Goal: Task Accomplishment & Management: Use online tool/utility

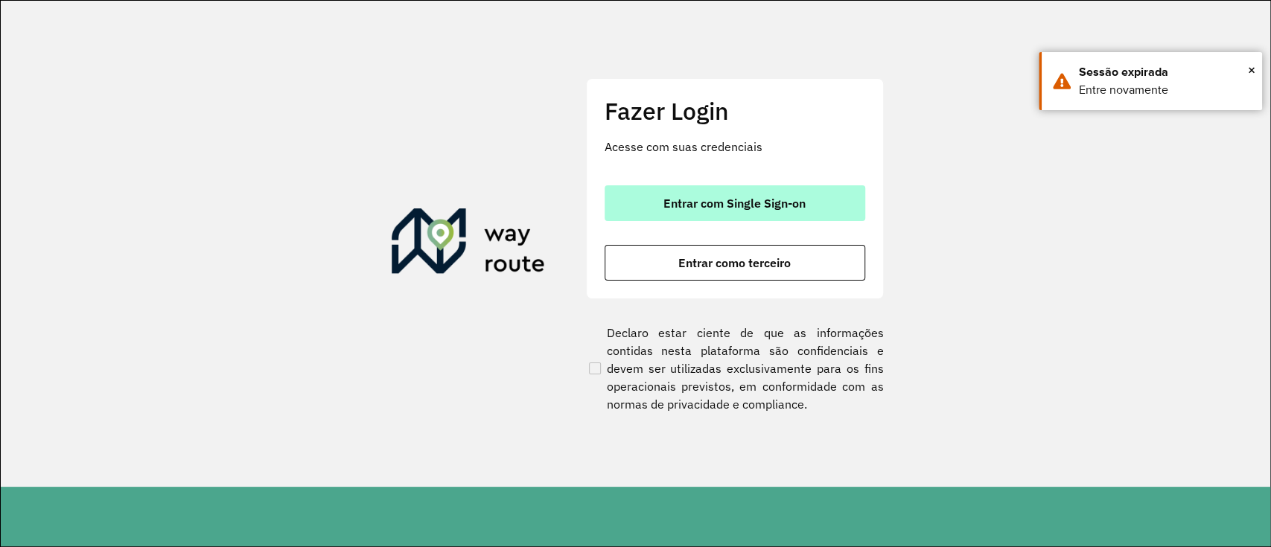
click at [781, 203] on span "Entrar com Single Sign-on" at bounding box center [735, 203] width 142 height 12
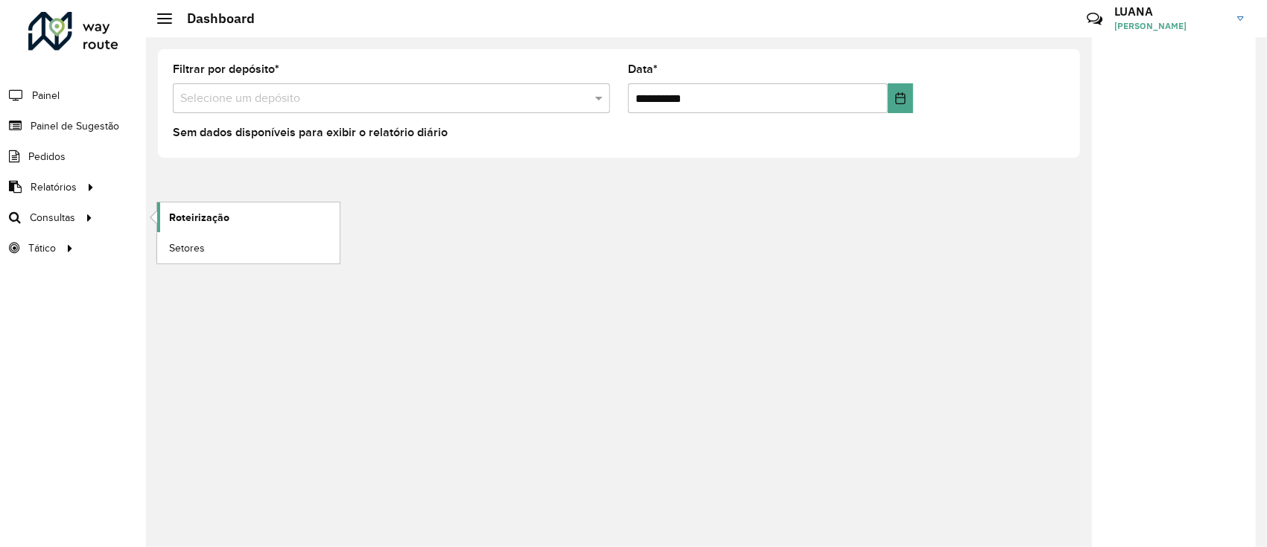
click at [239, 212] on link "Roteirização" at bounding box center [248, 218] width 182 height 30
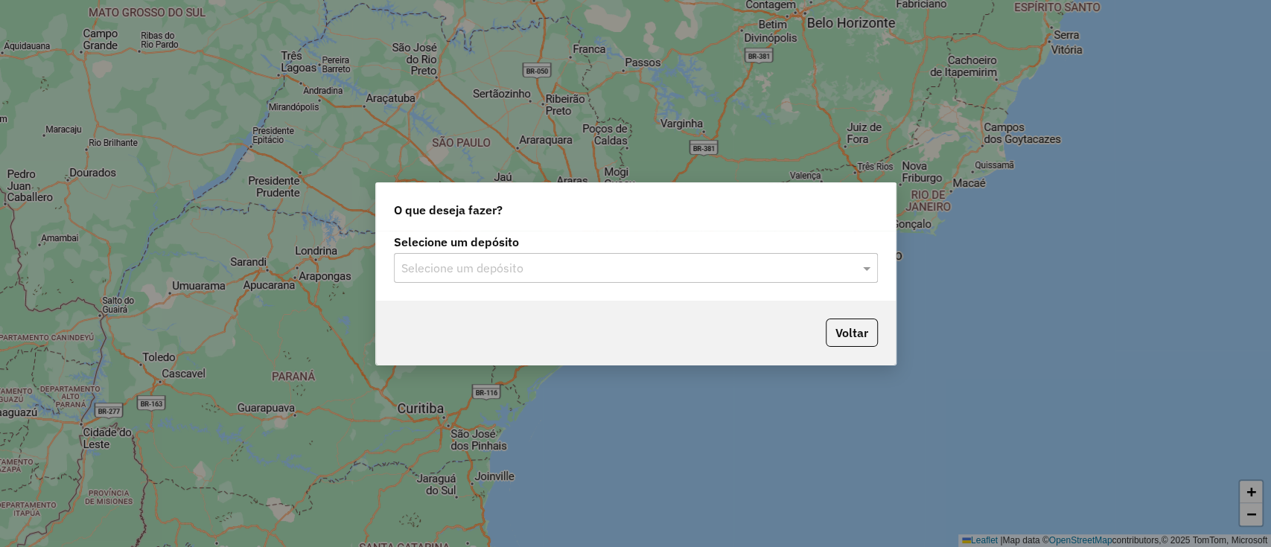
click at [550, 264] on input "text" at bounding box center [620, 269] width 439 height 18
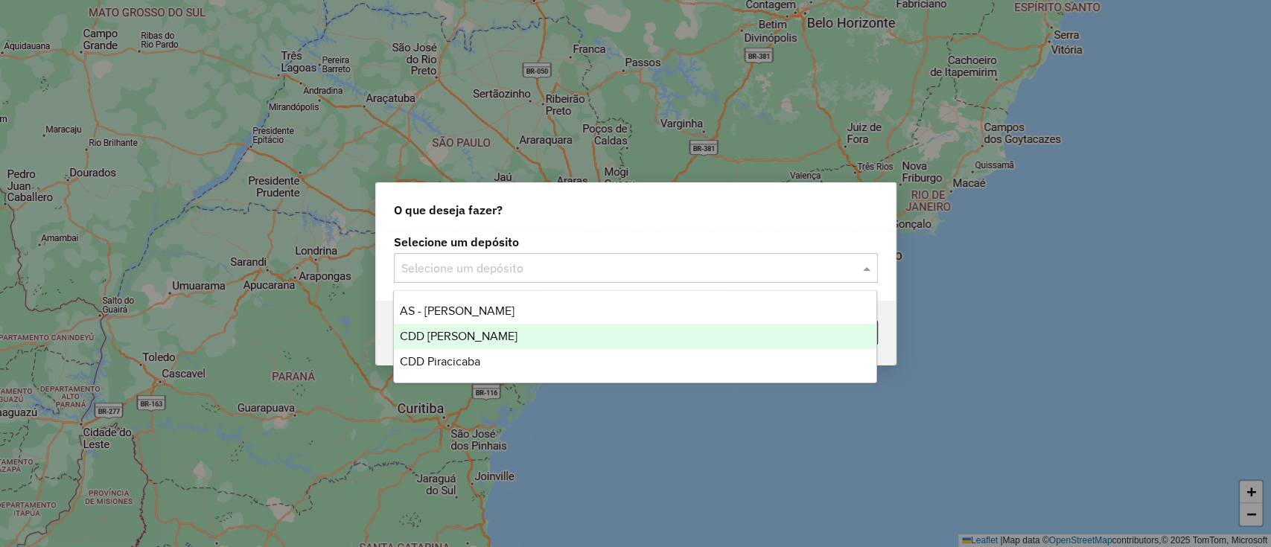
click at [511, 331] on div "CDD Mogi Mirim" at bounding box center [635, 336] width 483 height 25
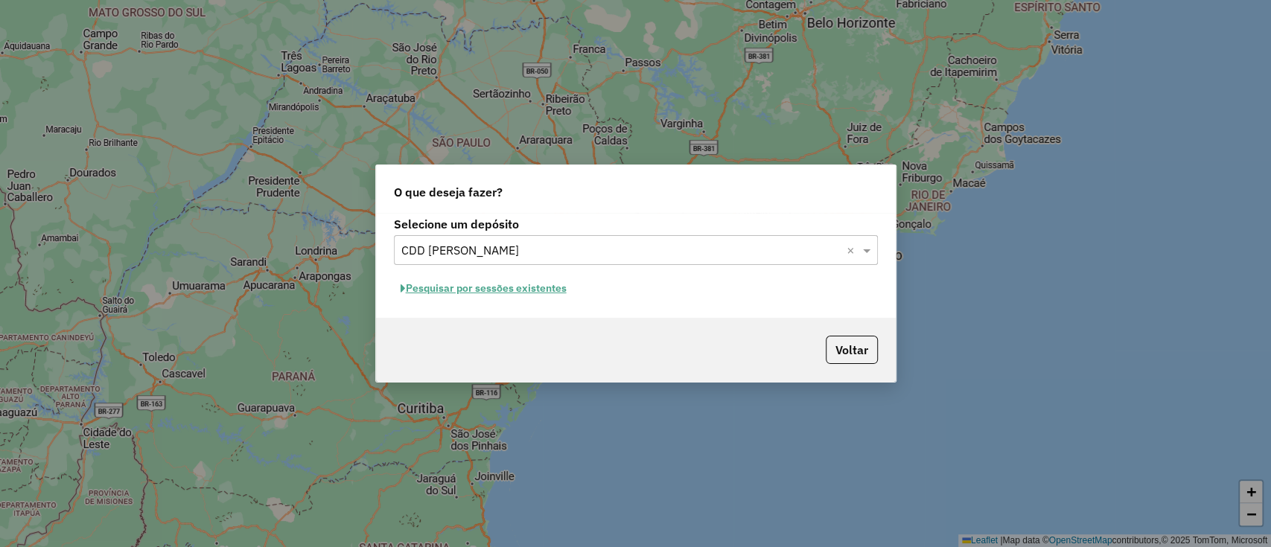
click at [529, 290] on button "Pesquisar por sessões existentes" at bounding box center [483, 288] width 179 height 23
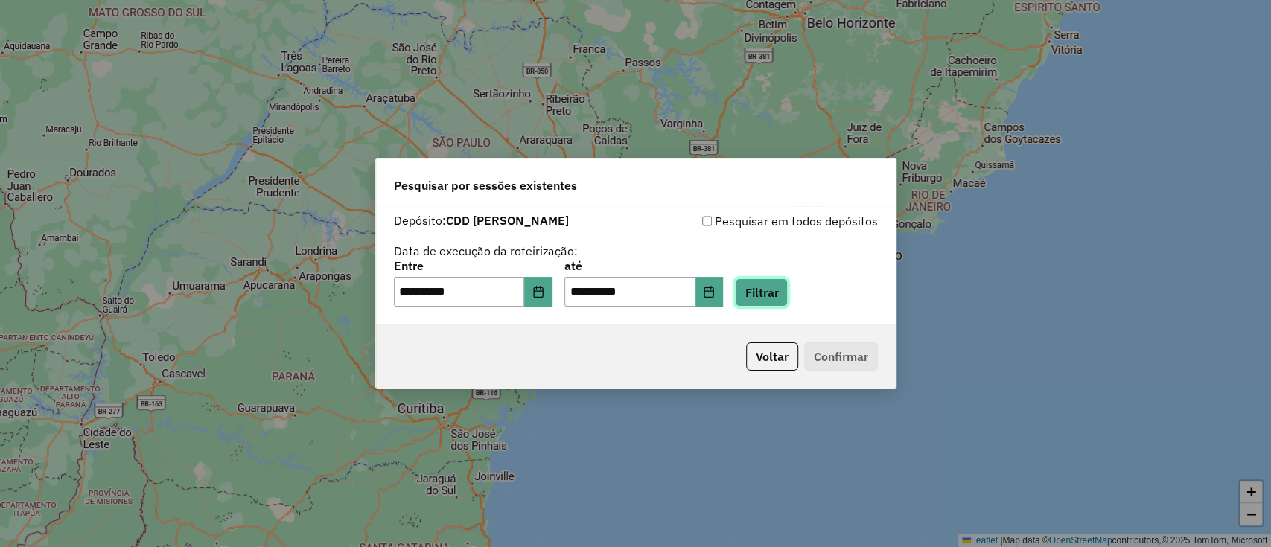
click at [774, 290] on button "Filtrar" at bounding box center [761, 293] width 53 height 28
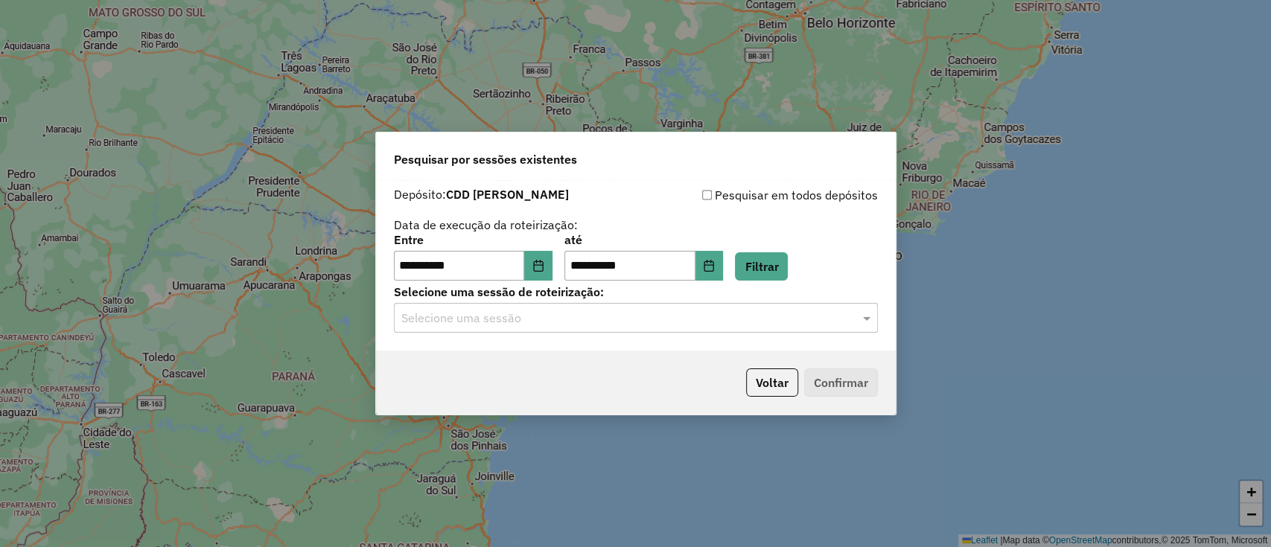
click at [632, 328] on div "Selecione uma sessão" at bounding box center [636, 318] width 484 height 30
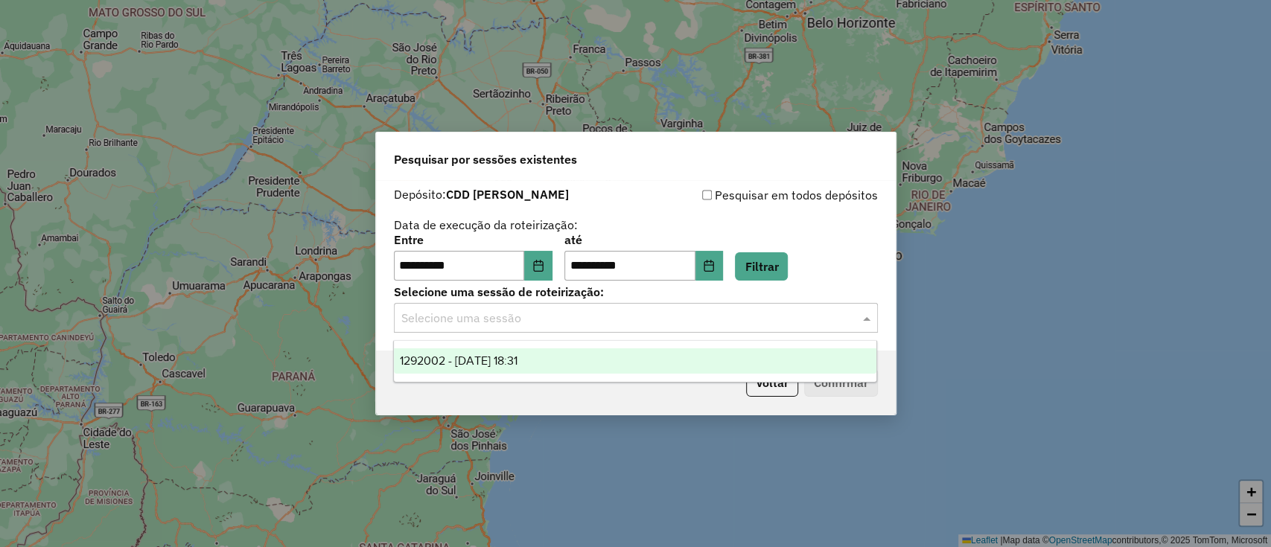
click at [600, 365] on div "1292002 - 10/10/2025 18:31" at bounding box center [635, 361] width 483 height 25
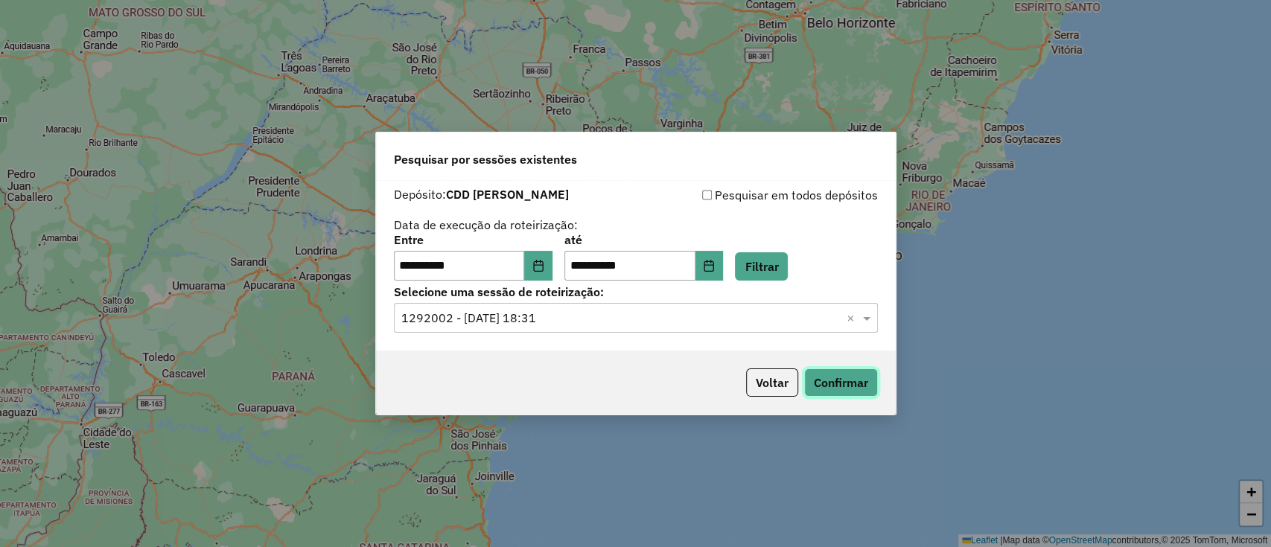
click at [818, 370] on button "Confirmar" at bounding box center [841, 383] width 74 height 28
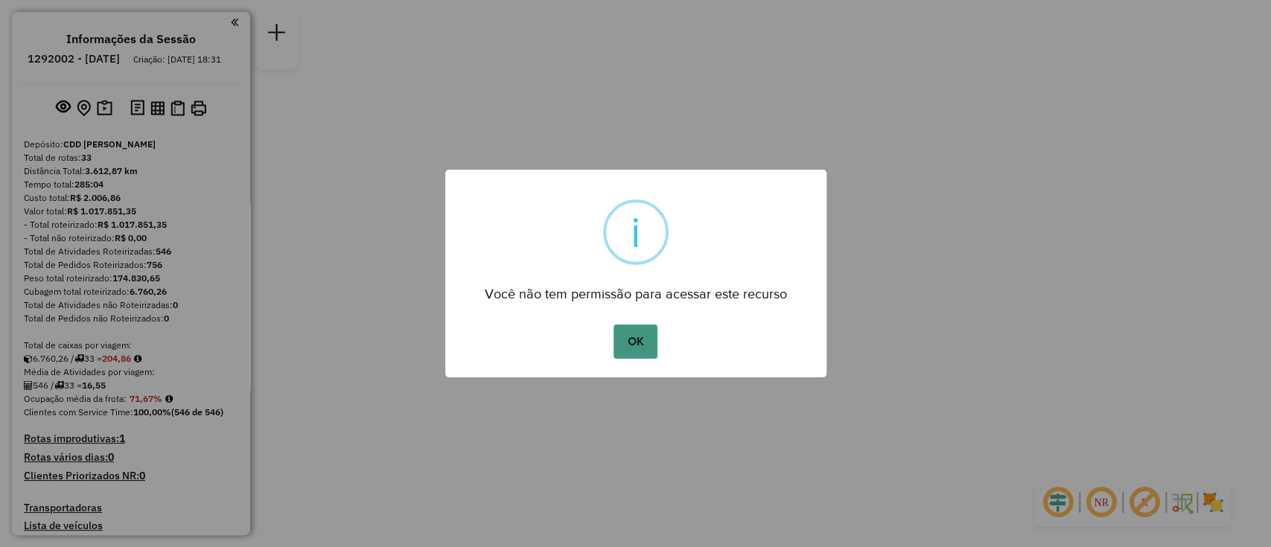
click at [644, 337] on button "OK" at bounding box center [636, 342] width 44 height 34
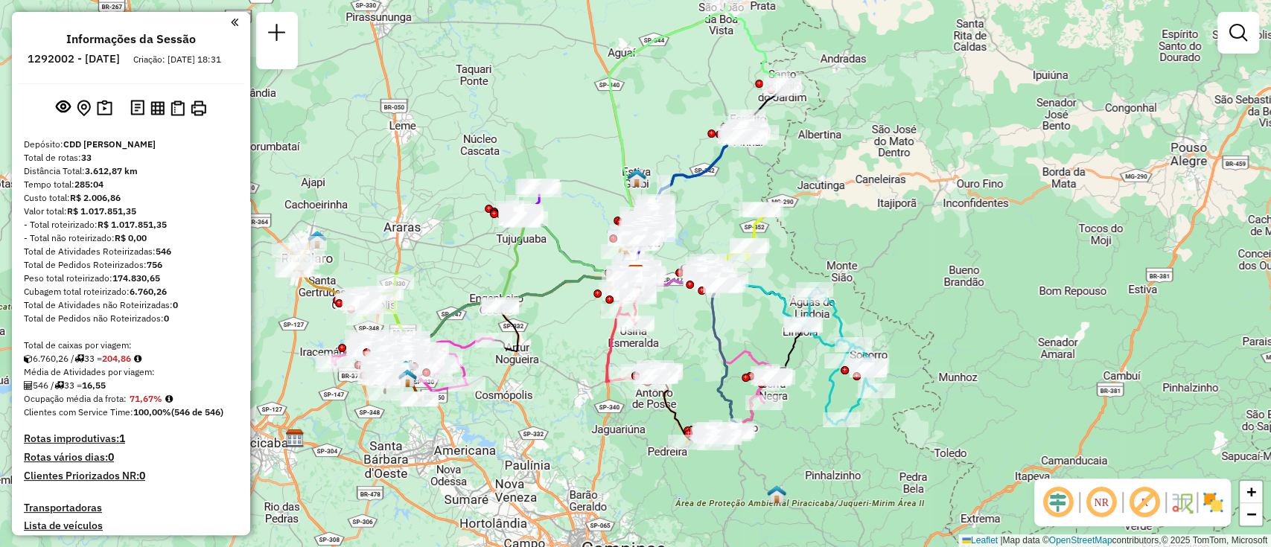
click at [1066, 506] on em at bounding box center [1058, 503] width 36 height 36
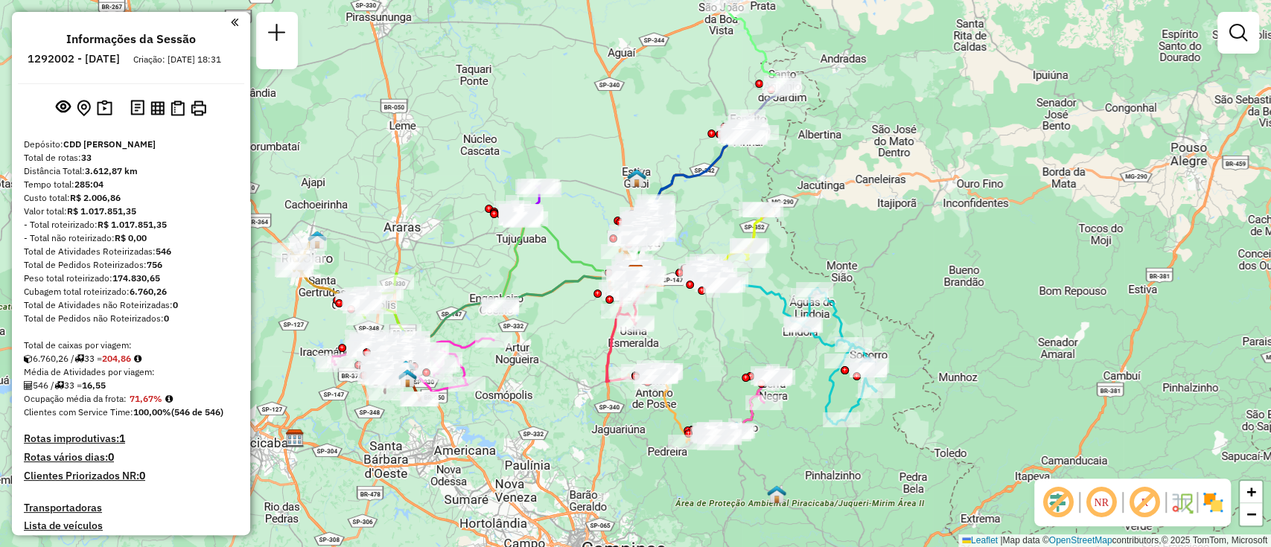
click at [1133, 486] on em at bounding box center [1145, 503] width 36 height 36
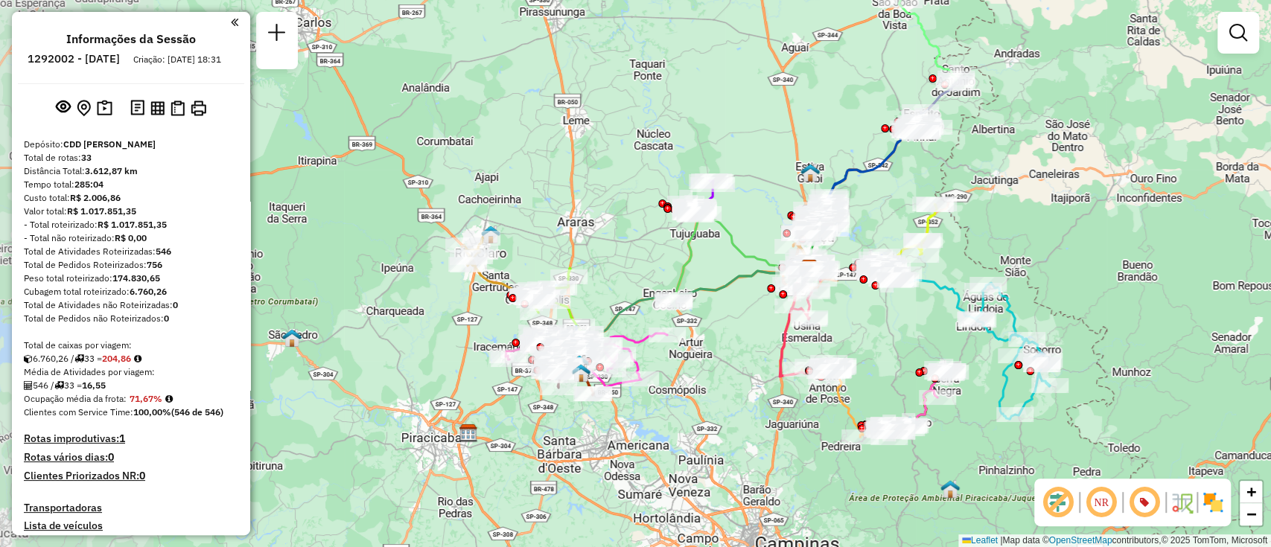
drag, startPoint x: 509, startPoint y: 450, endPoint x: 631, endPoint y: 439, distance: 122.6
click at [711, 450] on div "Janela de atendimento Grade de atendimento Capacidade Transportadoras Veículos …" at bounding box center [635, 273] width 1271 height 547
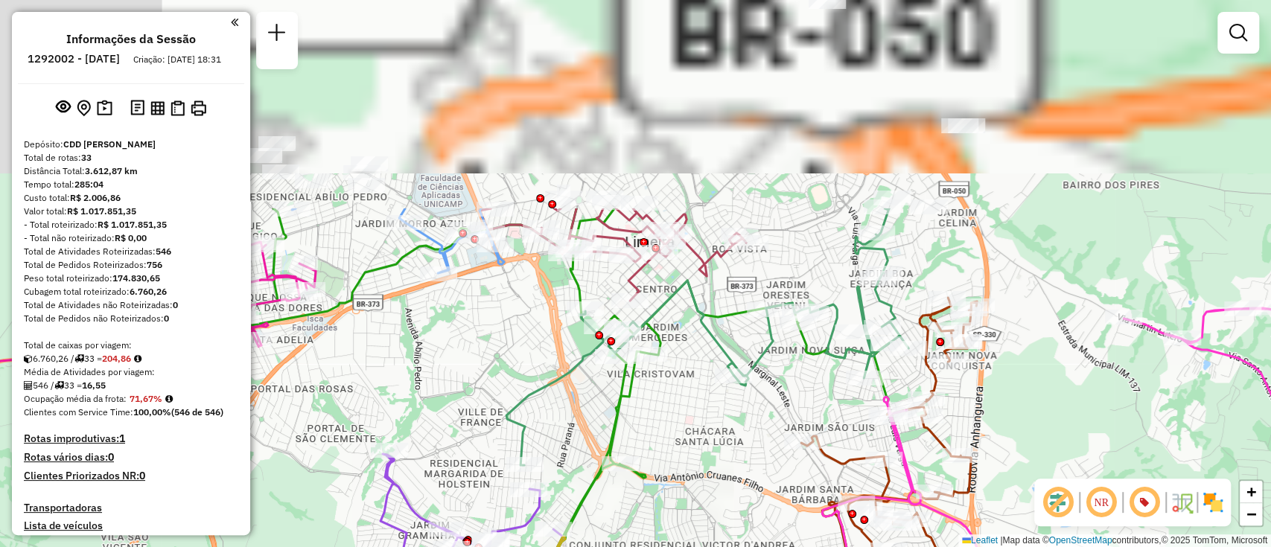
drag, startPoint x: 769, startPoint y: 167, endPoint x: 686, endPoint y: 429, distance: 274.9
click at [686, 429] on div "Janela de atendimento Grade de atendimento Capacidade Transportadoras Veículos …" at bounding box center [635, 273] width 1271 height 547
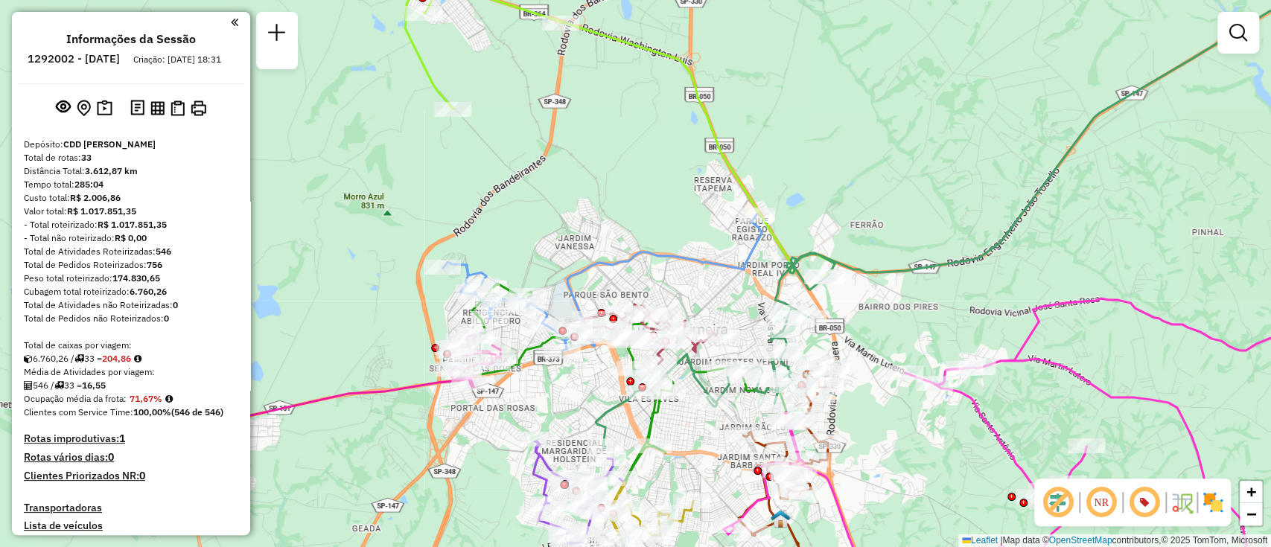
click at [702, 424] on div "Janela de atendimento Grade de atendimento Capacidade Transportadoras Veículos …" at bounding box center [635, 273] width 1271 height 547
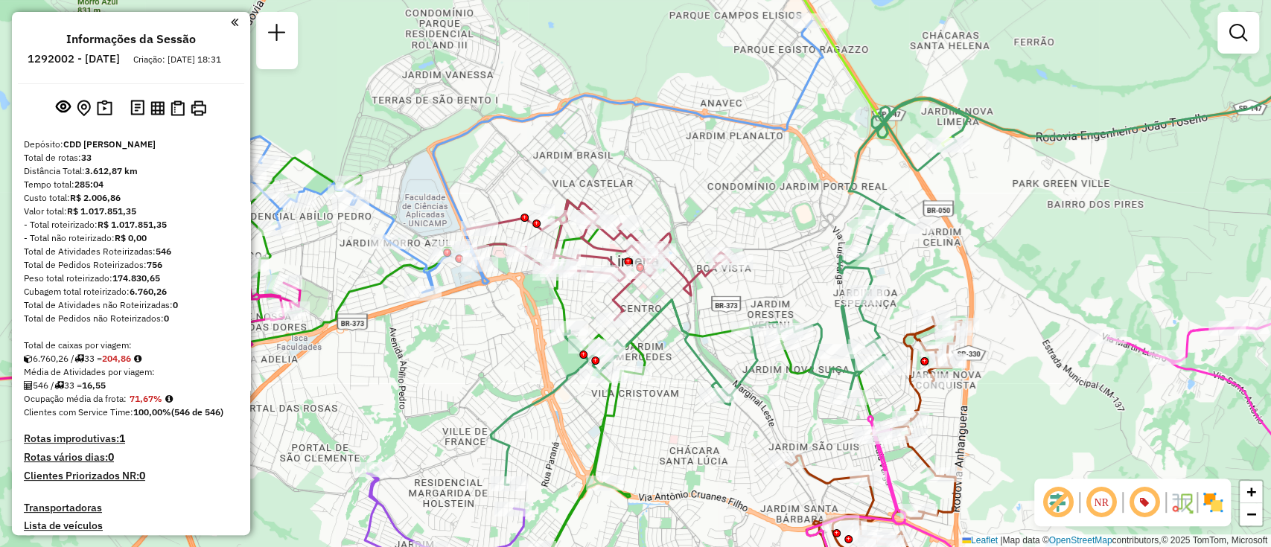
click at [676, 267] on icon at bounding box center [597, 260] width 267 height 120
select select "**********"
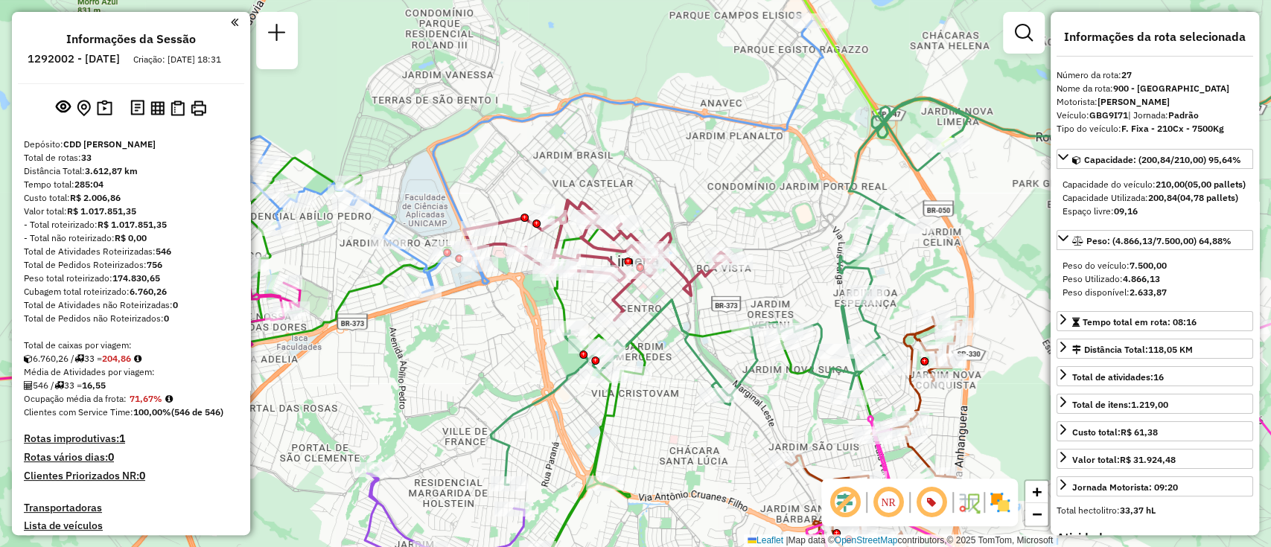
scroll to position [2884, 0]
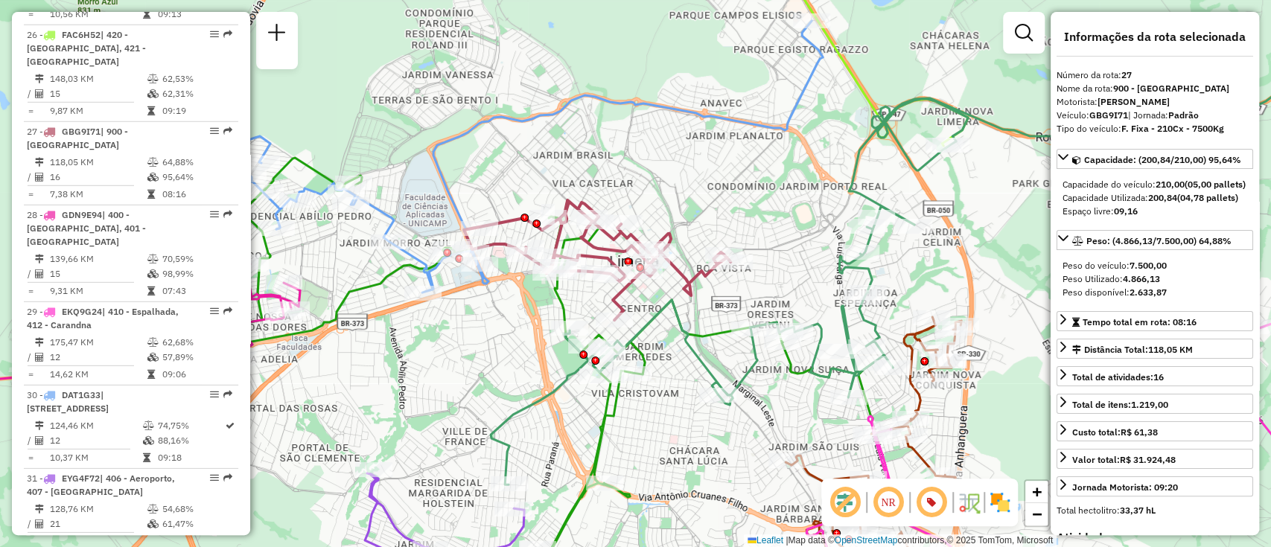
click at [698, 337] on icon at bounding box center [539, 380] width 677 height 445
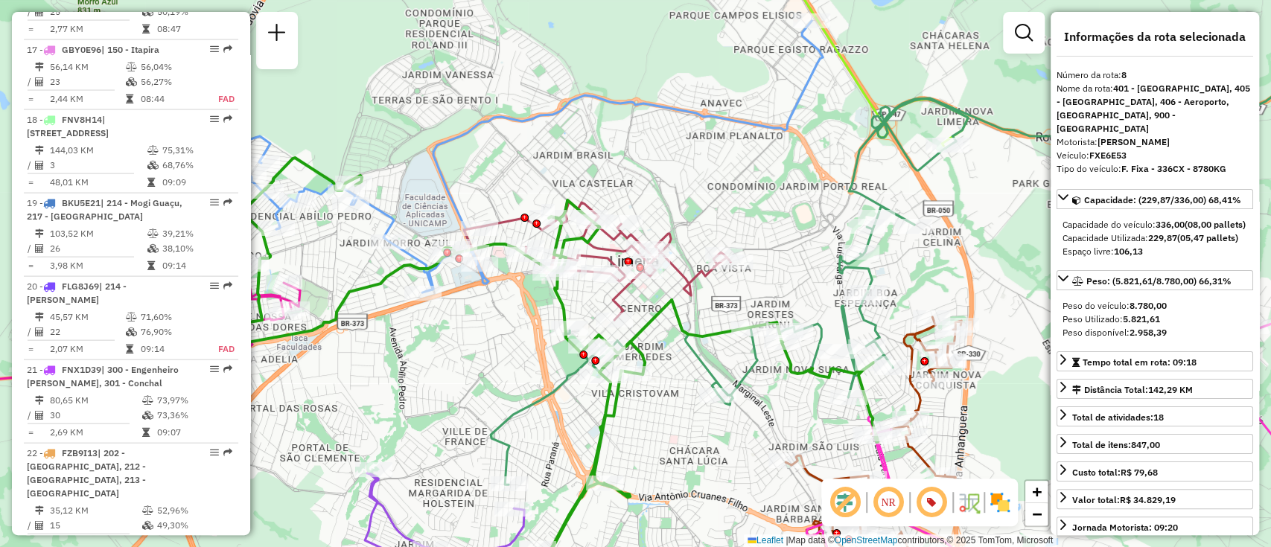
scroll to position [1193, 0]
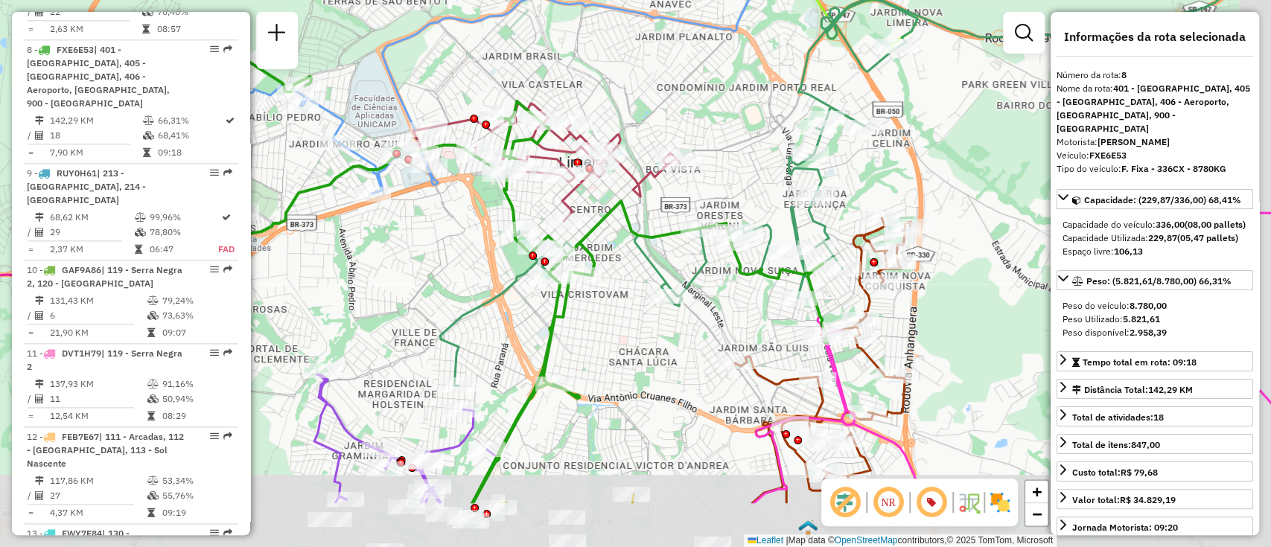
drag, startPoint x: 666, startPoint y: 455, endPoint x: 610, endPoint y: 354, distance: 115.0
click at [610, 354] on div "Janela de atendimento Grade de atendimento Capacidade Transportadoras Veículos …" at bounding box center [635, 273] width 1271 height 547
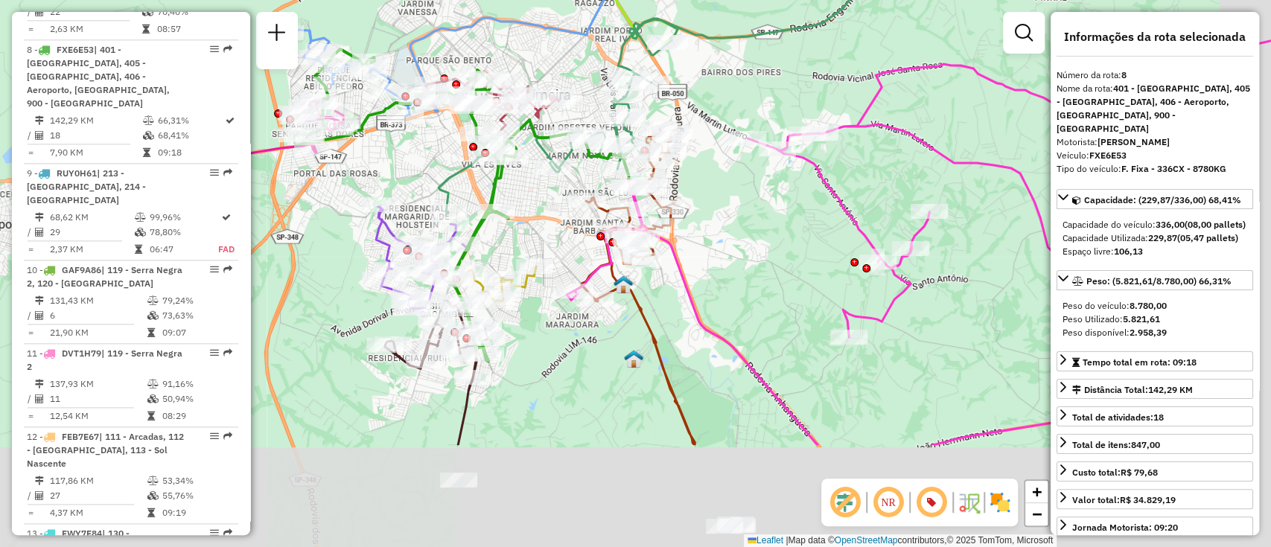
drag, startPoint x: 617, startPoint y: 380, endPoint x: 540, endPoint y: 223, distance: 174.9
click at [540, 223] on div "Janela de atendimento Grade de atendimento Capacidade Transportadoras Veículos …" at bounding box center [635, 273] width 1271 height 547
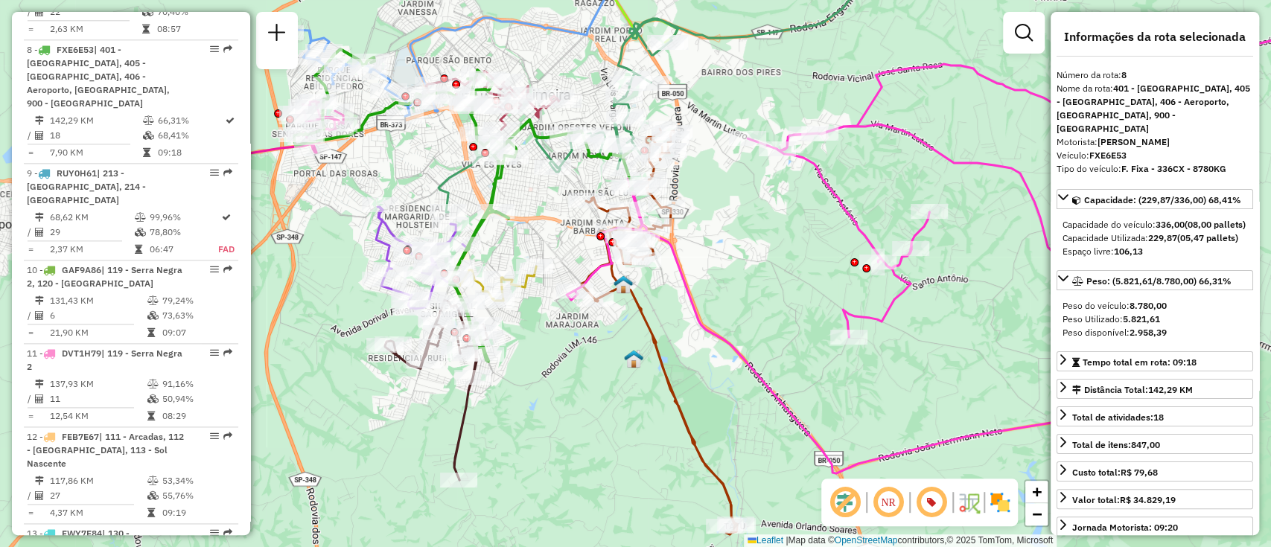
click at [758, 371] on icon at bounding box center [948, 256] width 763 height 434
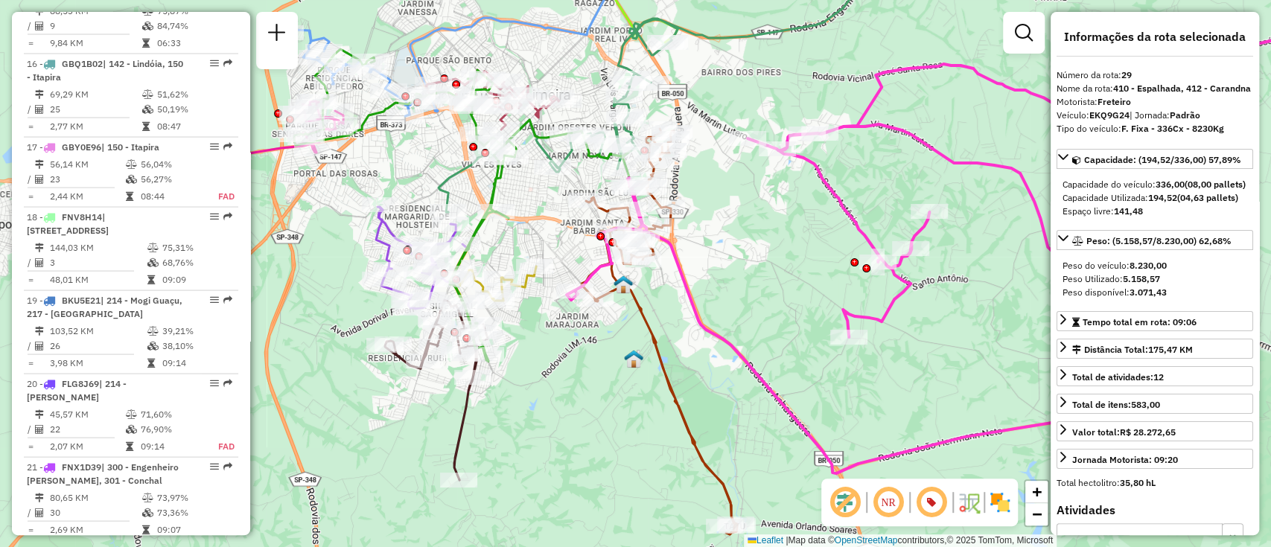
scroll to position [3009, 0]
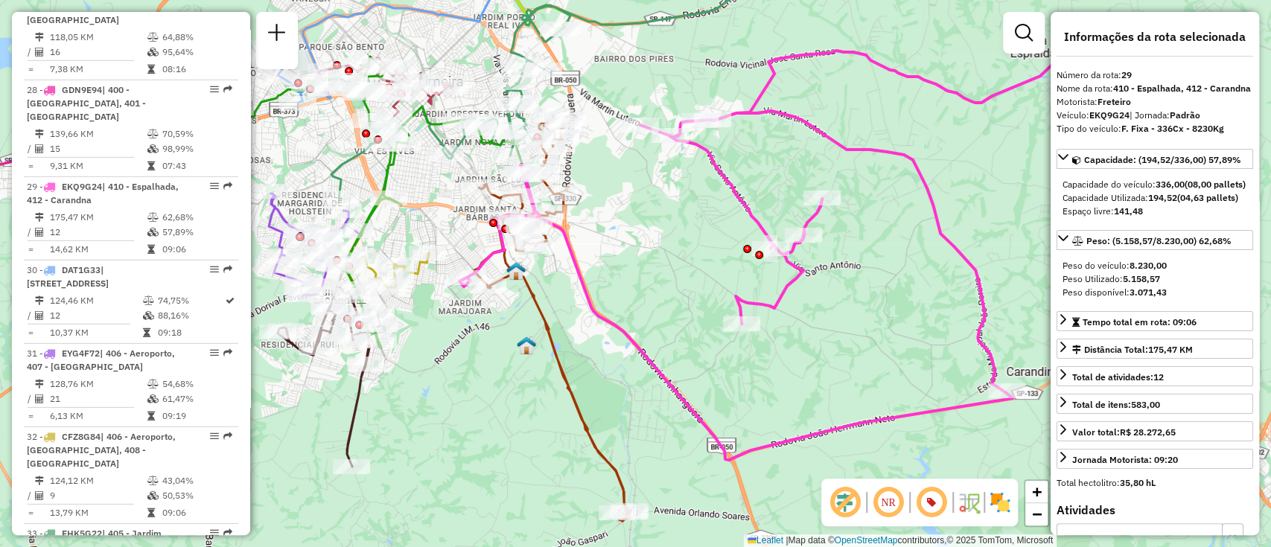
drag, startPoint x: 780, startPoint y: 369, endPoint x: 673, endPoint y: 355, distance: 108.1
click at [673, 355] on div "Janela de atendimento Grade de atendimento Capacidade Transportadoras Veículos …" at bounding box center [635, 273] width 1271 height 547
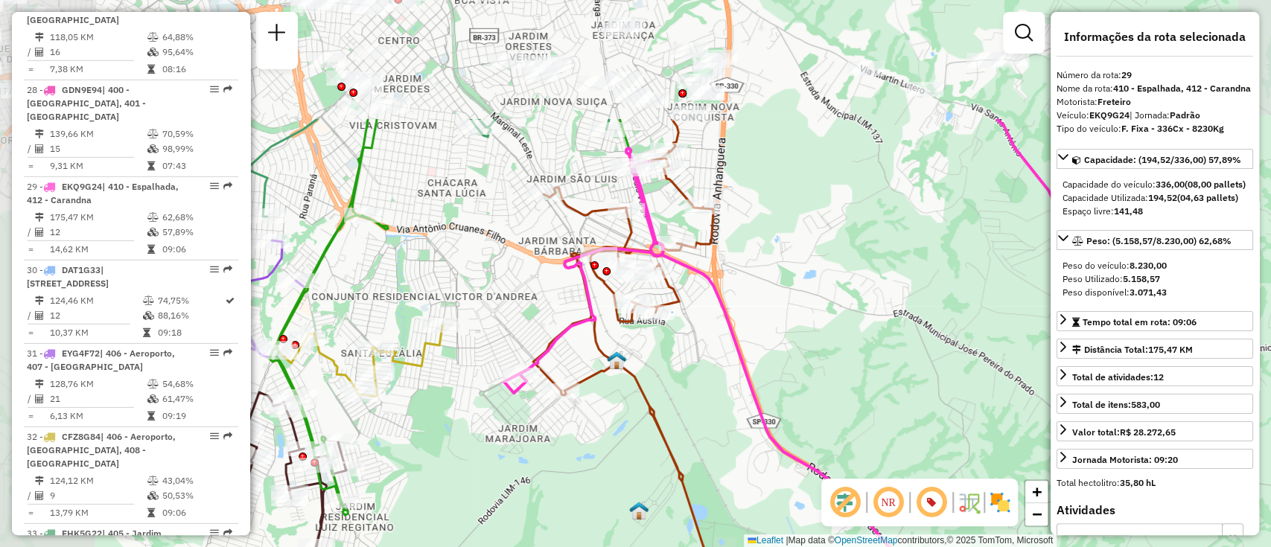
drag, startPoint x: 597, startPoint y: 247, endPoint x: 856, endPoint y: 422, distance: 312.3
click at [856, 422] on div "Janela de atendimento Grade de atendimento Capacidade Transportadoras Veículos …" at bounding box center [635, 273] width 1271 height 547
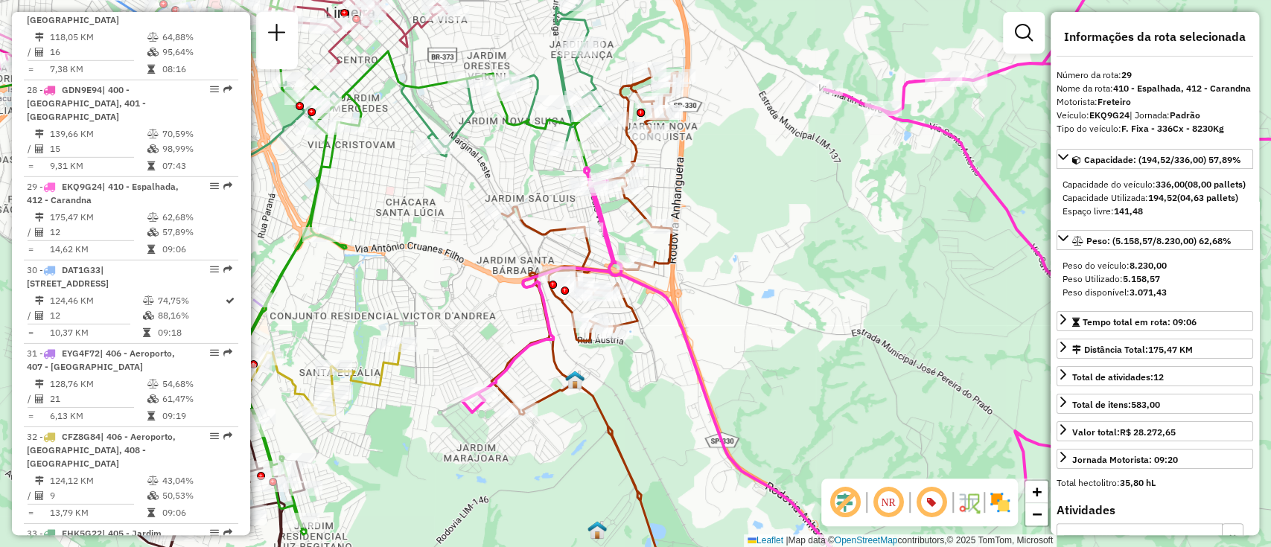
drag, startPoint x: 761, startPoint y: 294, endPoint x: 734, endPoint y: 308, distance: 30.3
click at [734, 308] on div "Janela de atendimento Grade de atendimento Capacidade Transportadoras Veículos …" at bounding box center [635, 273] width 1271 height 547
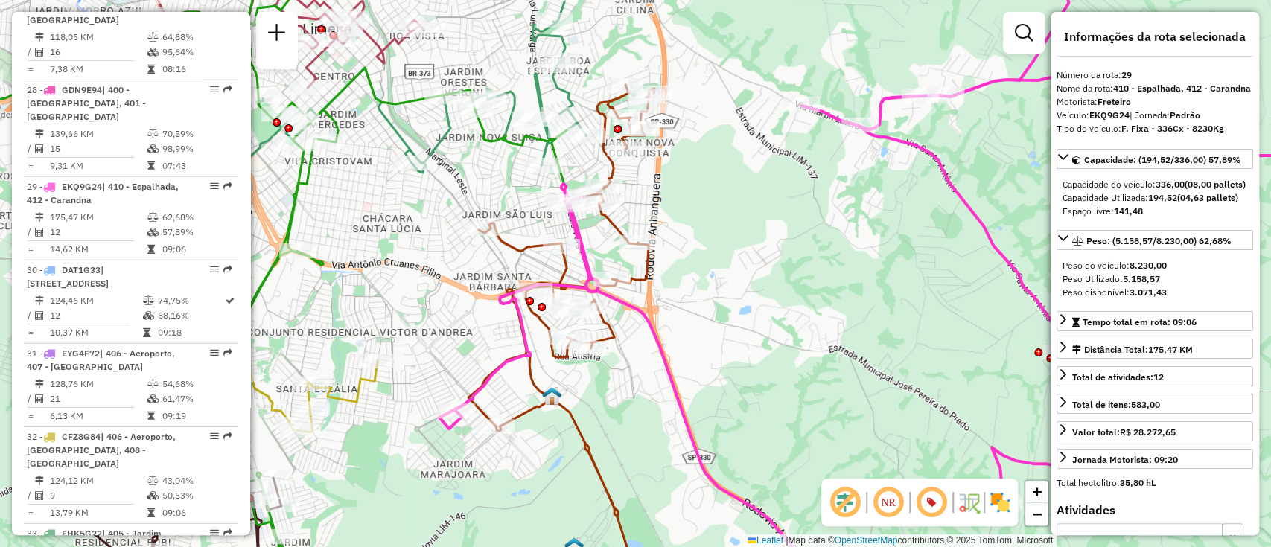
drag, startPoint x: 723, startPoint y: 316, endPoint x: 703, endPoint y: 331, distance: 25.0
click at [703, 331] on div "Janela de atendimento Grade de atendimento Capacidade Transportadoras Veículos …" at bounding box center [635, 273] width 1271 height 547
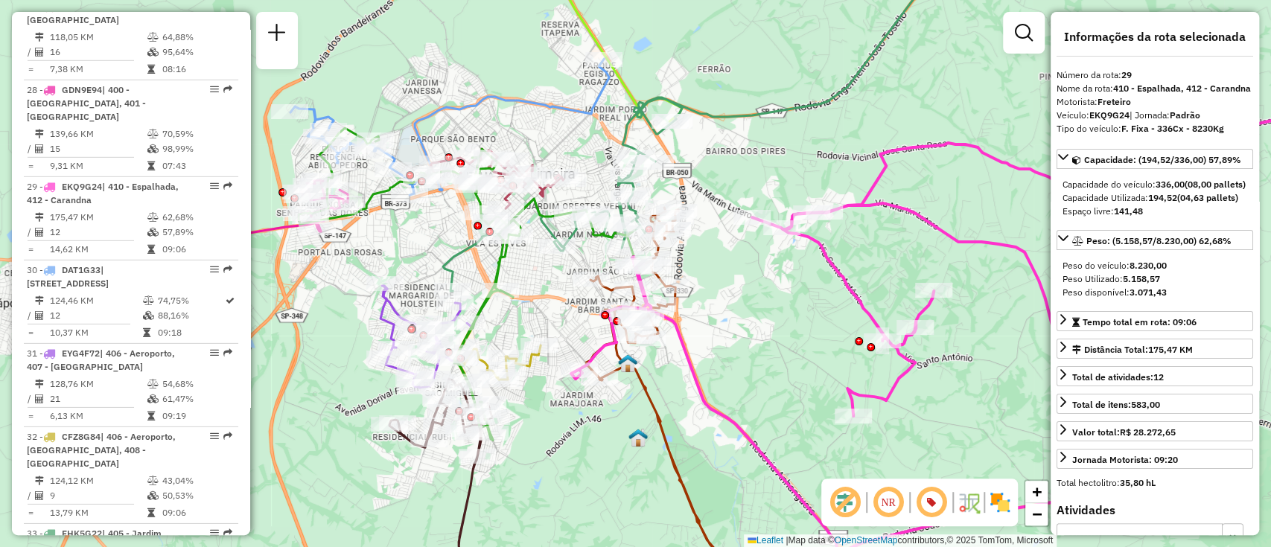
click at [820, 243] on icon at bounding box center [952, 335] width 763 height 434
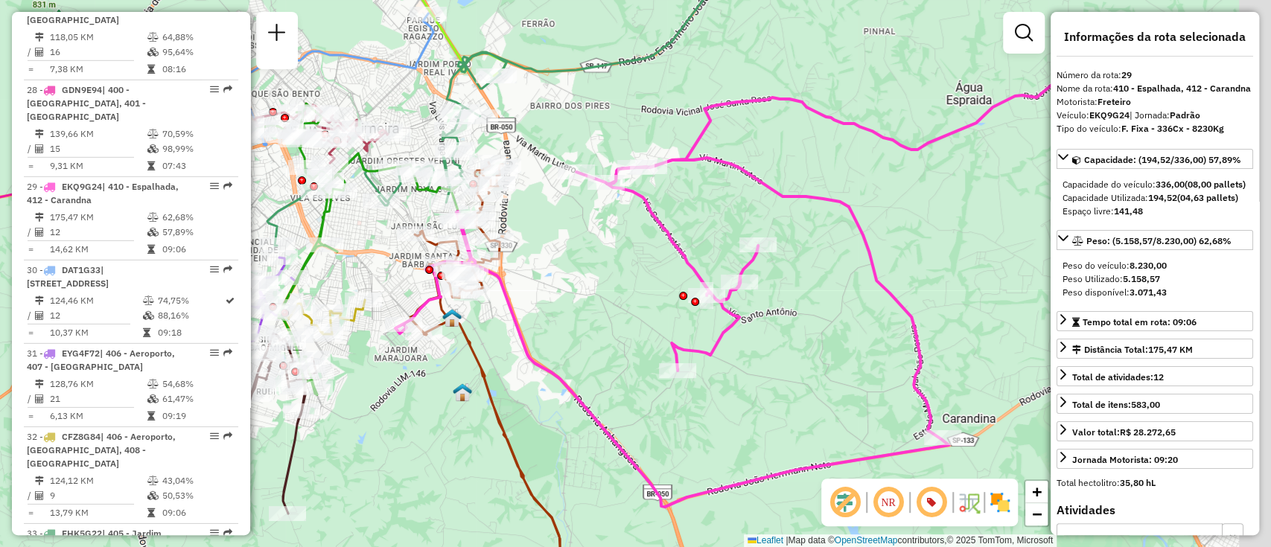
drag, startPoint x: 738, startPoint y: 307, endPoint x: 537, endPoint y: 213, distance: 221.9
click at [537, 213] on div "Janela de atendimento Grade de atendimento Capacidade Transportadoras Veículos …" at bounding box center [635, 273] width 1271 height 547
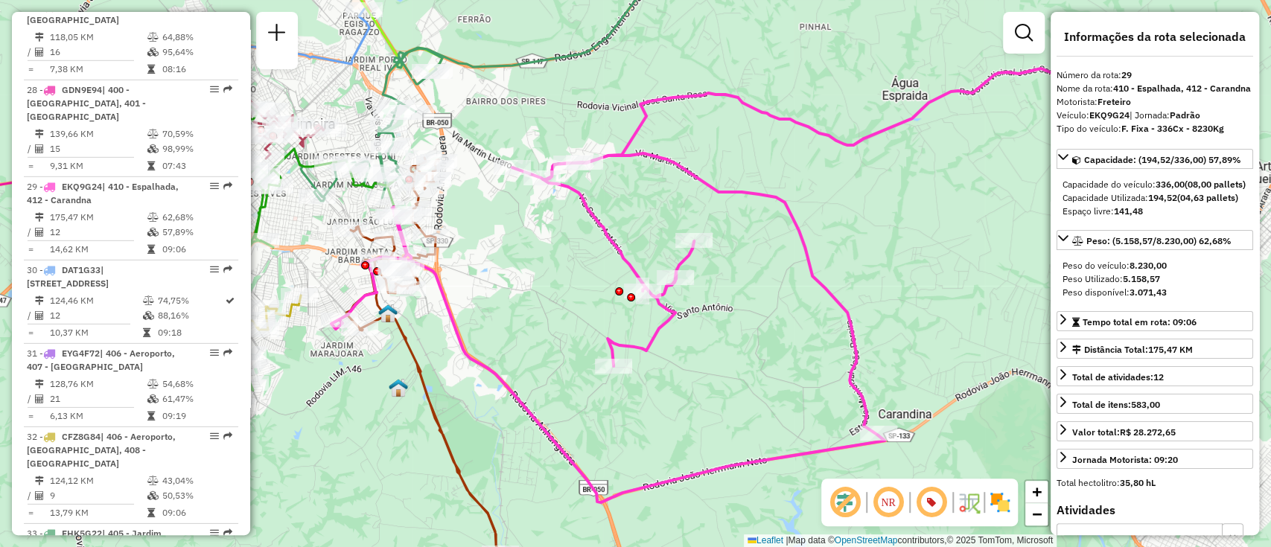
drag, startPoint x: 583, startPoint y: 238, endPoint x: 544, endPoint y: 287, distance: 62.6
click at [544, 287] on div "Janela de atendimento Grade de atendimento Capacidade Transportadoras Veículos …" at bounding box center [635, 273] width 1271 height 547
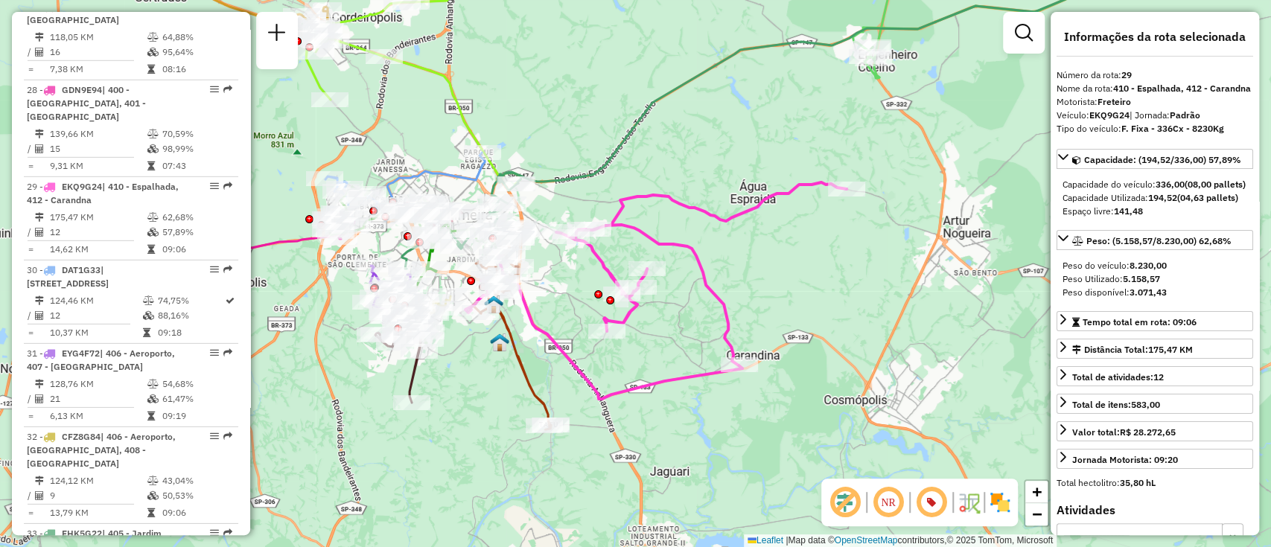
drag, startPoint x: 552, startPoint y: 301, endPoint x: 633, endPoint y: 332, distance: 87.0
click at [633, 332] on div "Janela de atendimento Grade de atendimento Capacidade Transportadoras Veículos …" at bounding box center [635, 273] width 1271 height 547
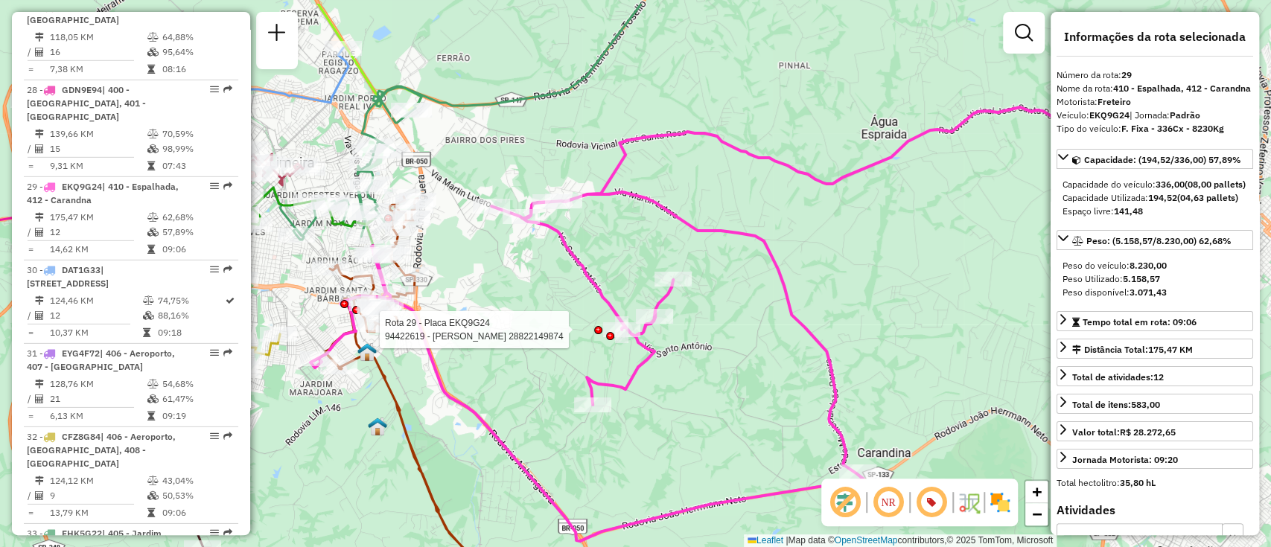
drag, startPoint x: 602, startPoint y: 283, endPoint x: 462, endPoint y: 305, distance: 141.0
click at [464, 325] on div "Rota 29 - Placa EKQ9G24 94422619 - RONUAR JOSE BERNARDES 28822149874 Janela de …" at bounding box center [635, 273] width 1271 height 547
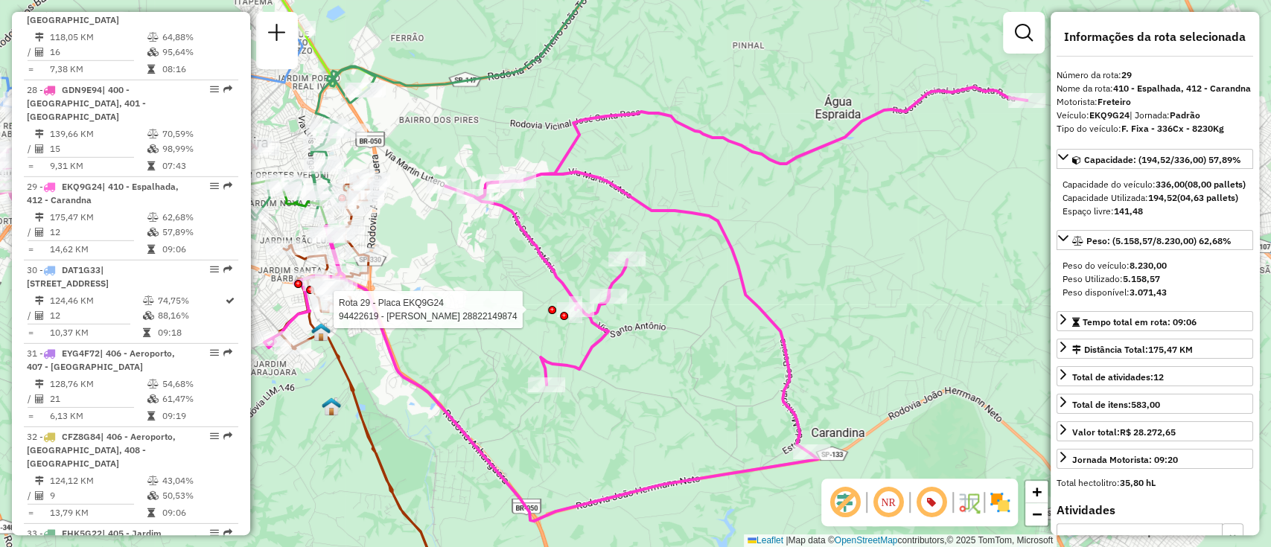
drag, startPoint x: 695, startPoint y: 381, endPoint x: 657, endPoint y: 381, distance: 38.0
click at [657, 381] on div "Rota 29 - Placa EKQ9G24 94422619 - RONUAR JOSE BERNARDES 28822149874 Janela de …" at bounding box center [635, 273] width 1271 height 547
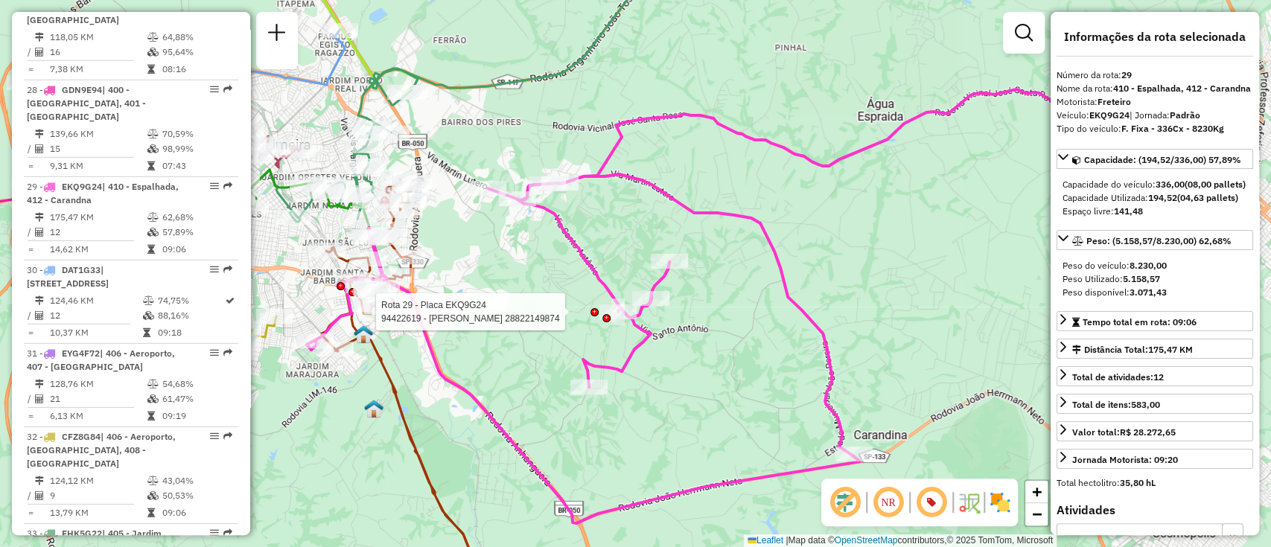
drag, startPoint x: 707, startPoint y: 384, endPoint x: 866, endPoint y: 433, distance: 166.6
click at [866, 433] on div "Rota 29 - Placa EKQ9G24 94422619 - RONUAR JOSE BERNARDES 28822149874 Janela de …" at bounding box center [635, 273] width 1271 height 547
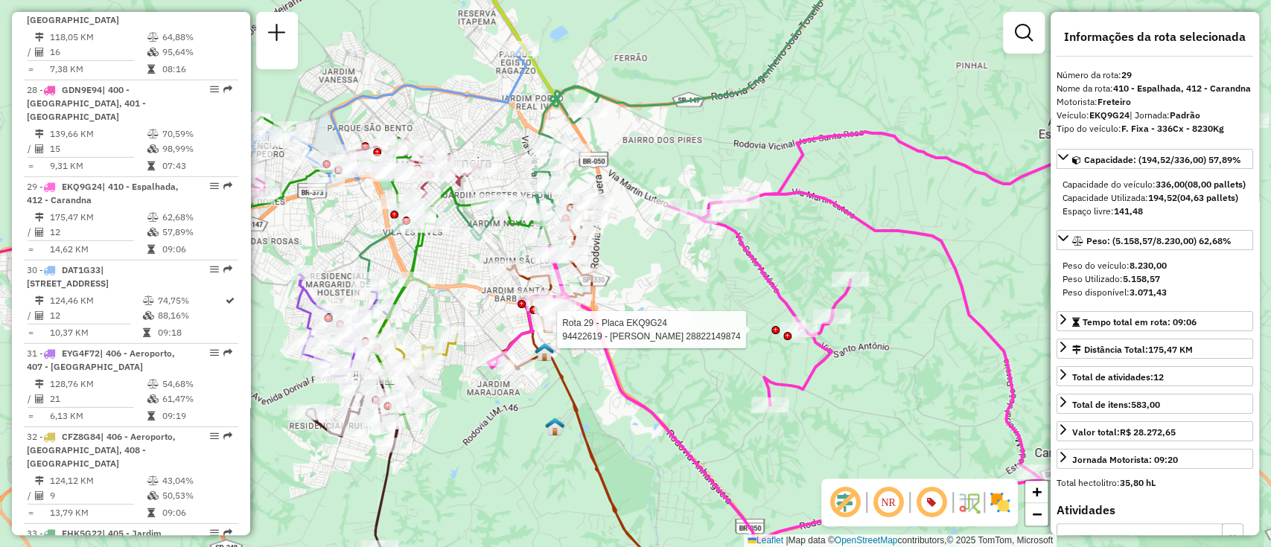
drag, startPoint x: 675, startPoint y: 339, endPoint x: 696, endPoint y: 309, distance: 36.4
click at [696, 309] on div "Rota 29 - Placa EKQ9G24 94422619 - RONUAR JOSE BERNARDES 28822149874 Janela de …" at bounding box center [635, 273] width 1271 height 547
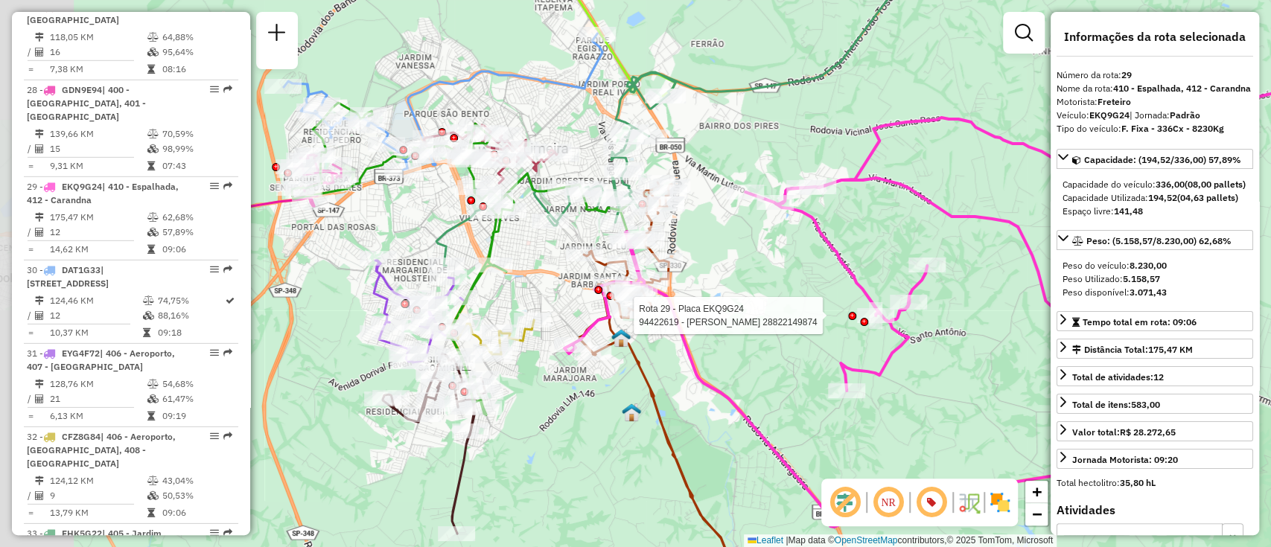
drag, startPoint x: 635, startPoint y: 314, endPoint x: 715, endPoint y: 285, distance: 85.5
click at [715, 285] on div "Rota 29 - Placa EKQ9G24 94422619 - RONUAR JOSE BERNARDES 28822149874 Janela de …" at bounding box center [635, 273] width 1271 height 547
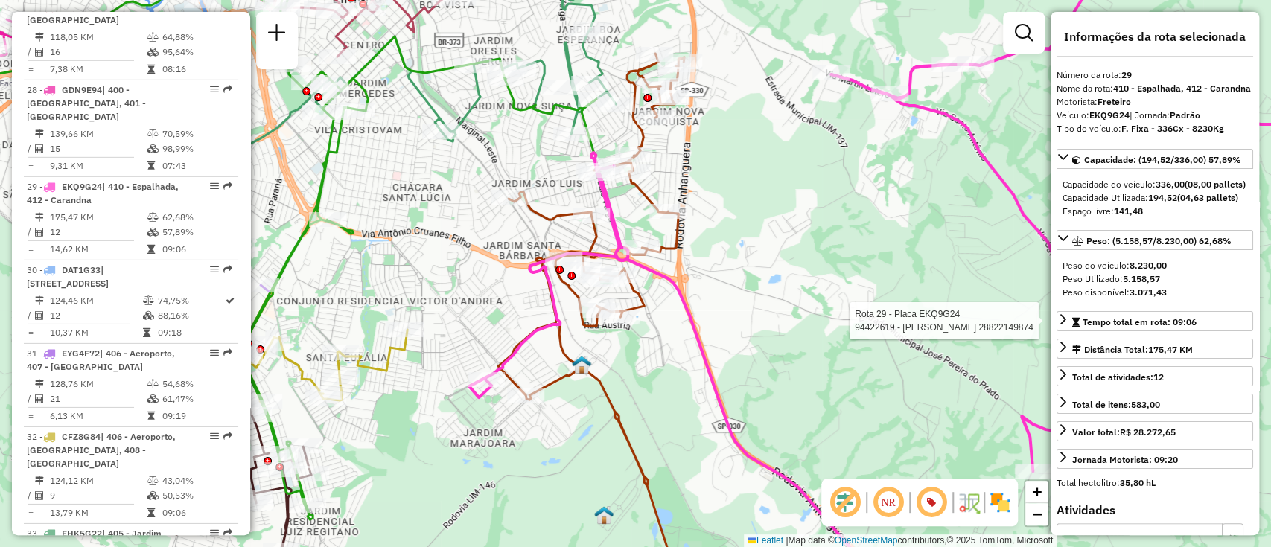
drag, startPoint x: 761, startPoint y: 279, endPoint x: 724, endPoint y: 272, distance: 37.8
click at [724, 272] on div "Rota 29 - Placa EKQ9G24 94422619 - RONUAR JOSE BERNARDES 28822149874 Janela de …" at bounding box center [635, 273] width 1271 height 547
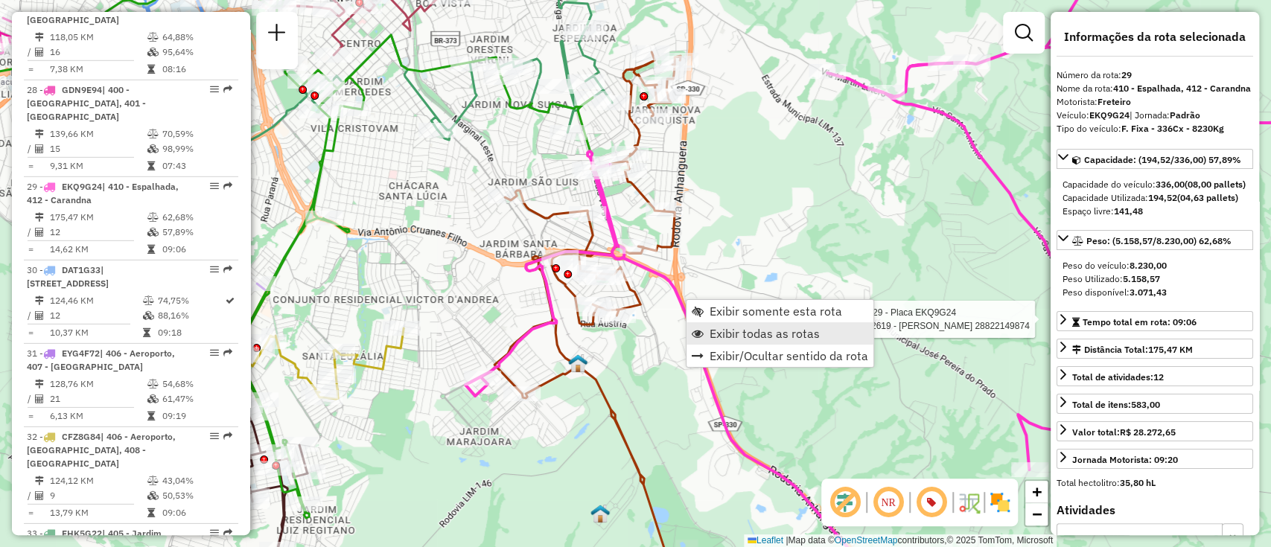
click at [733, 322] on link "Exibir todas as rotas" at bounding box center [780, 333] width 187 height 22
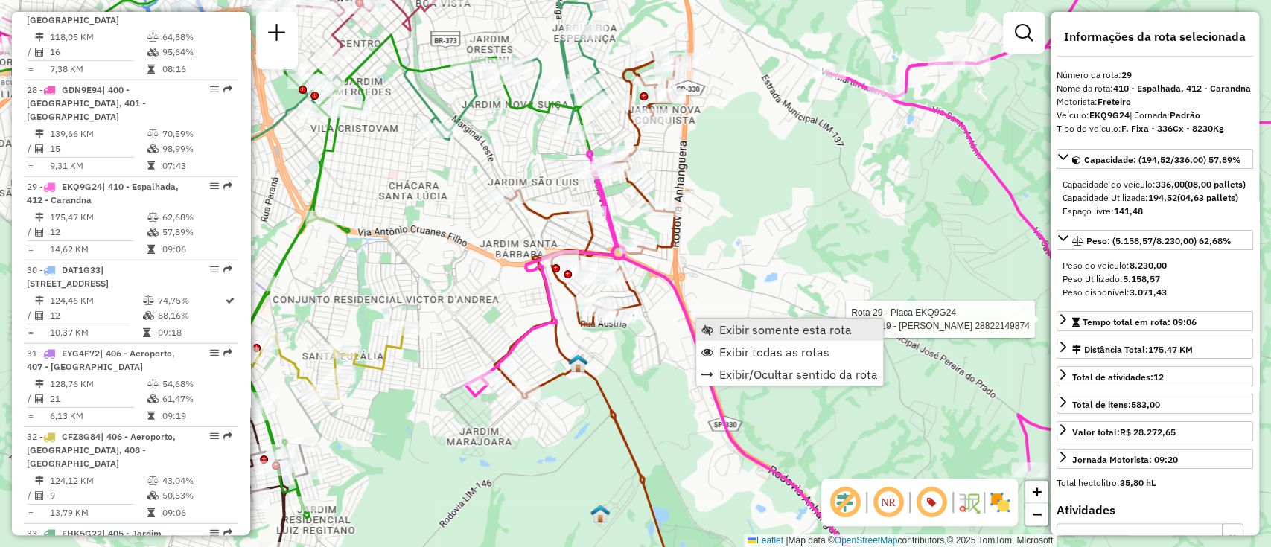
click at [734, 327] on span "Exibir somente esta rota" at bounding box center [785, 330] width 133 height 12
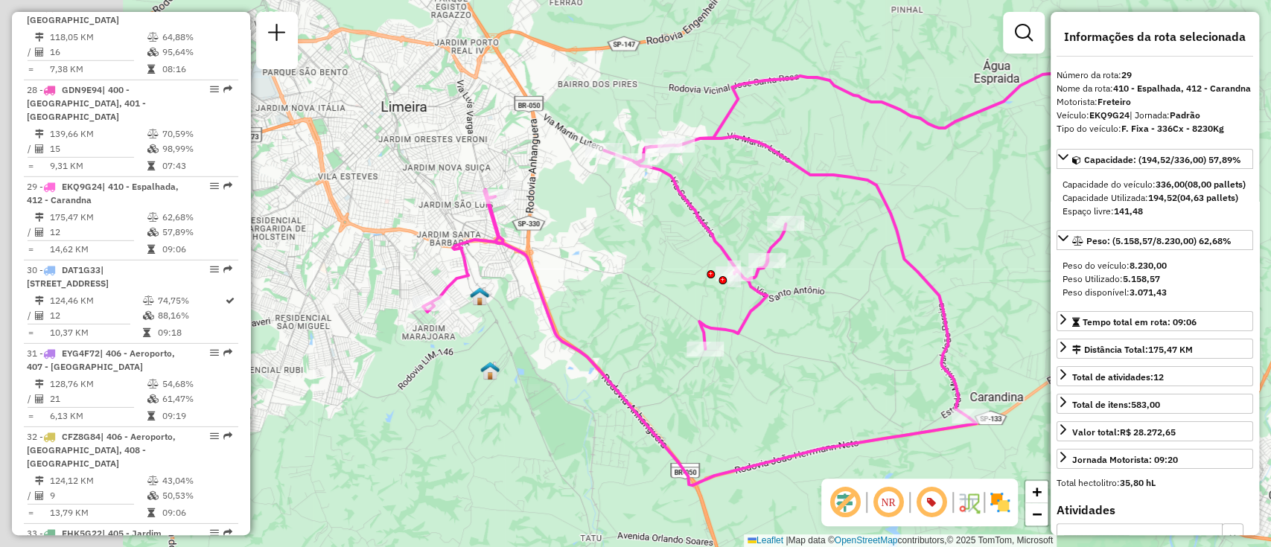
drag, startPoint x: 541, startPoint y: 314, endPoint x: 739, endPoint y: 276, distance: 201.1
click at [763, 276] on div "Rota 29 - Placa EKQ9G24 94422619 - RONUAR JOSE BERNARDES 28822149874 Rota 29 - …" at bounding box center [635, 273] width 1271 height 547
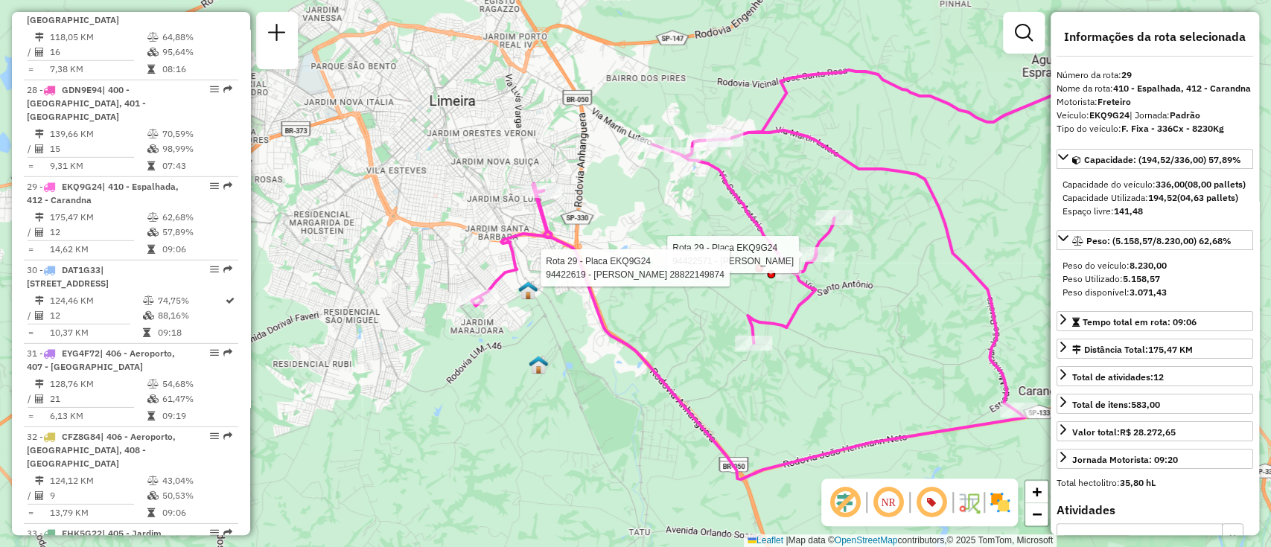
click at [608, 334] on icon at bounding box center [852, 262] width 763 height 434
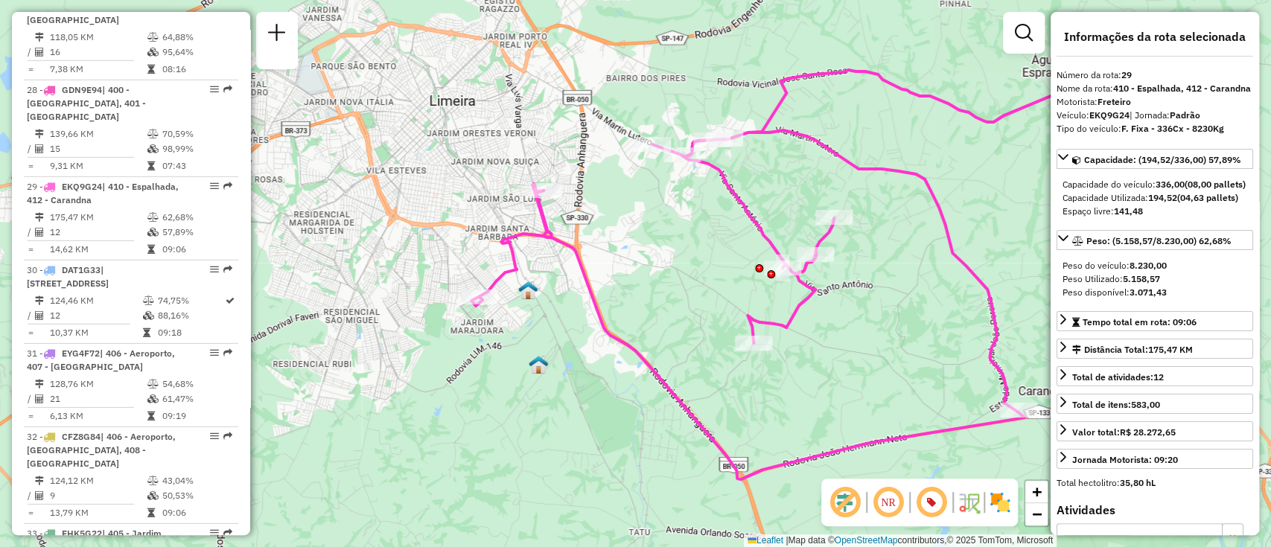
drag, startPoint x: 666, startPoint y: 329, endPoint x: 619, endPoint y: 317, distance: 48.6
click at [619, 317] on div "Janela de atendimento Grade de atendimento Capacidade Transportadoras Veículos …" at bounding box center [635, 273] width 1271 height 547
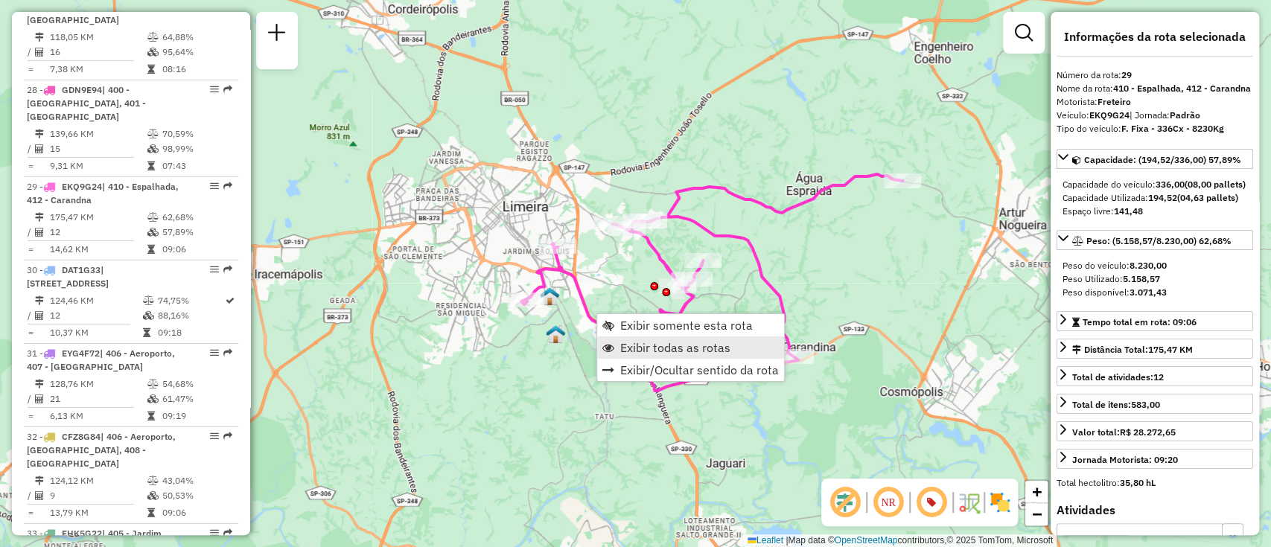
click at [640, 354] on span "Exibir todas as rotas" at bounding box center [675, 348] width 110 height 12
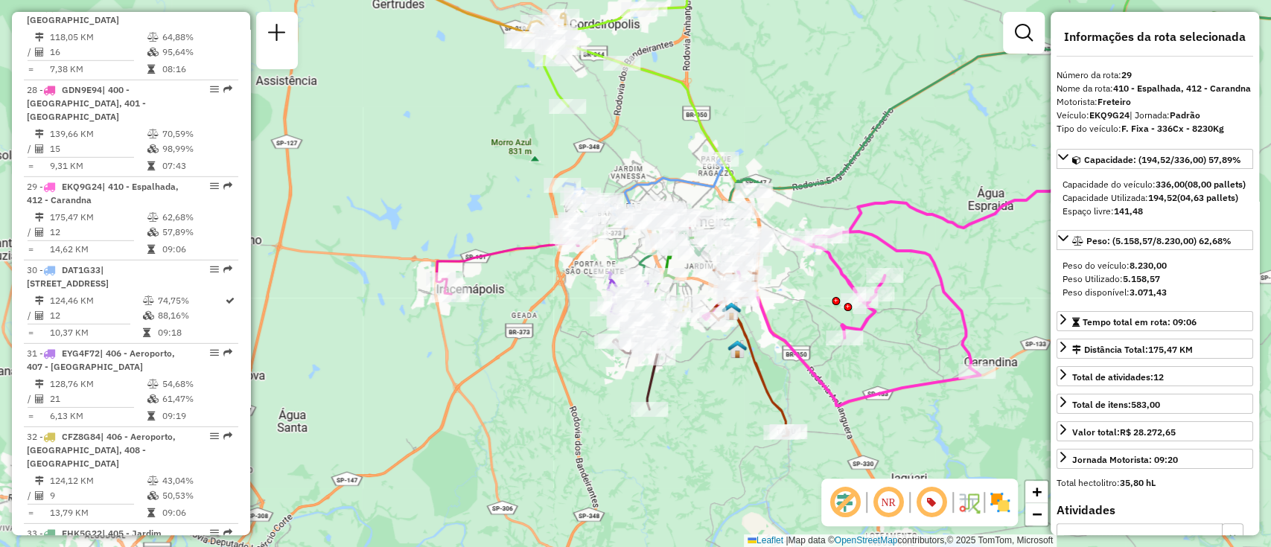
drag, startPoint x: 621, startPoint y: 289, endPoint x: 737, endPoint y: 322, distance: 120.0
click at [802, 304] on div "Janela de atendimento Grade de atendimento Capacidade Transportadoras Veículos …" at bounding box center [635, 273] width 1271 height 547
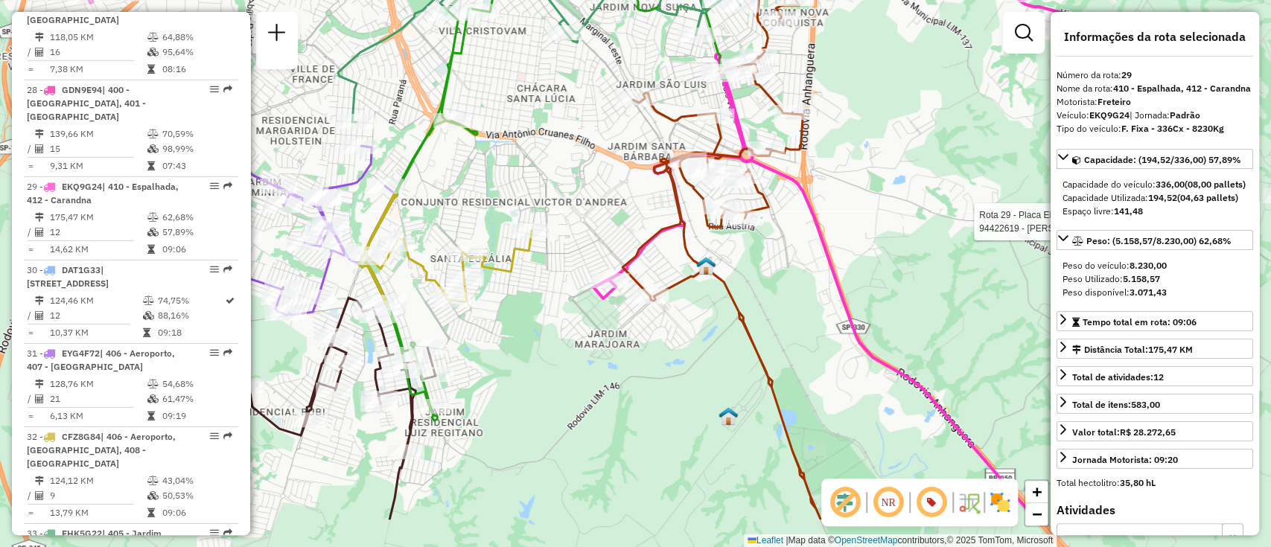
drag, startPoint x: 815, startPoint y: 271, endPoint x: 549, endPoint y: 194, distance: 277.6
click at [549, 194] on div "Rota 29 - Placa EKQ9G24 94422619 - RONUAR JOSE BERNARDES 28822149874 Janela de …" at bounding box center [635, 273] width 1271 height 547
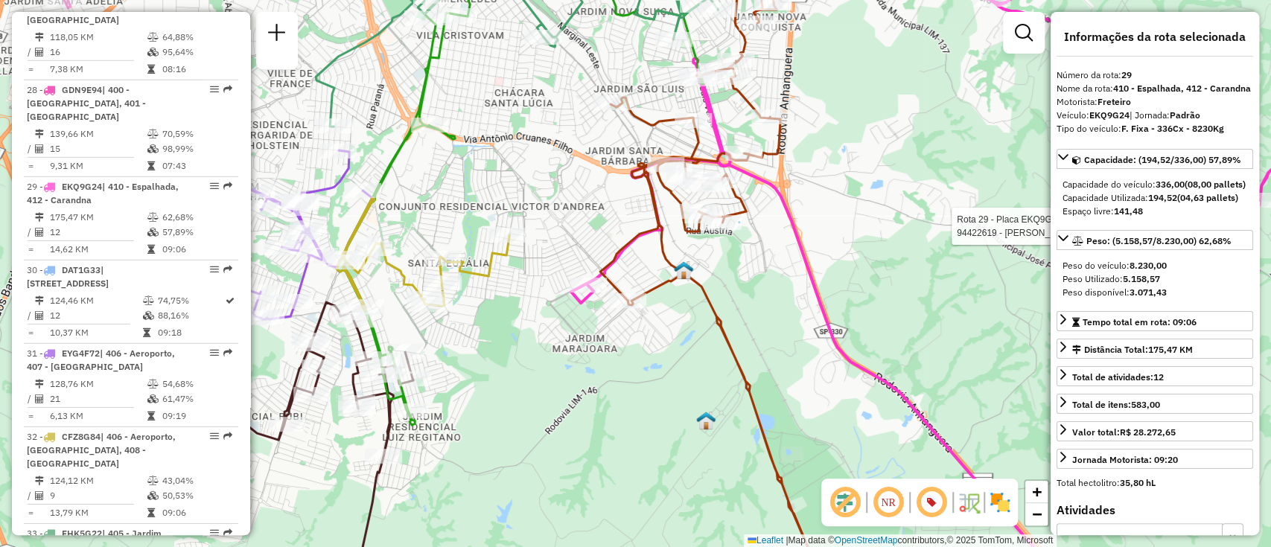
click at [721, 319] on icon at bounding box center [716, 280] width 232 height 643
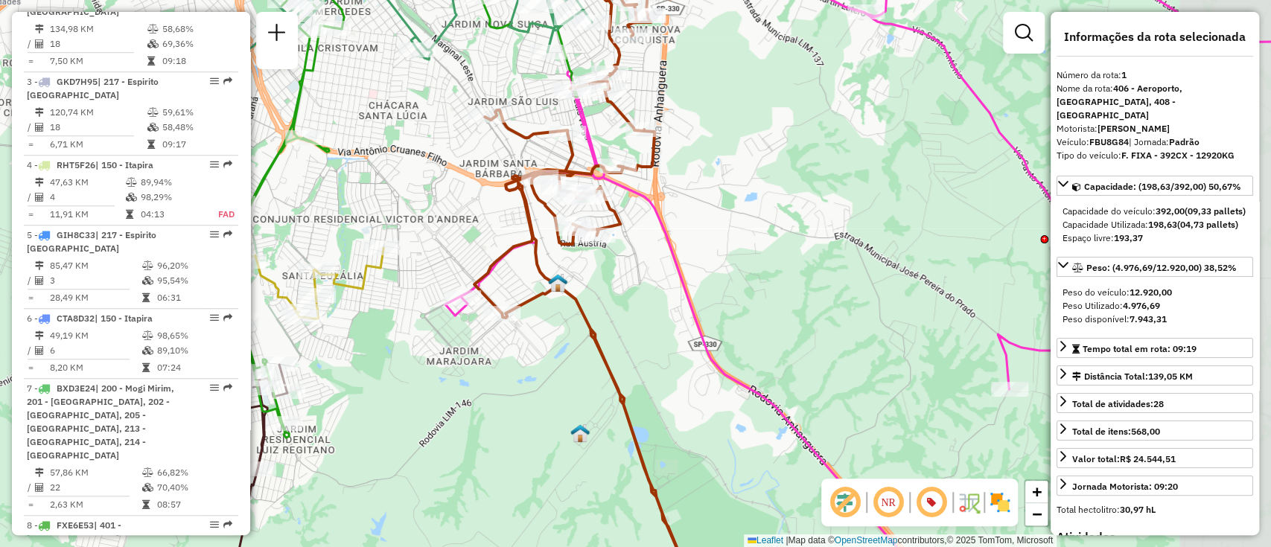
scroll to position [596, 0]
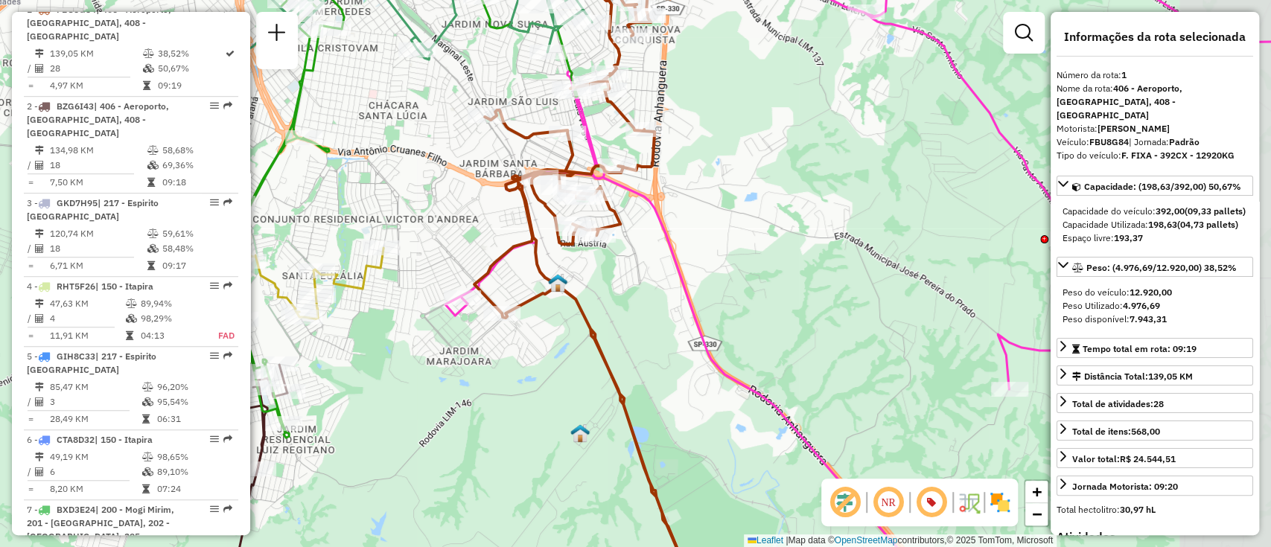
drag, startPoint x: 720, startPoint y: 325, endPoint x: 615, endPoint y: 345, distance: 106.8
click at [615, 345] on div "Janela de atendimento Grade de atendimento Capacidade Transportadoras Veículos …" at bounding box center [635, 273] width 1271 height 547
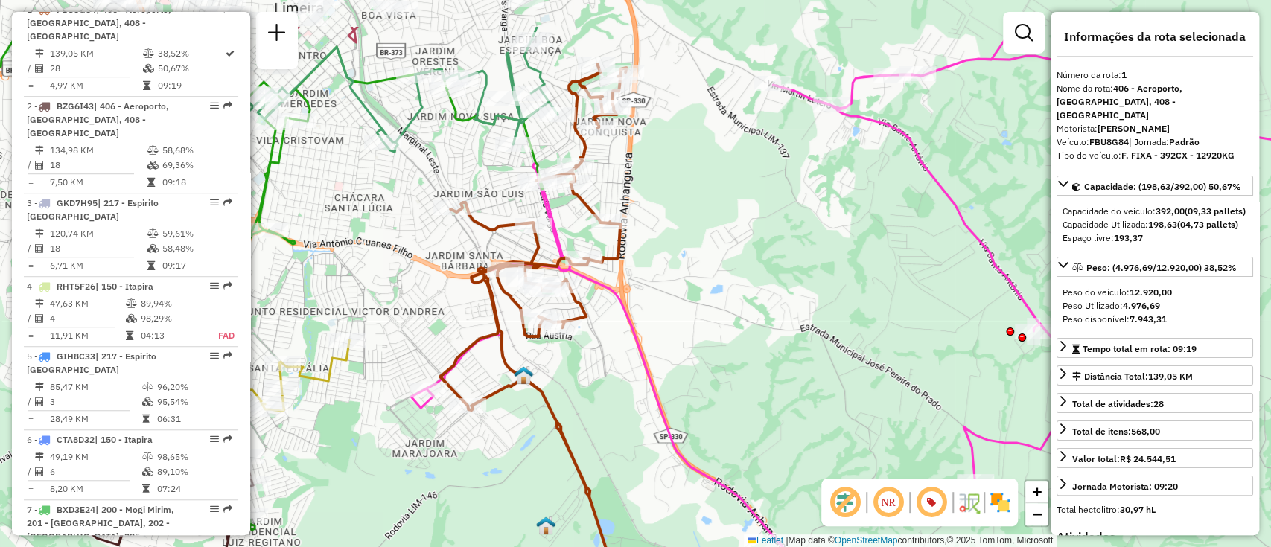
drag, startPoint x: 619, startPoint y: 359, endPoint x: 588, endPoint y: 441, distance: 87.7
click at [588, 441] on div "Janela de atendimento Grade de atendimento Capacidade Transportadoras Veículos …" at bounding box center [635, 273] width 1271 height 547
click at [570, 437] on icon at bounding box center [533, 333] width 186 height 538
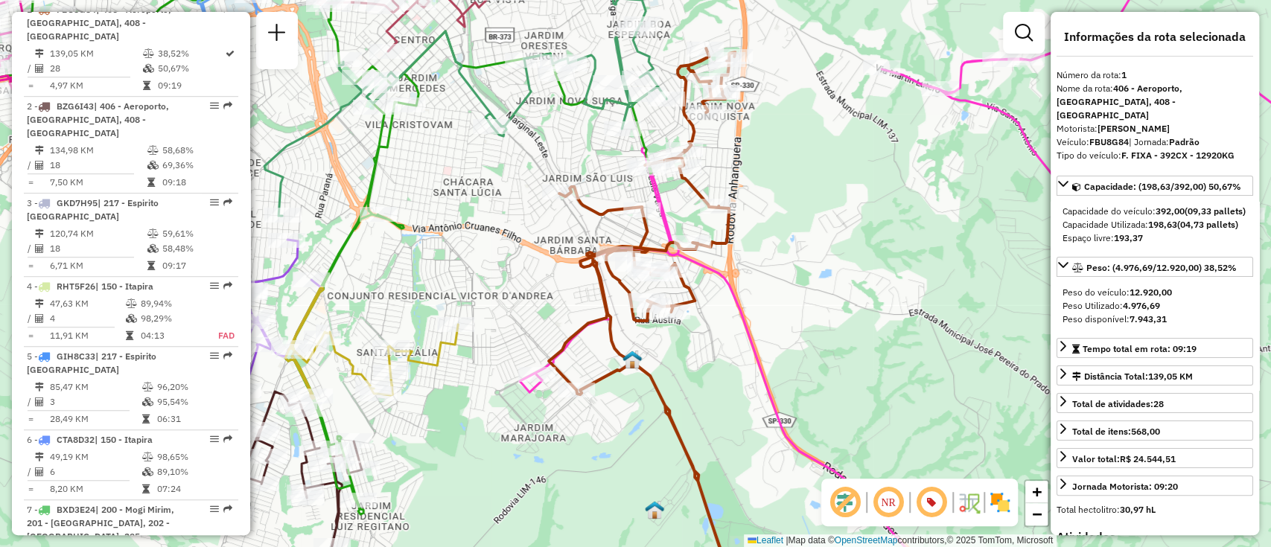
drag, startPoint x: 550, startPoint y: 440, endPoint x: 669, endPoint y: 422, distance: 120.6
click at [678, 422] on div "Janela de atendimento Grade de atendimento Capacidade Transportadoras Veículos …" at bounding box center [635, 273] width 1271 height 547
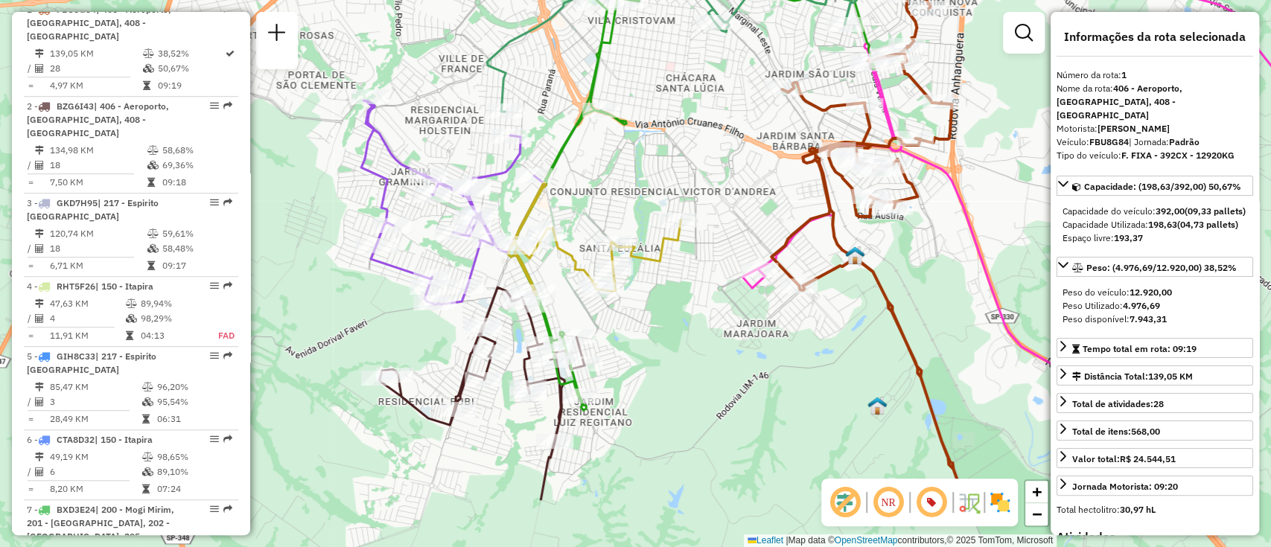
drag, startPoint x: 585, startPoint y: 446, endPoint x: 819, endPoint y: 331, distance: 260.8
click at [819, 331] on div "Janela de atendimento Grade de atendimento Capacidade Transportadoras Veículos …" at bounding box center [635, 273] width 1271 height 547
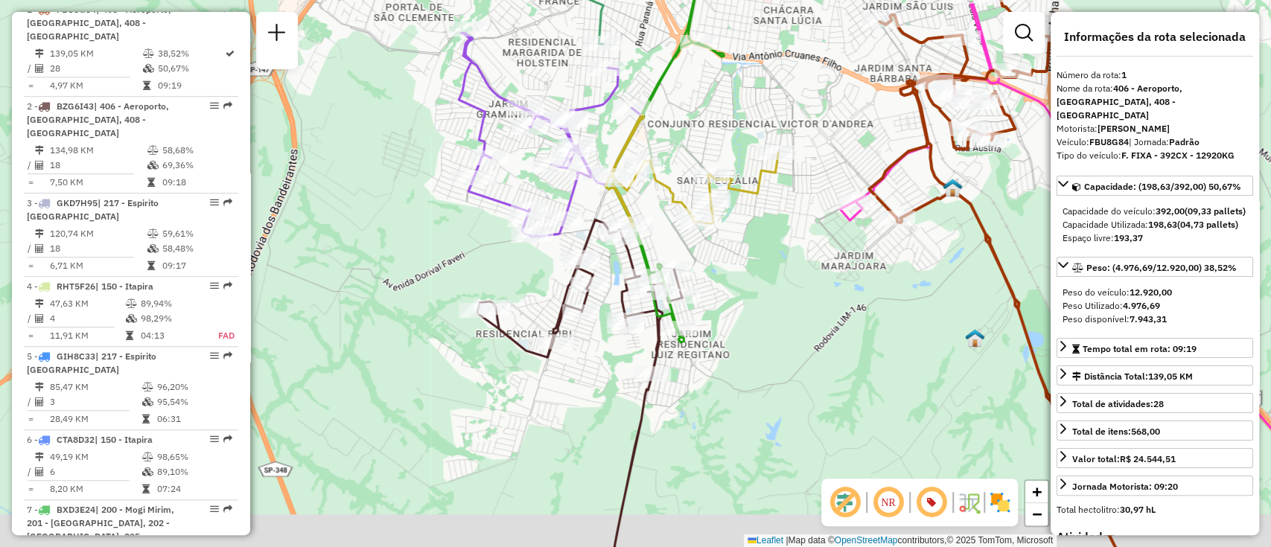
drag, startPoint x: 691, startPoint y: 390, endPoint x: 769, endPoint y: 333, distance: 96.4
click at [769, 333] on div "Janela de atendimento Grade de atendimento Capacidade Transportadoras Veículos …" at bounding box center [635, 273] width 1271 height 547
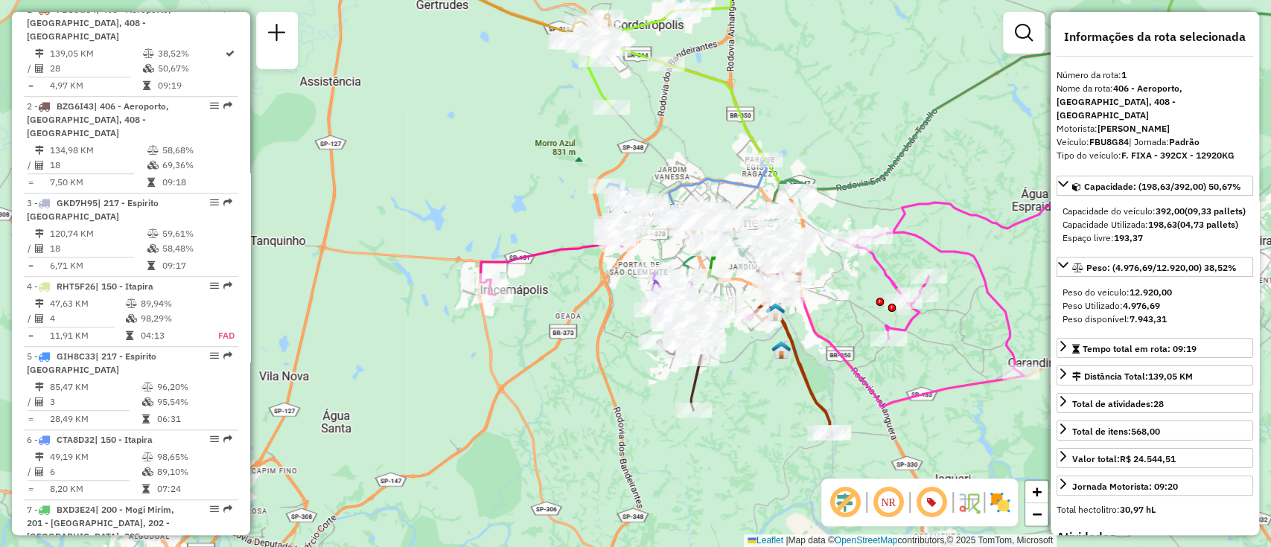
drag, startPoint x: 793, startPoint y: 391, endPoint x: 751, endPoint y: 407, distance: 44.8
click at [751, 407] on div "Janela de atendimento Grade de atendimento Capacidade Transportadoras Veículos …" at bounding box center [635, 273] width 1271 height 547
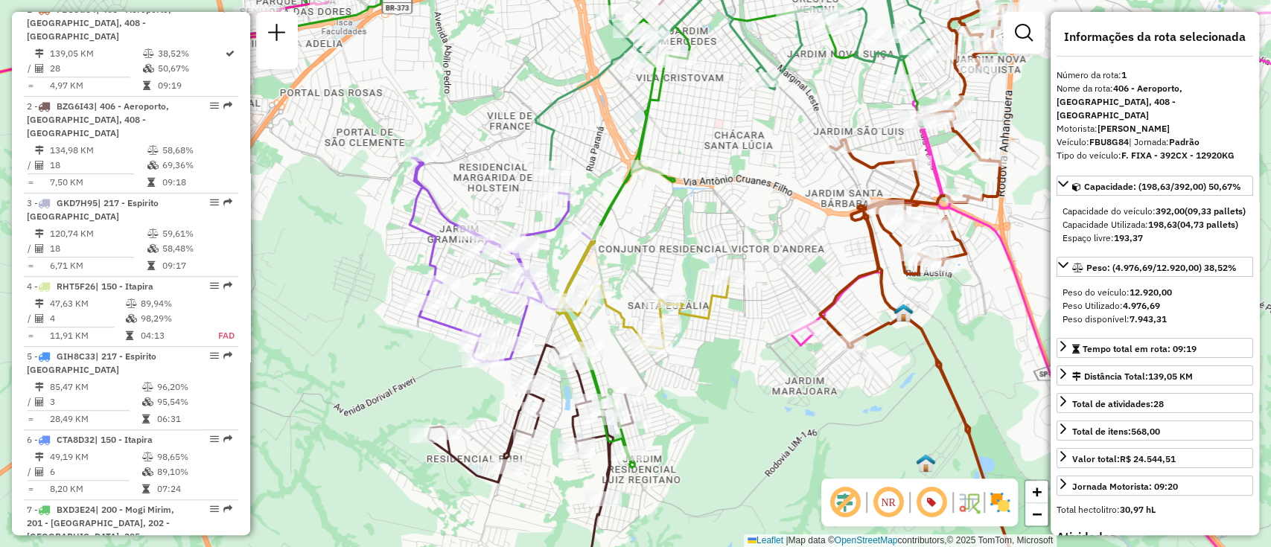
click at [704, 317] on icon at bounding box center [642, 297] width 173 height 112
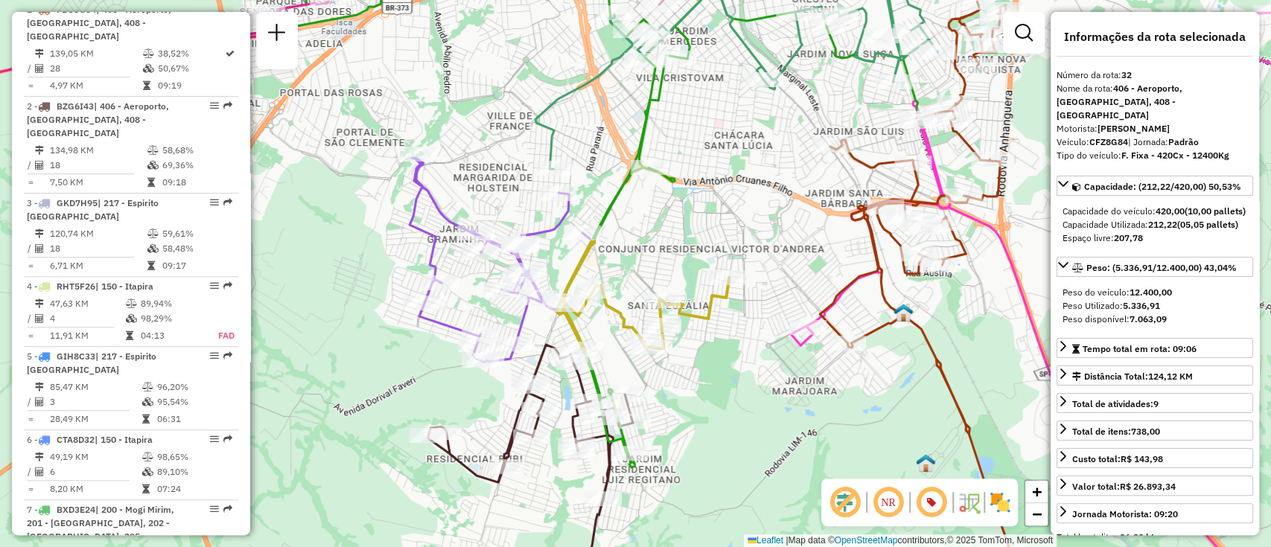
scroll to position [3009, 0]
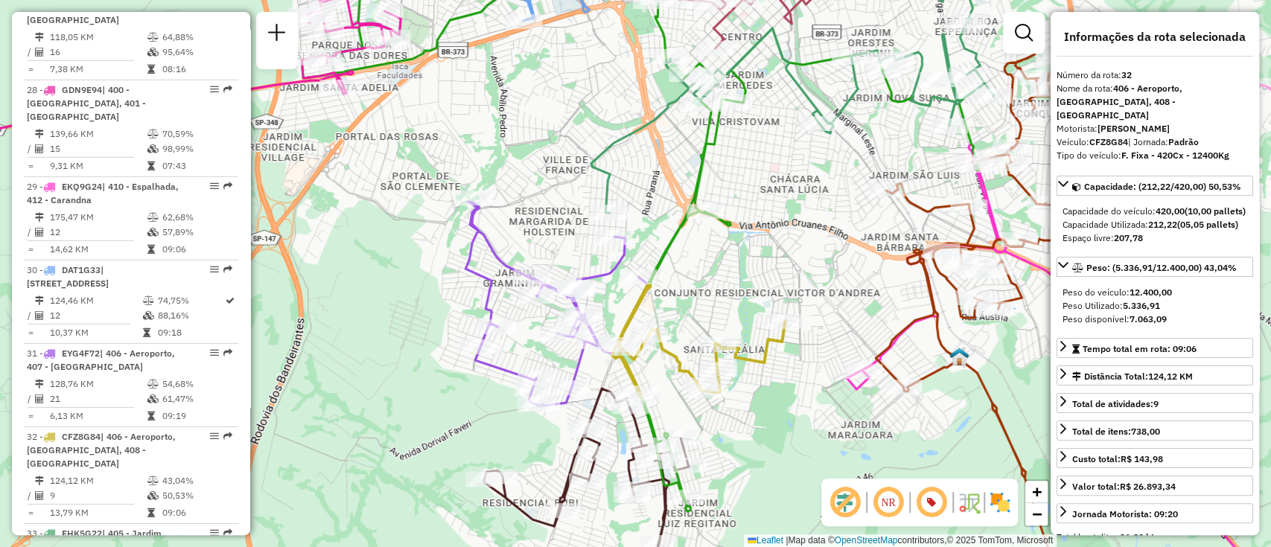
drag, startPoint x: 704, startPoint y: 317, endPoint x: 759, endPoint y: 360, distance: 70.0
click at [759, 360] on icon at bounding box center [698, 340] width 173 height 112
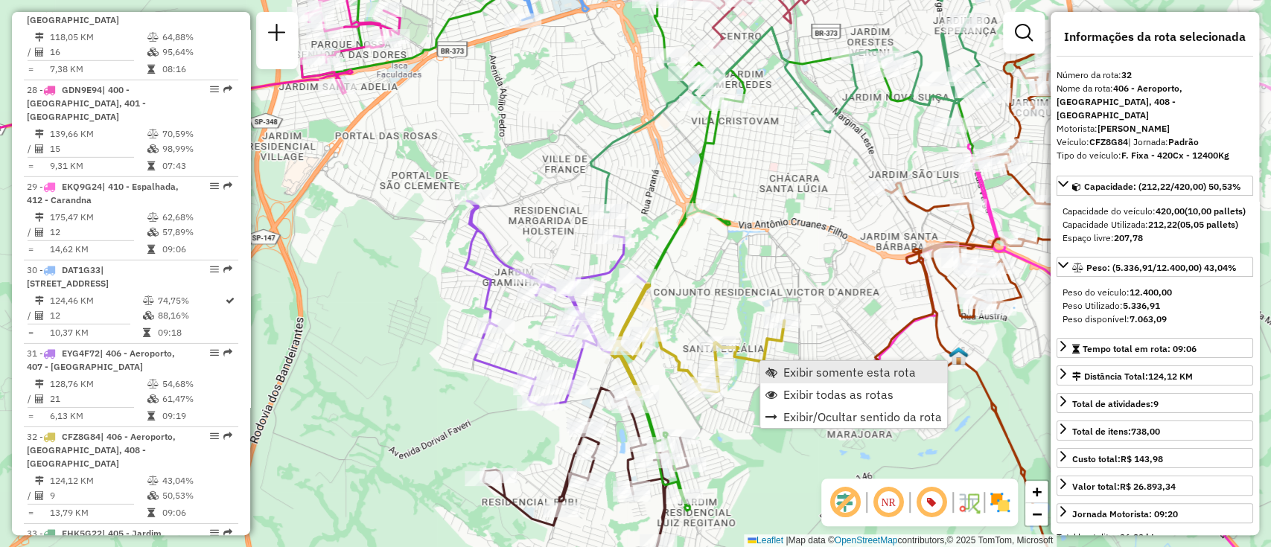
click at [830, 369] on span "Exibir somente esta rota" at bounding box center [849, 372] width 133 height 12
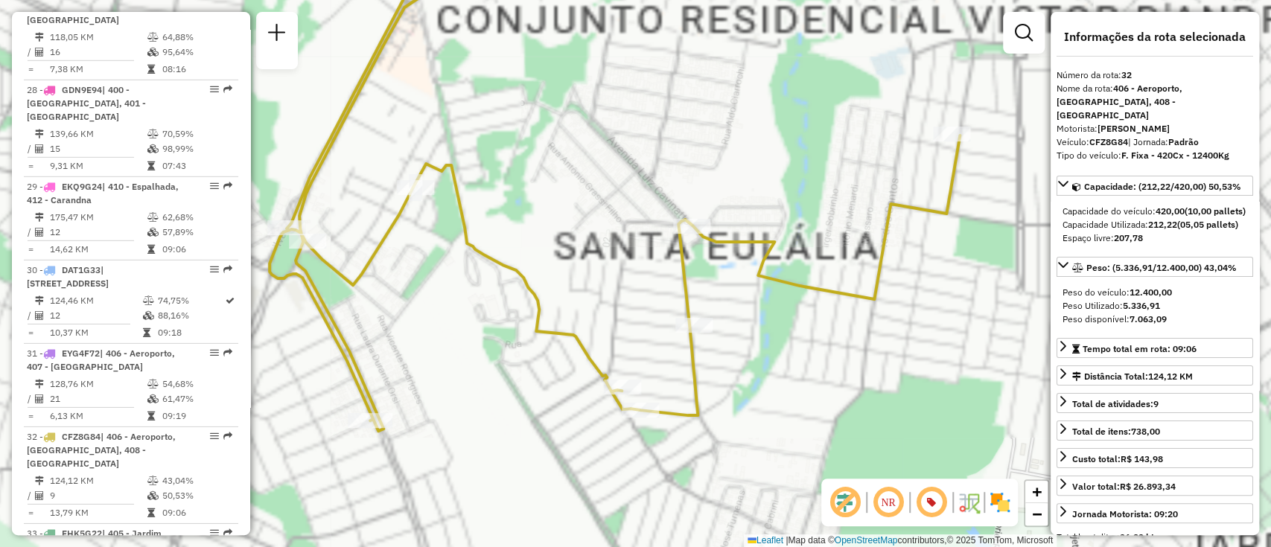
drag, startPoint x: 783, startPoint y: 418, endPoint x: 769, endPoint y: 419, distance: 14.2
click at [769, 419] on div "Janela de atendimento Grade de atendimento Capacidade Transportadoras Veículos …" at bounding box center [635, 273] width 1271 height 547
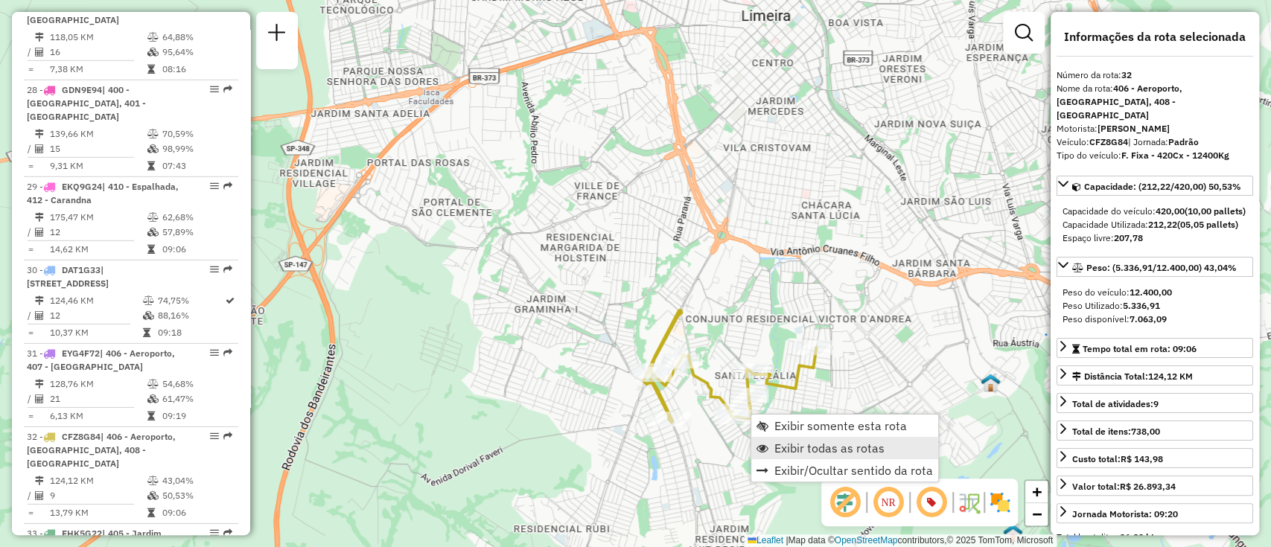
click at [811, 449] on span "Exibir todas as rotas" at bounding box center [830, 448] width 110 height 12
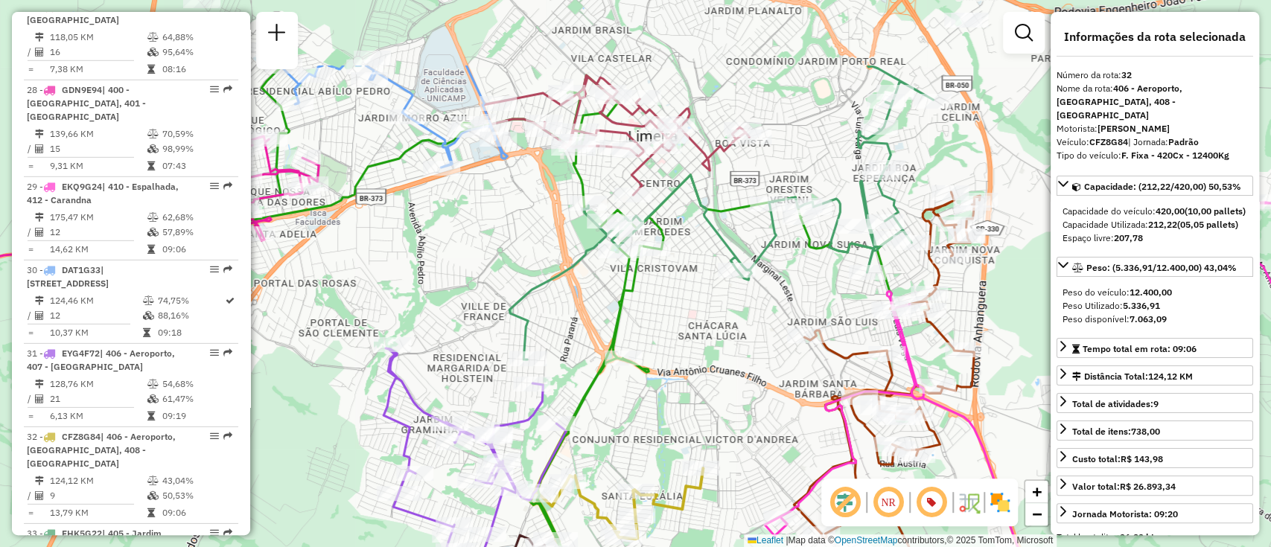
drag, startPoint x: 781, startPoint y: 322, endPoint x: 668, endPoint y: 443, distance: 165.4
click at [668, 443] on div "Janela de atendimento Grade de atendimento Capacidade Transportadoras Veículos …" at bounding box center [635, 273] width 1271 height 547
click at [811, 245] on icon at bounding box center [558, 317] width 677 height 569
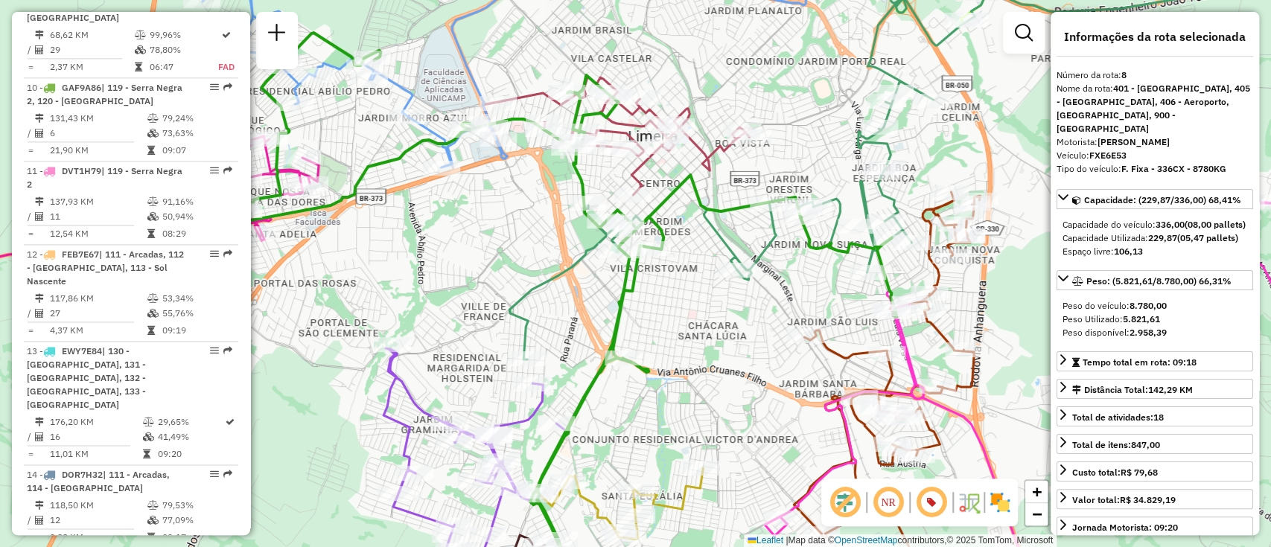
scroll to position [1193, 0]
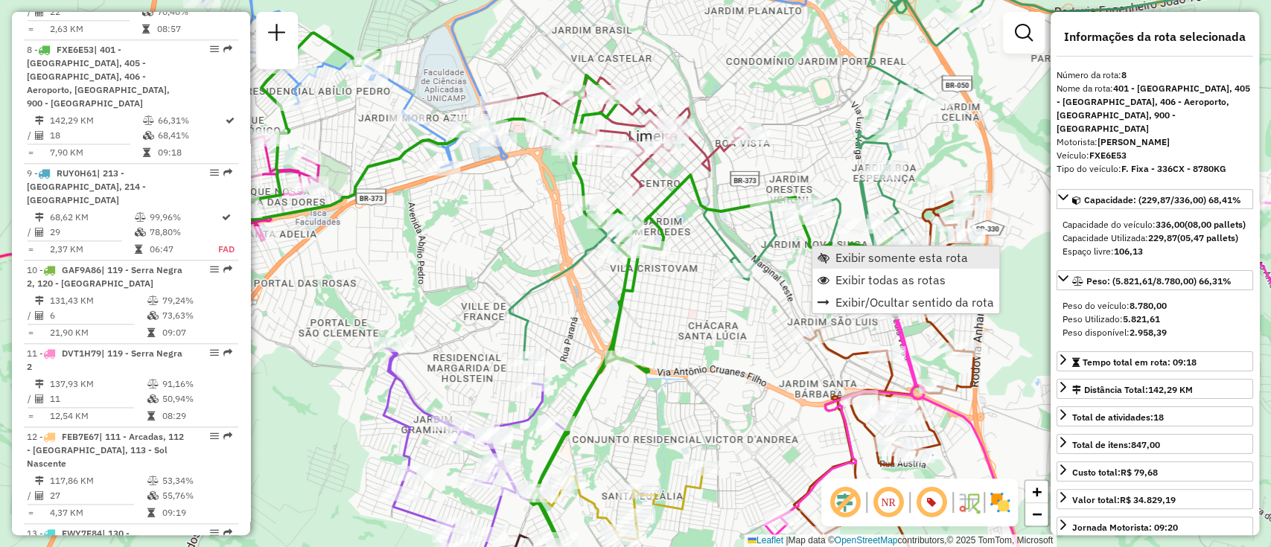
click at [874, 252] on span "Exibir somente esta rota" at bounding box center [902, 258] width 133 height 12
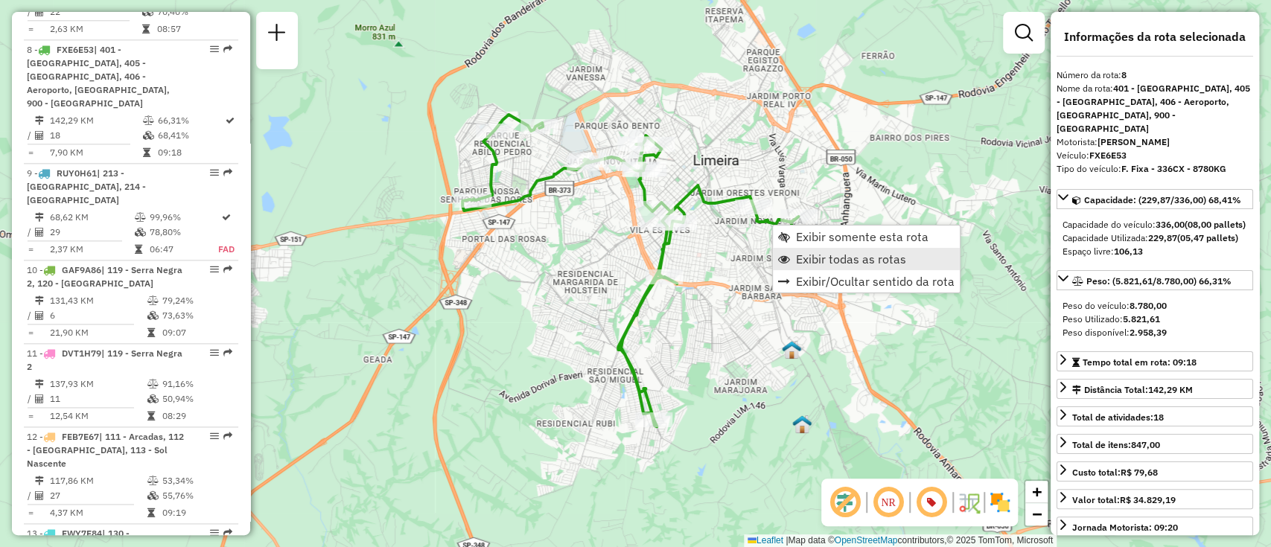
click at [839, 253] on span "Exibir todas as rotas" at bounding box center [851, 259] width 110 height 12
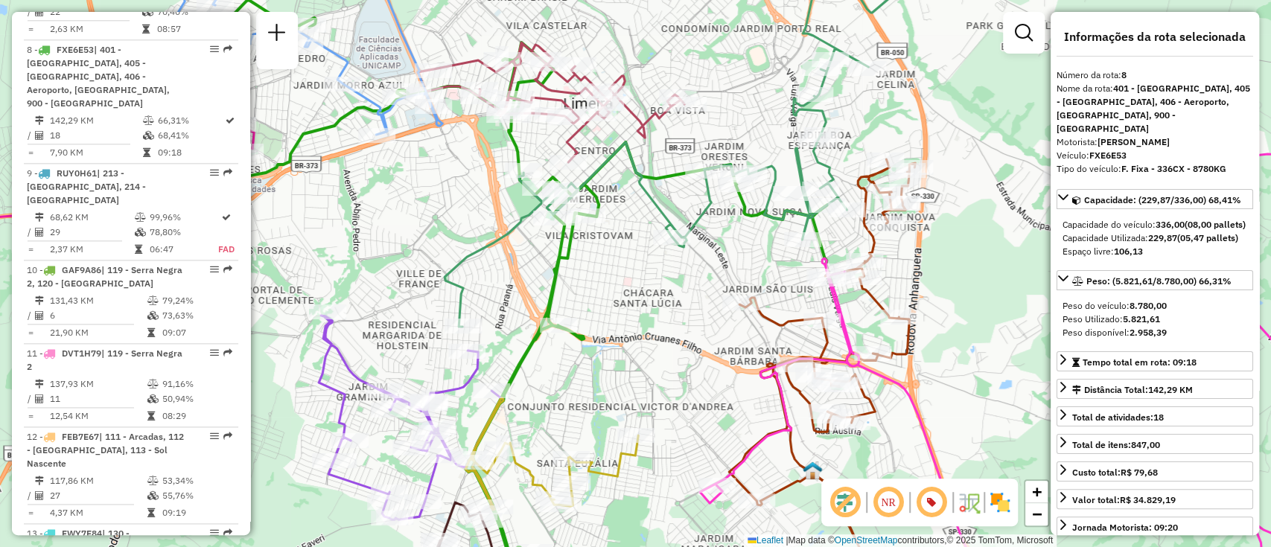
click at [649, 174] on icon at bounding box center [831, 136] width 772 height 382
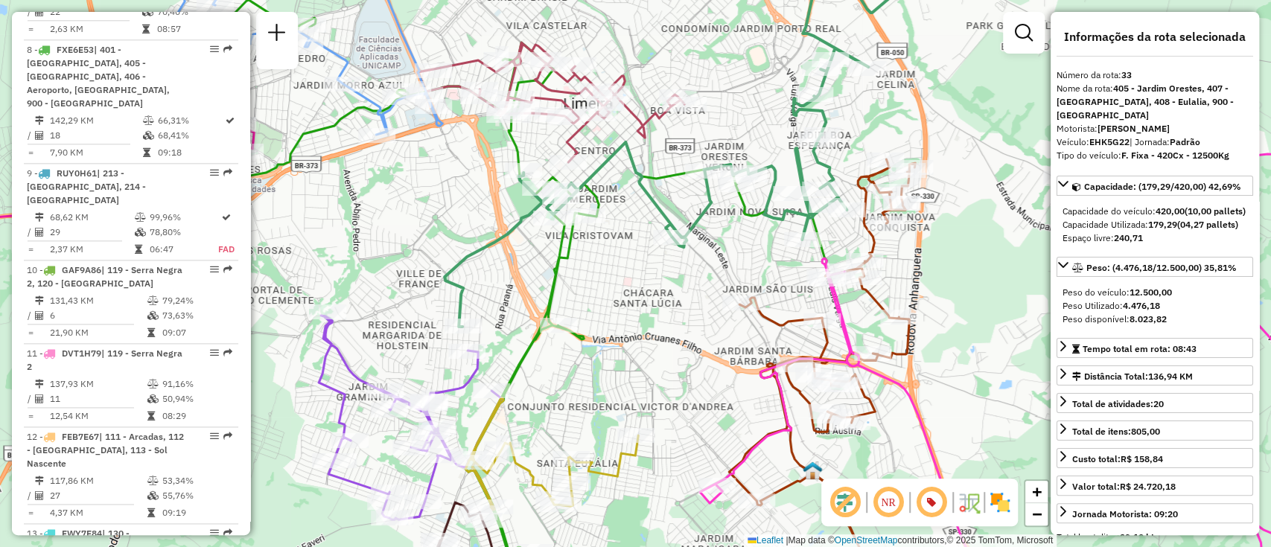
scroll to position [3009, 0]
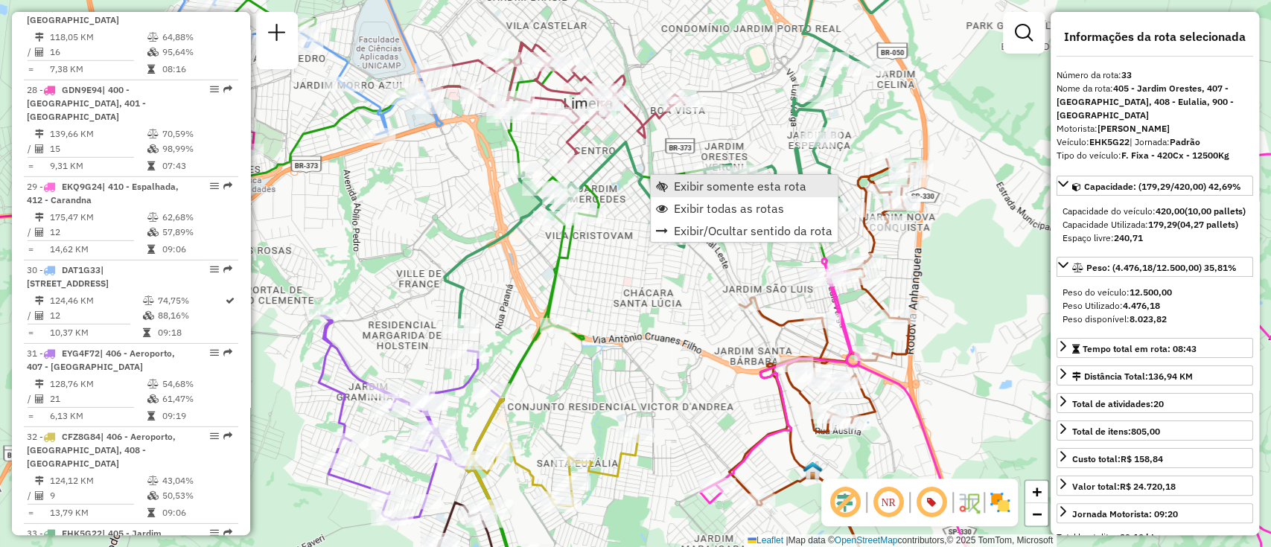
click at [744, 188] on span "Exibir somente esta rota" at bounding box center [740, 186] width 133 height 12
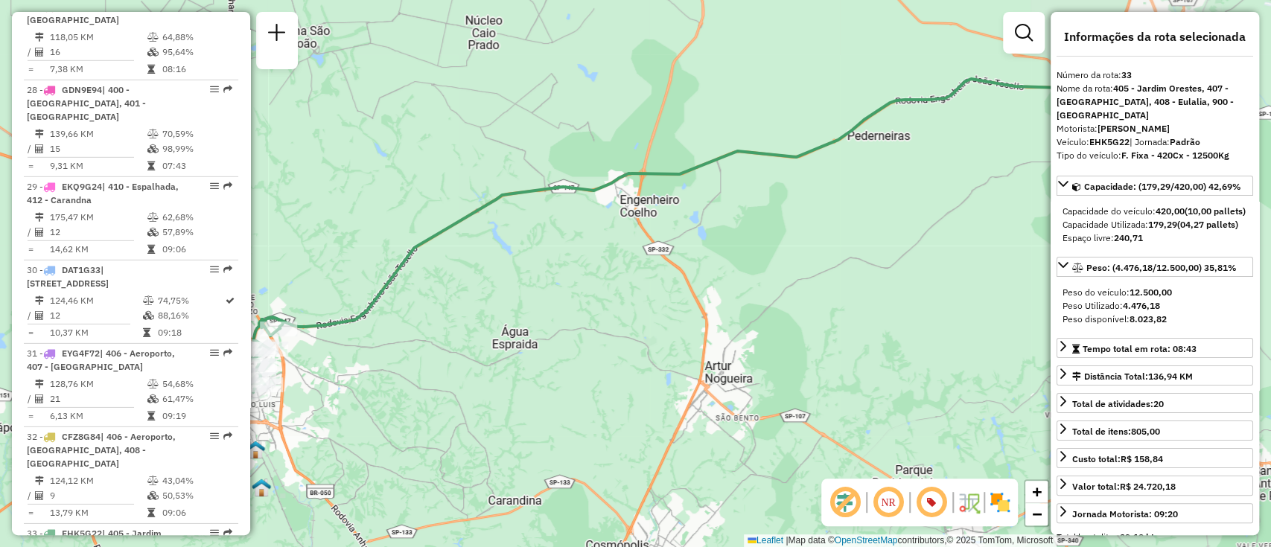
drag, startPoint x: 602, startPoint y: 330, endPoint x: 852, endPoint y: 278, distance: 255.6
click at [852, 278] on div "Janela de atendimento Grade de atendimento Capacidade Transportadoras Veículos …" at bounding box center [635, 273] width 1271 height 547
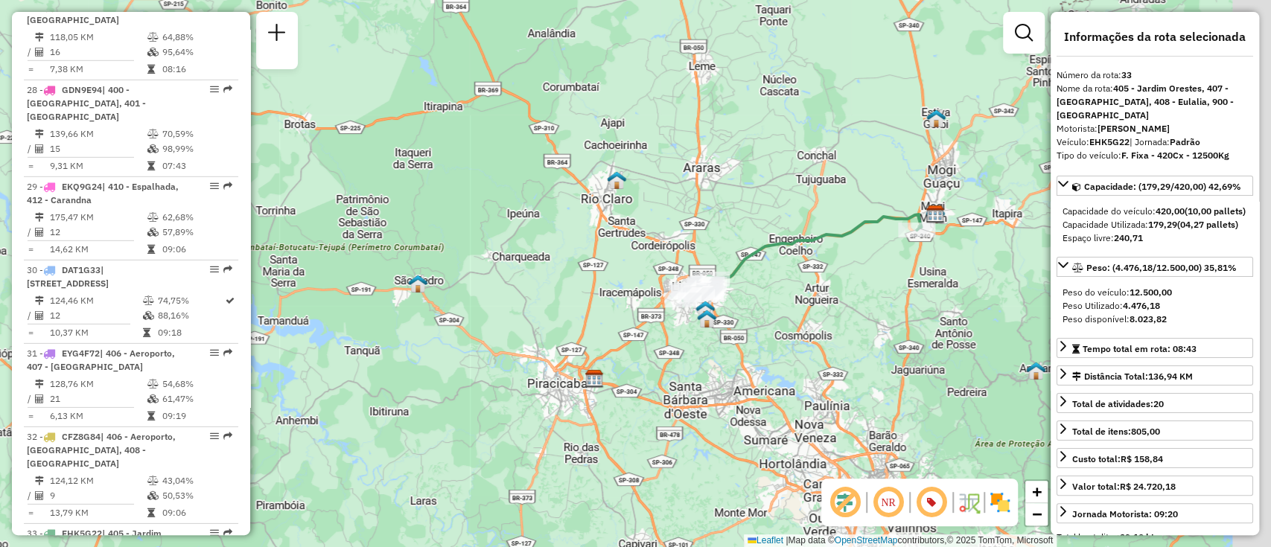
drag, startPoint x: 810, startPoint y: 297, endPoint x: 789, endPoint y: 297, distance: 20.1
click at [789, 297] on div "Janela de atendimento Grade de atendimento Capacidade Transportadoras Veículos …" at bounding box center [635, 273] width 1271 height 547
click at [917, 241] on div "Janela de atendimento Grade de atendimento Capacidade Transportadoras Veículos …" at bounding box center [635, 273] width 1271 height 547
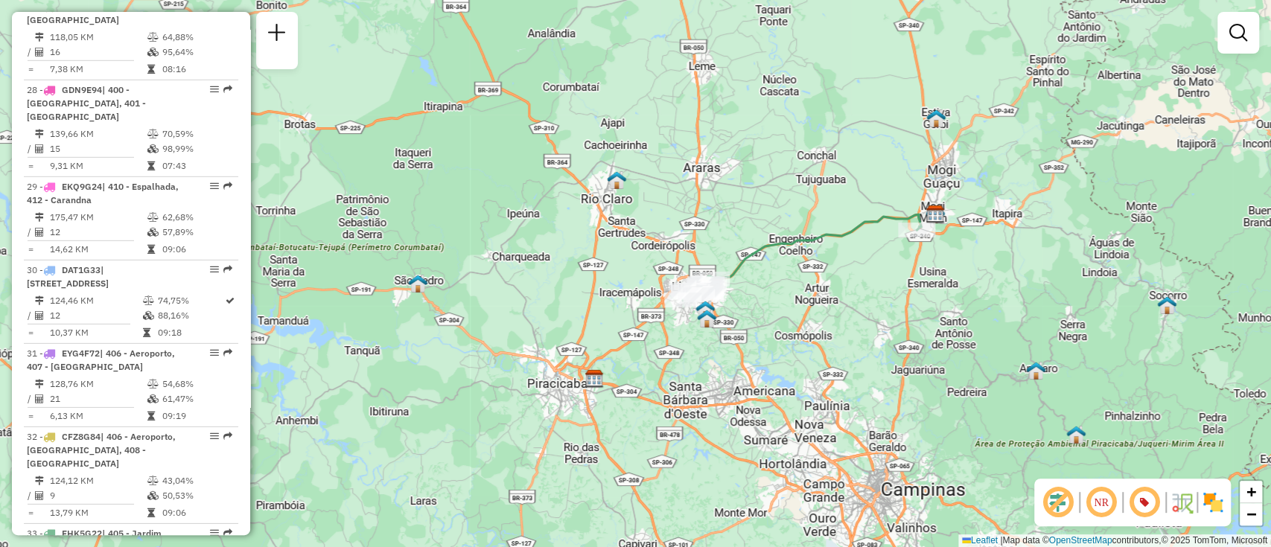
select select "**********"
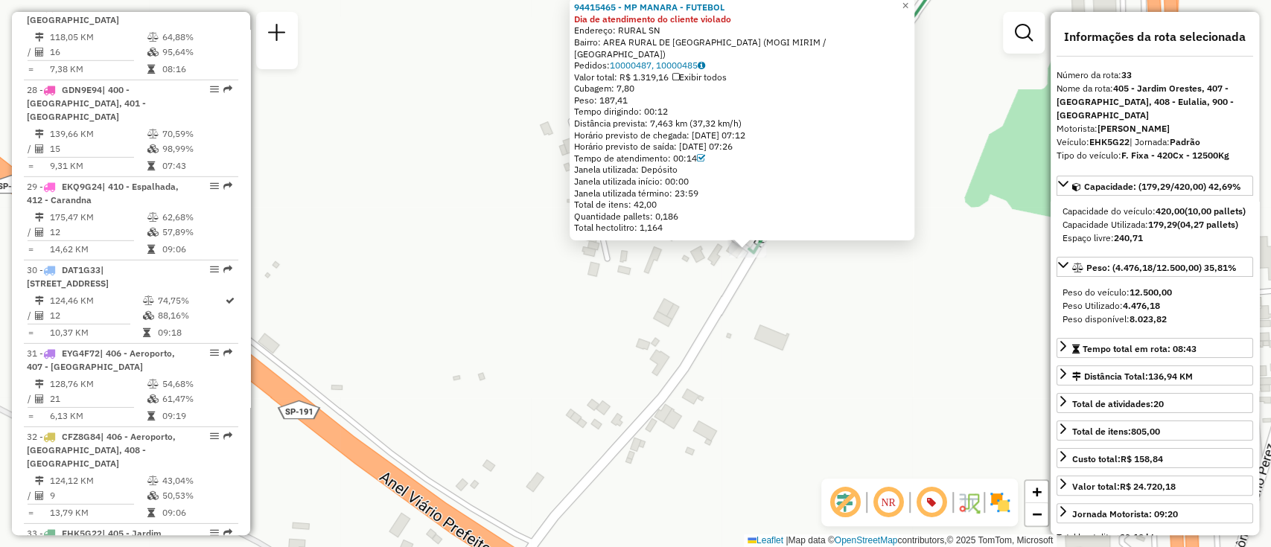
drag, startPoint x: 798, startPoint y: 320, endPoint x: 837, endPoint y: 308, distance: 40.7
click at [836, 308] on div "94415465 - MP MANARA - FUTEBOL Dia de atendimento do cliente violado Endereço: …" at bounding box center [635, 273] width 1271 height 547
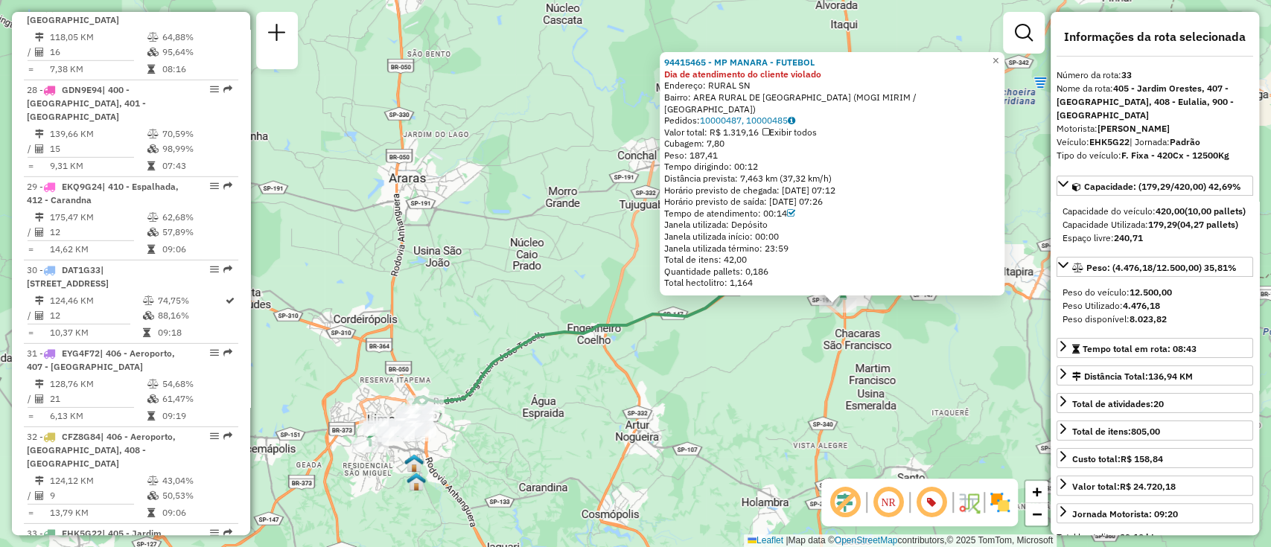
click at [701, 311] on icon at bounding box center [606, 359] width 477 height 173
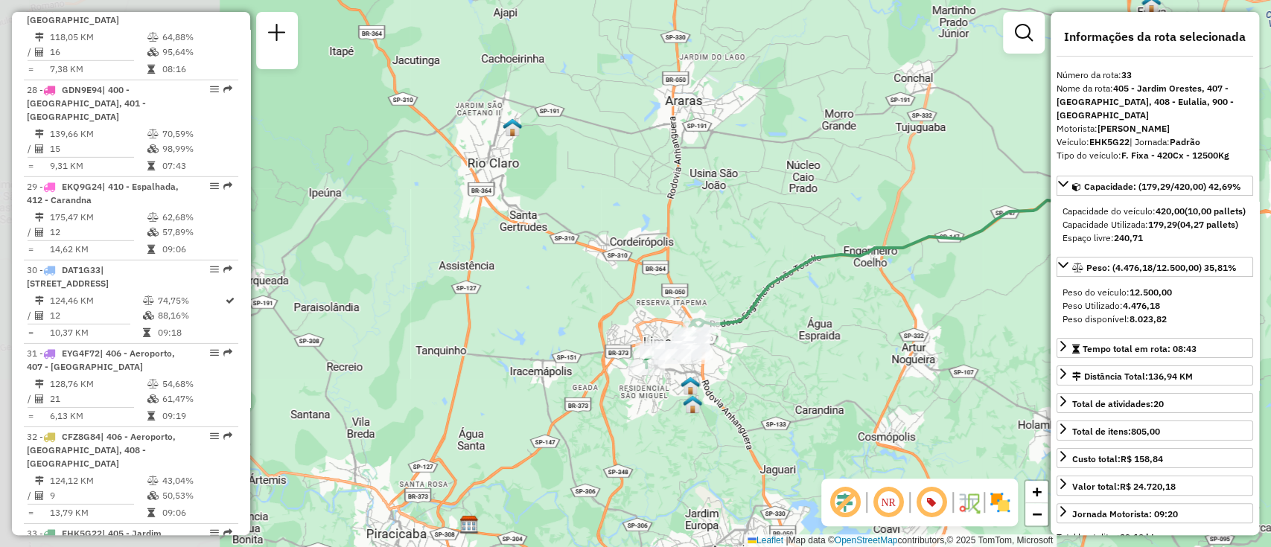
drag, startPoint x: 554, startPoint y: 388, endPoint x: 815, endPoint y: 313, distance: 272.0
click at [815, 313] on div "Janela de atendimento Grade de atendimento Capacidade Transportadoras Veículos …" at bounding box center [635, 273] width 1271 height 547
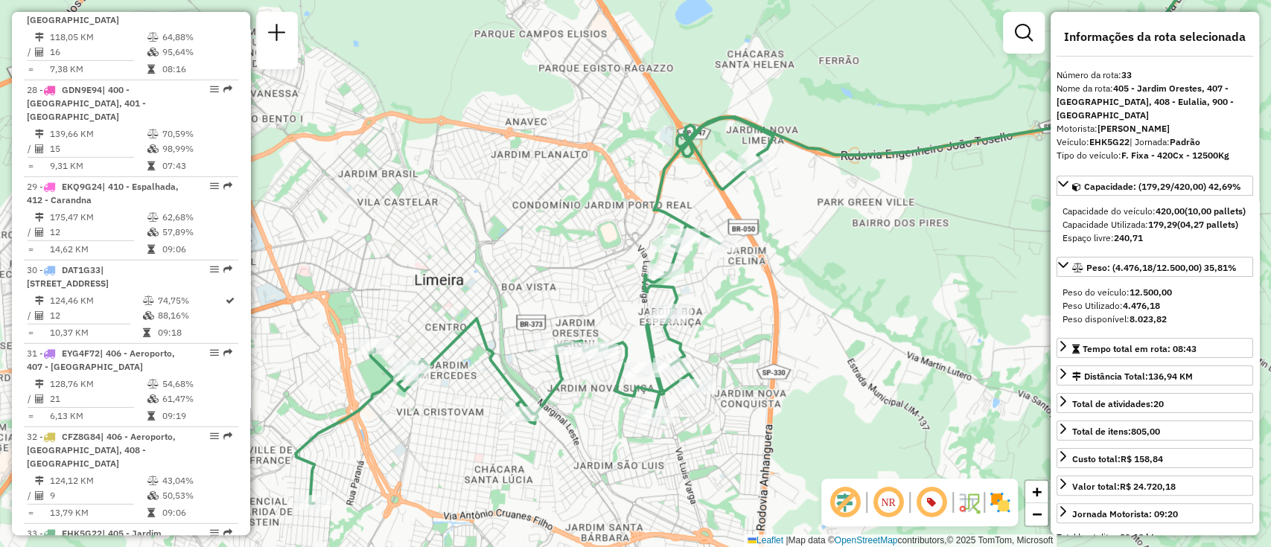
drag, startPoint x: 745, startPoint y: 341, endPoint x: 869, endPoint y: 296, distance: 132.2
click at [869, 296] on div "Janela de atendimento Grade de atendimento Capacidade Transportadoras Veículos …" at bounding box center [635, 273] width 1271 height 547
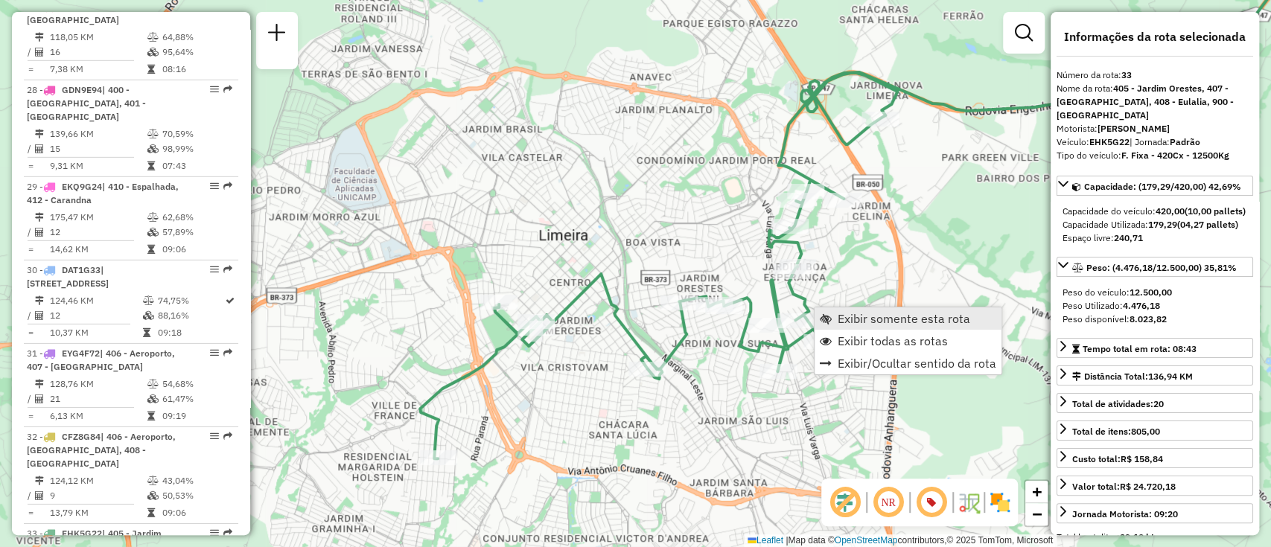
click at [882, 319] on span "Exibir somente esta rota" at bounding box center [904, 319] width 133 height 12
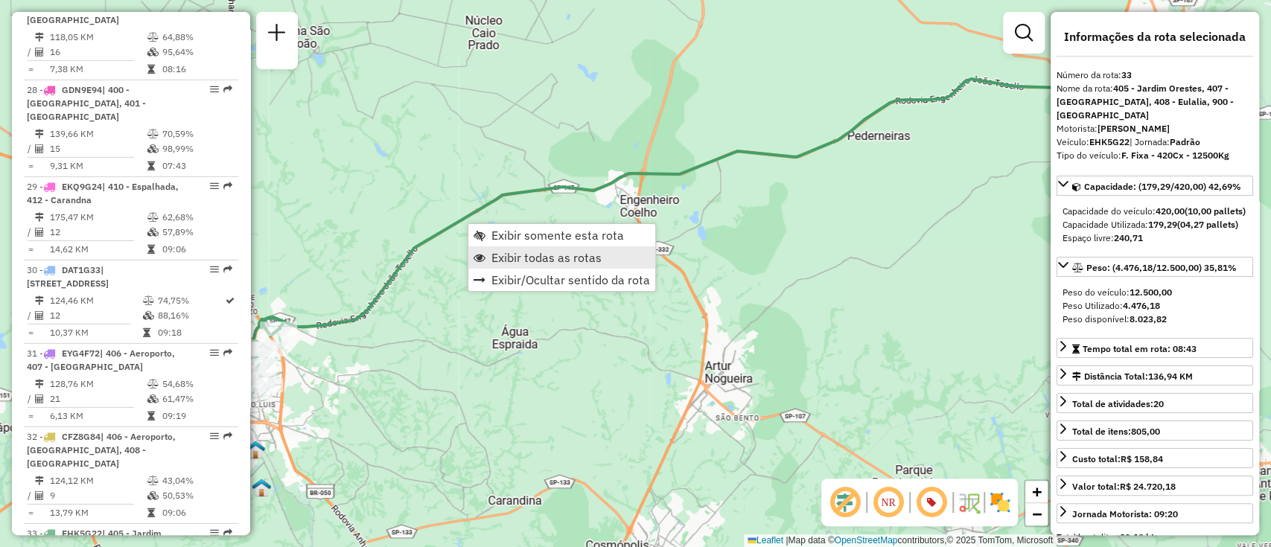
click at [568, 257] on span "Exibir todas as rotas" at bounding box center [547, 258] width 110 height 12
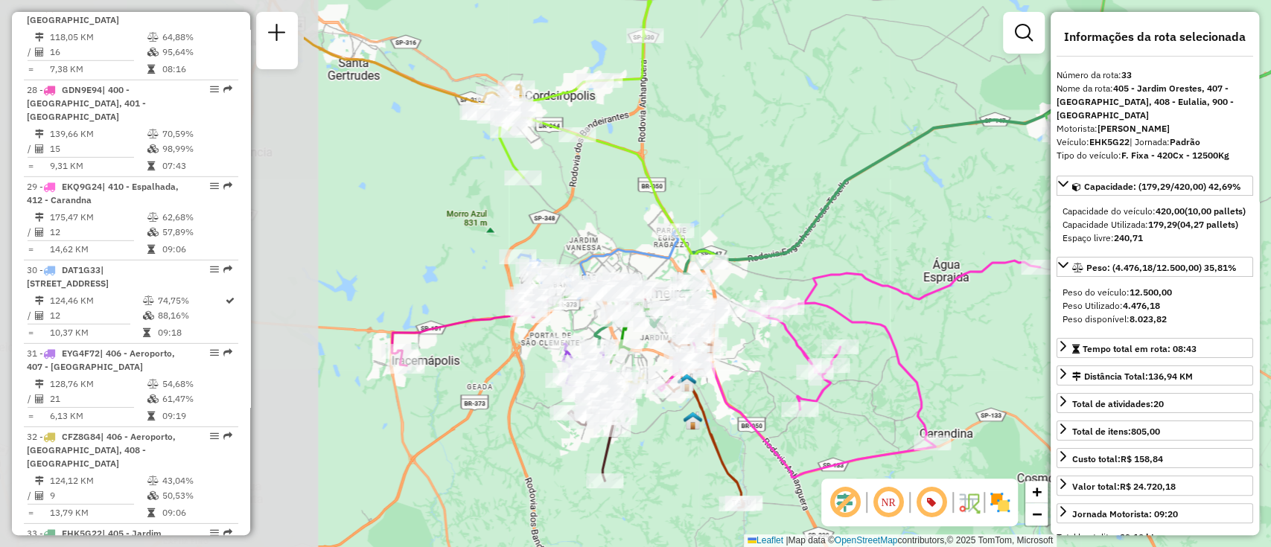
drag, startPoint x: 497, startPoint y: 366, endPoint x: 912, endPoint y: 299, distance: 420.9
click at [912, 299] on icon at bounding box center [848, 369] width 381 height 217
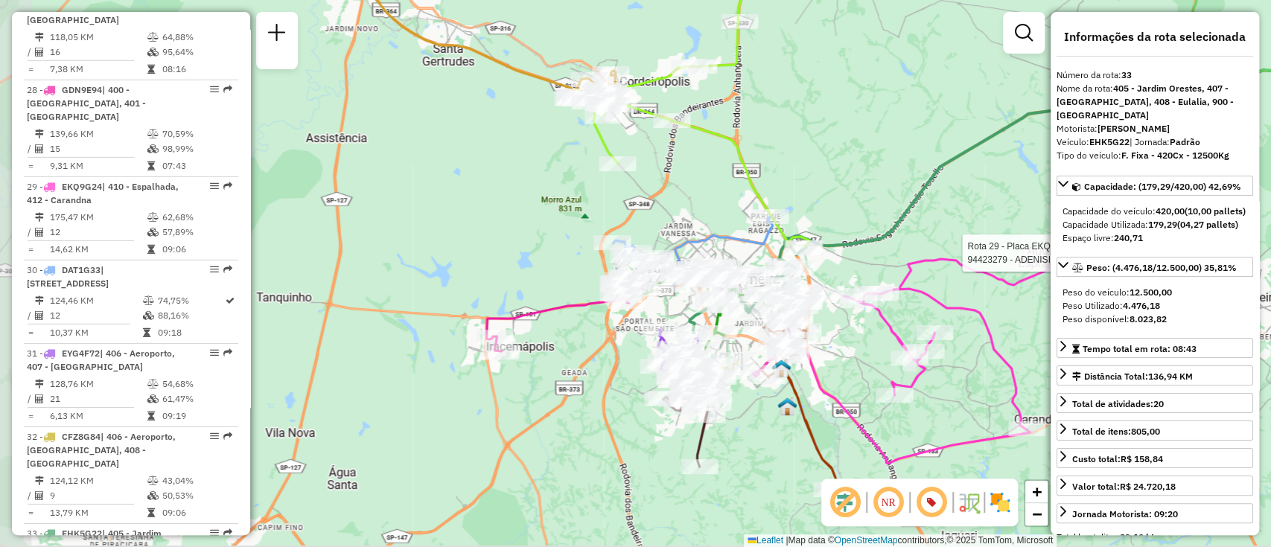
drag, startPoint x: 875, startPoint y: 268, endPoint x: 952, endPoint y: 257, distance: 77.5
click at [952, 257] on icon at bounding box center [943, 355] width 381 height 217
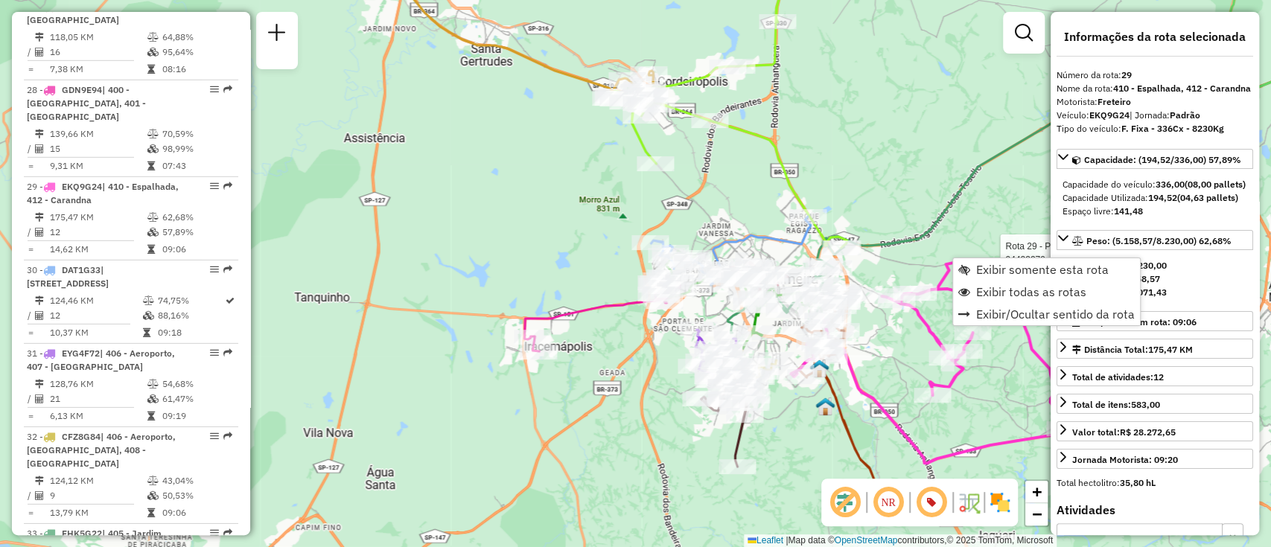
drag, startPoint x: 861, startPoint y: 259, endPoint x: 899, endPoint y: 259, distance: 38.0
click at [899, 259] on div "Rota 29 - Placa EKQ9G24 94423279 - ADENISIO CUNHA CLARO Janela de atendimento G…" at bounding box center [635, 273] width 1271 height 547
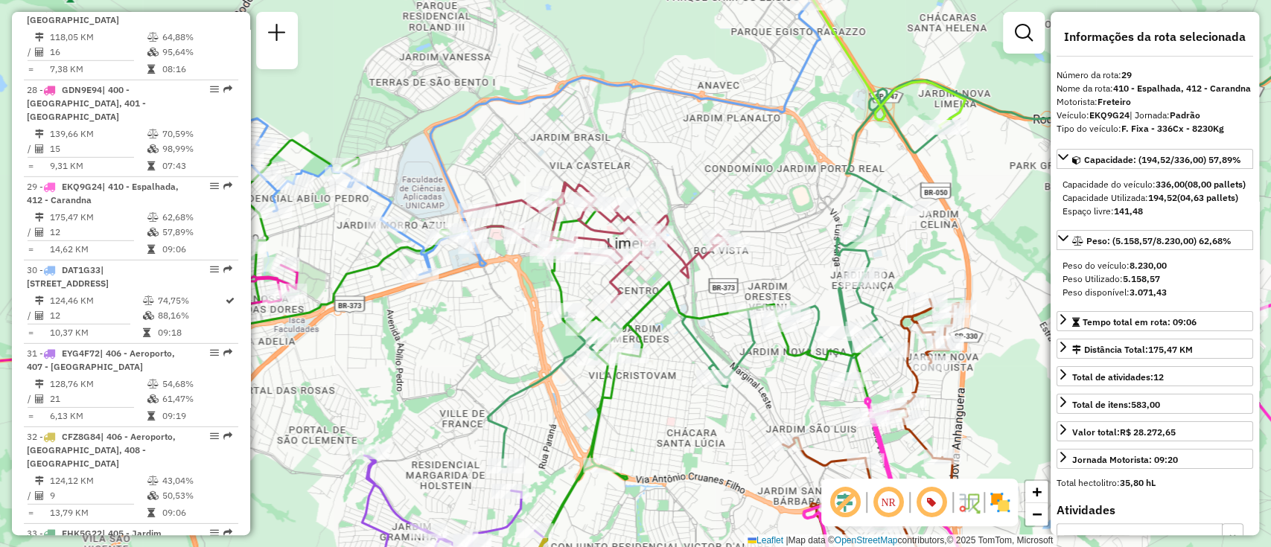
click at [684, 267] on icon at bounding box center [594, 242] width 267 height 120
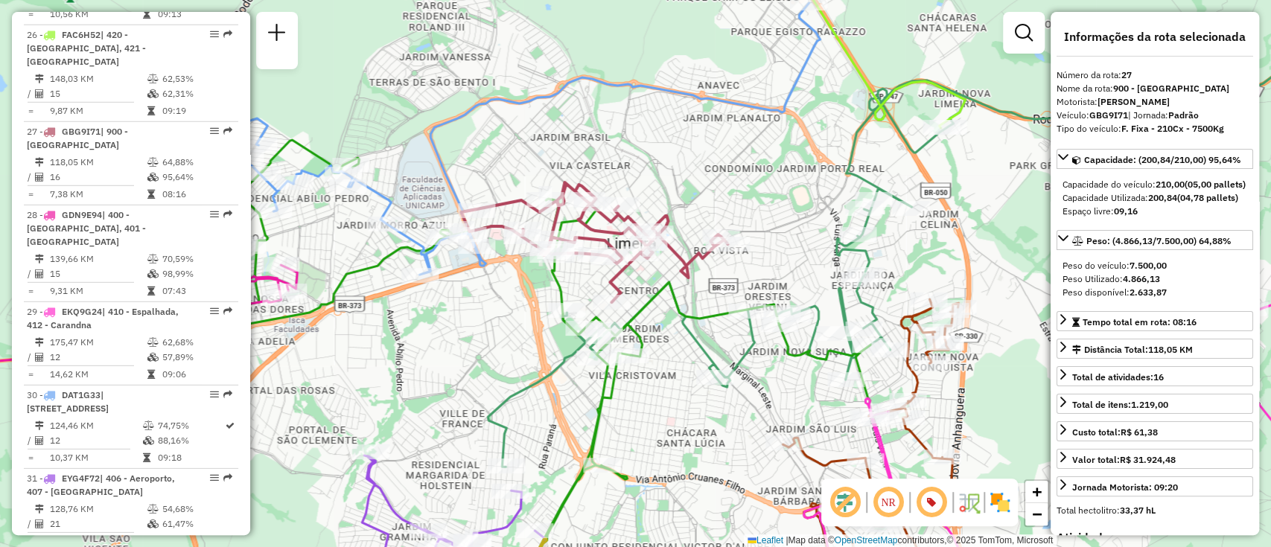
scroll to position [2884, 0]
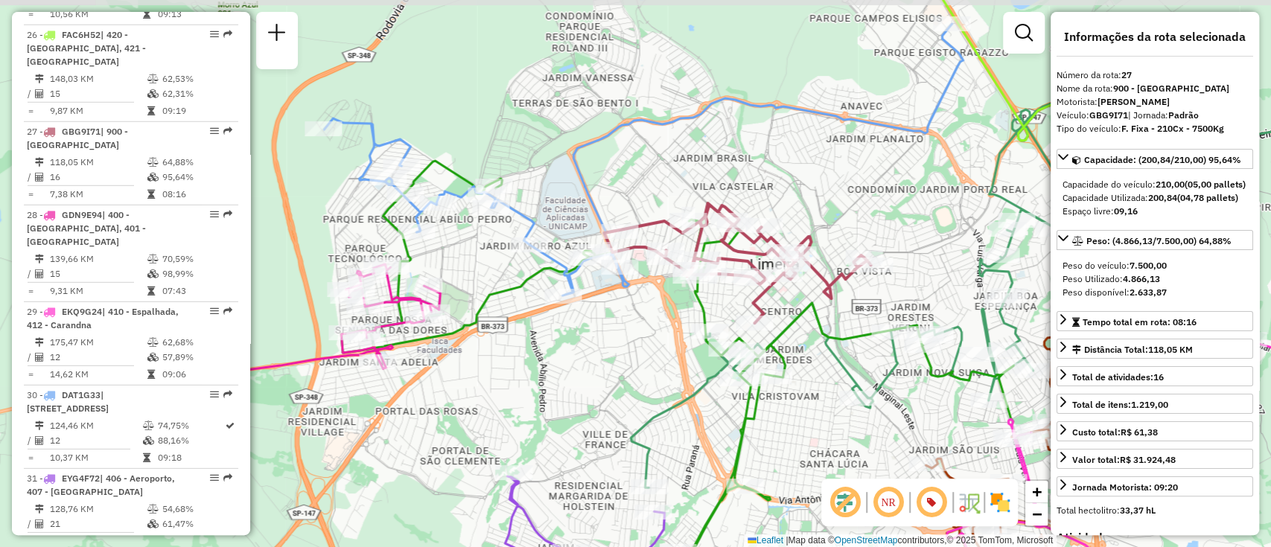
drag, startPoint x: 693, startPoint y: 268, endPoint x: 853, endPoint y: 296, distance: 162.6
click at [853, 296] on icon at bounding box center [737, 263] width 267 height 120
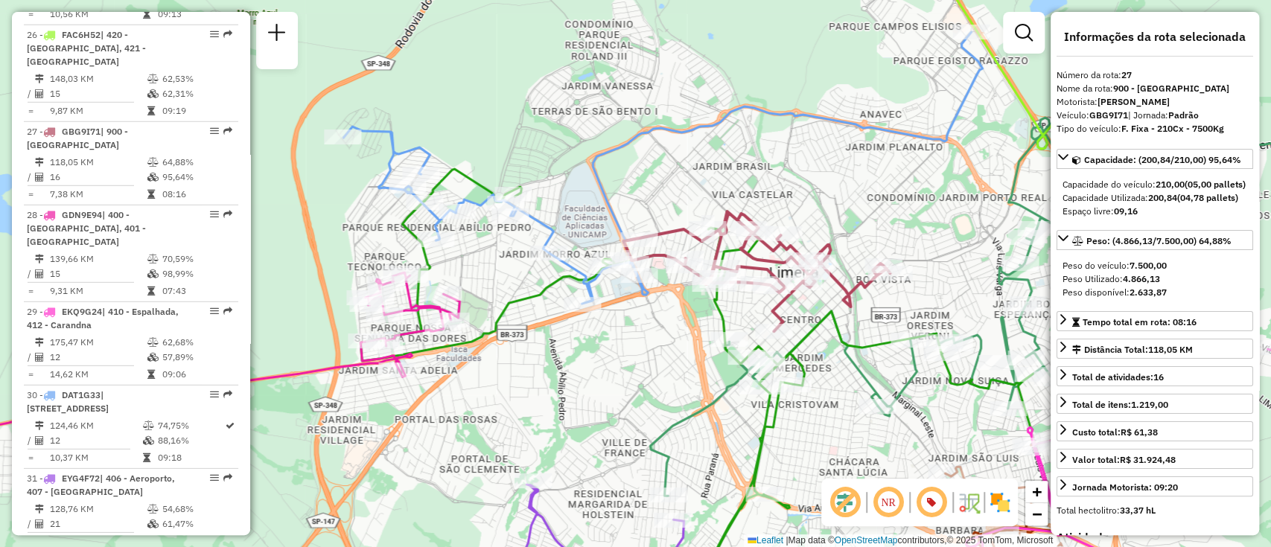
click at [573, 264] on icon at bounding box center [662, 168] width 639 height 272
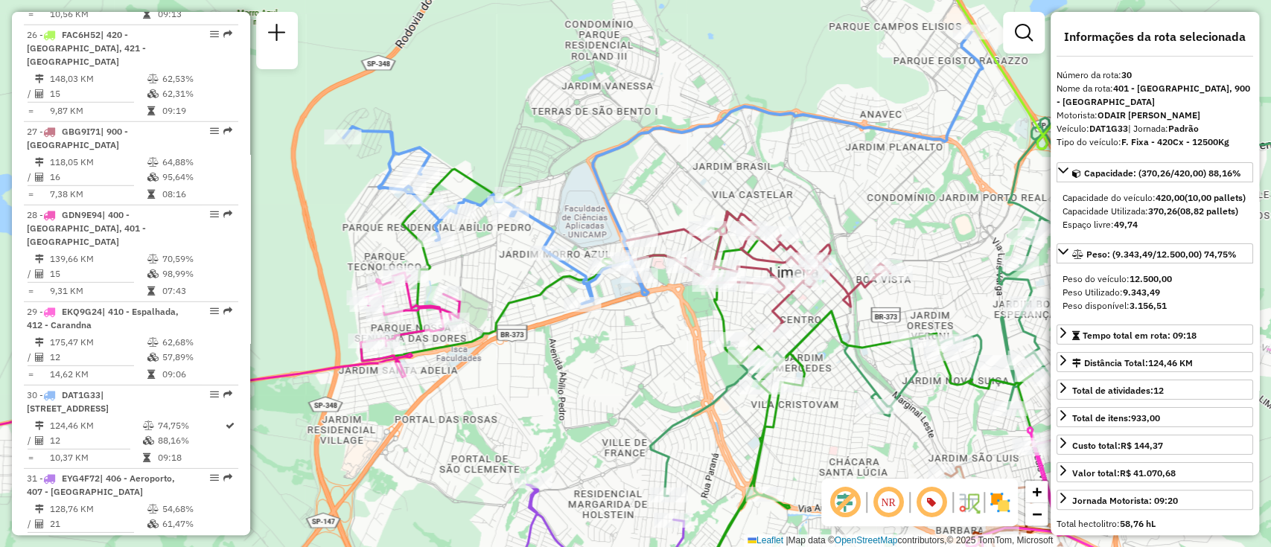
scroll to position [3009, 0]
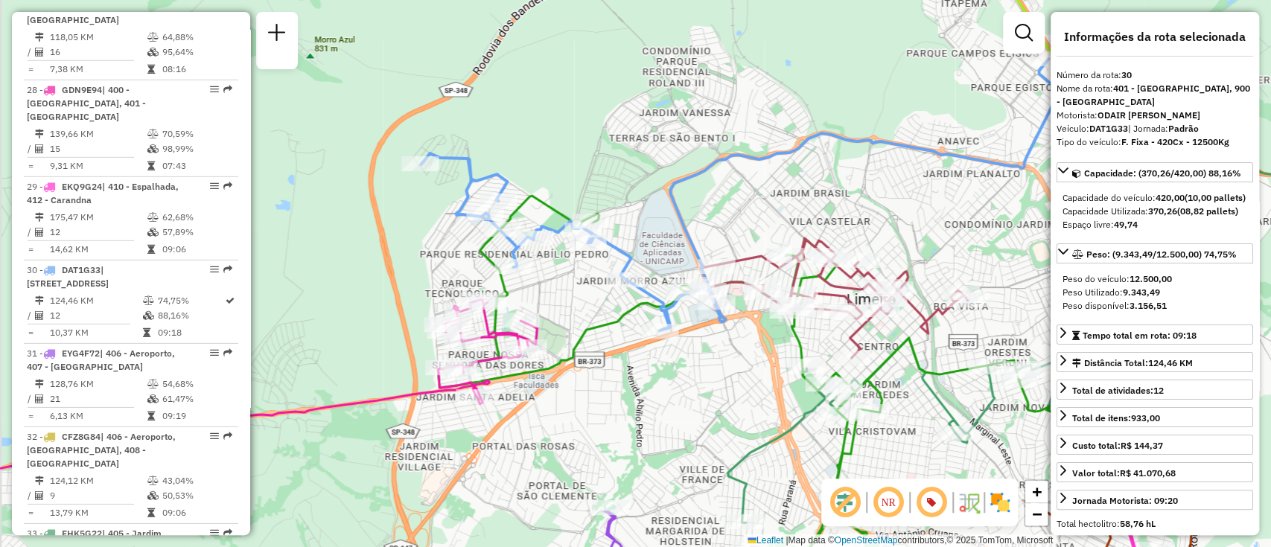
drag, startPoint x: 742, startPoint y: 164, endPoint x: 763, endPoint y: 169, distance: 20.8
click at [763, 169] on div "Janela de atendimento Grade de atendimento Capacidade Transportadoras Veículos …" at bounding box center [635, 273] width 1271 height 547
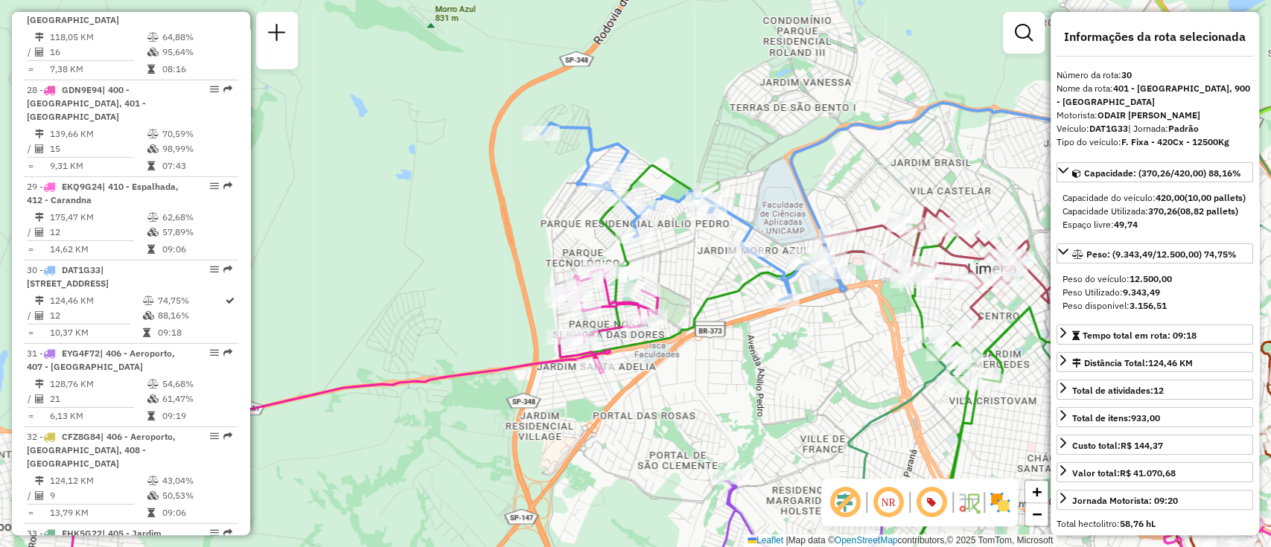
drag, startPoint x: 658, startPoint y: 297, endPoint x: 732, endPoint y: 267, distance: 79.8
click at [733, 267] on div "Janela de atendimento Grade de atendimento Capacidade Transportadoras Veículos …" at bounding box center [635, 273] width 1271 height 547
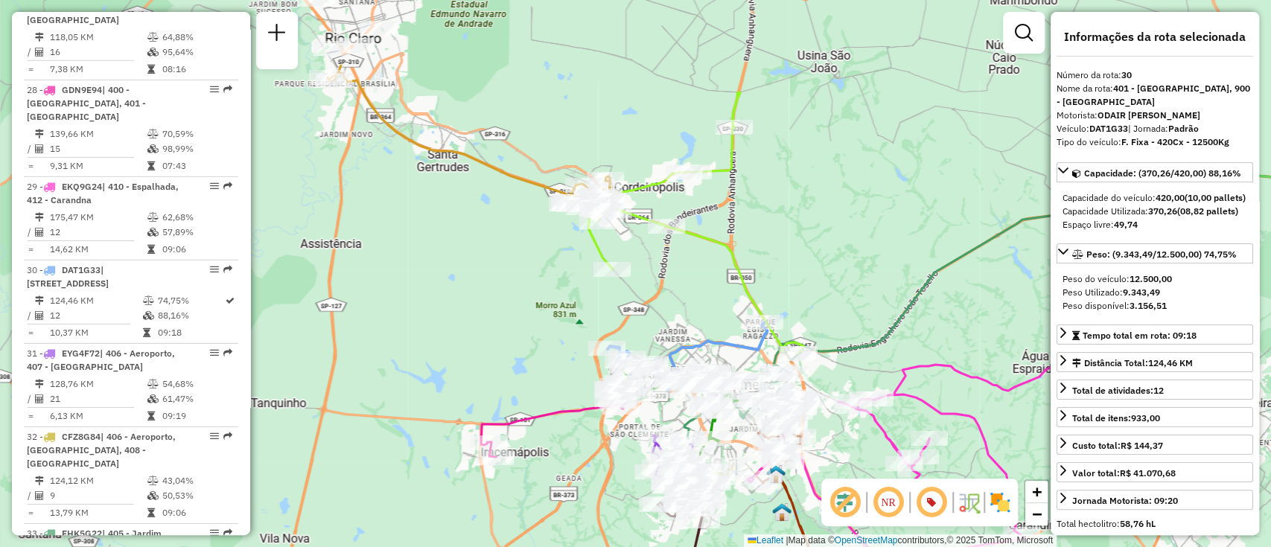
drag, startPoint x: 623, startPoint y: 360, endPoint x: 542, endPoint y: 477, distance: 142.5
click at [542, 477] on div "Janela de atendimento Grade de atendimento Capacidade Transportadoras Veículos …" at bounding box center [635, 273] width 1271 height 547
click at [748, 275] on icon at bounding box center [685, 222] width 237 height 261
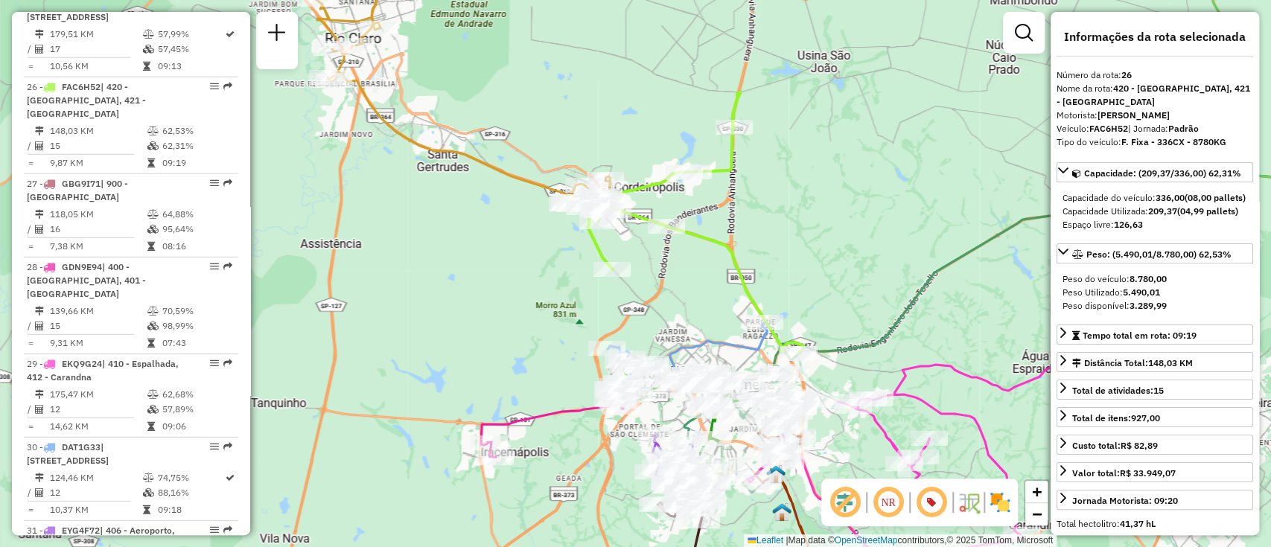
scroll to position [2800, 0]
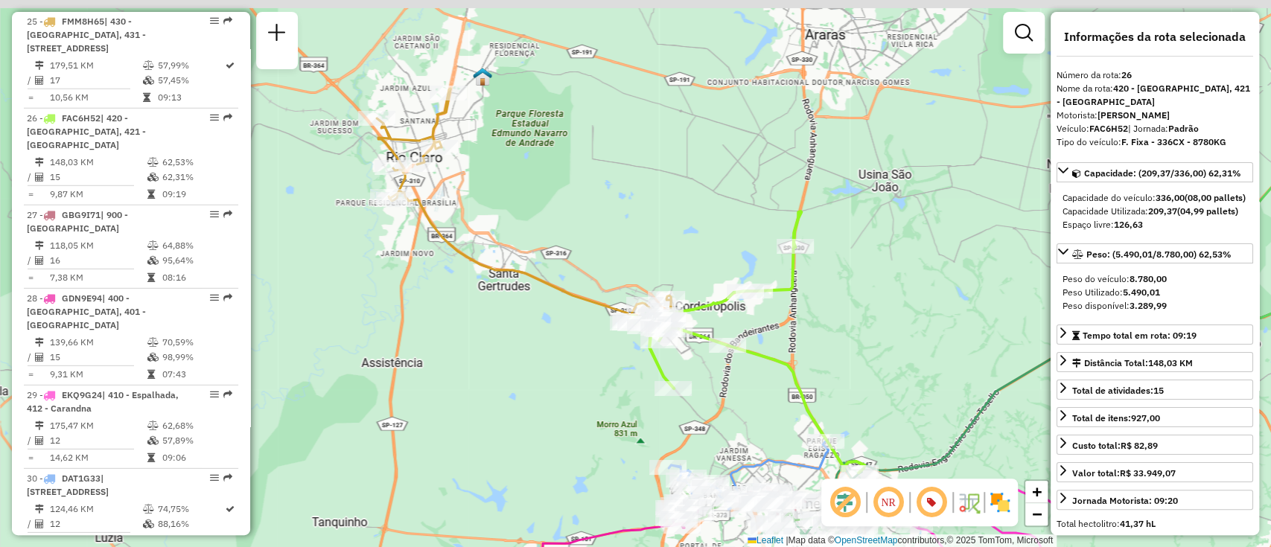
drag, startPoint x: 804, startPoint y: 247, endPoint x: 849, endPoint y: 373, distance: 133.6
click at [859, 373] on div "Janela de atendimento Grade de atendimento Capacidade Transportadoras Veículos …" at bounding box center [635, 273] width 1271 height 547
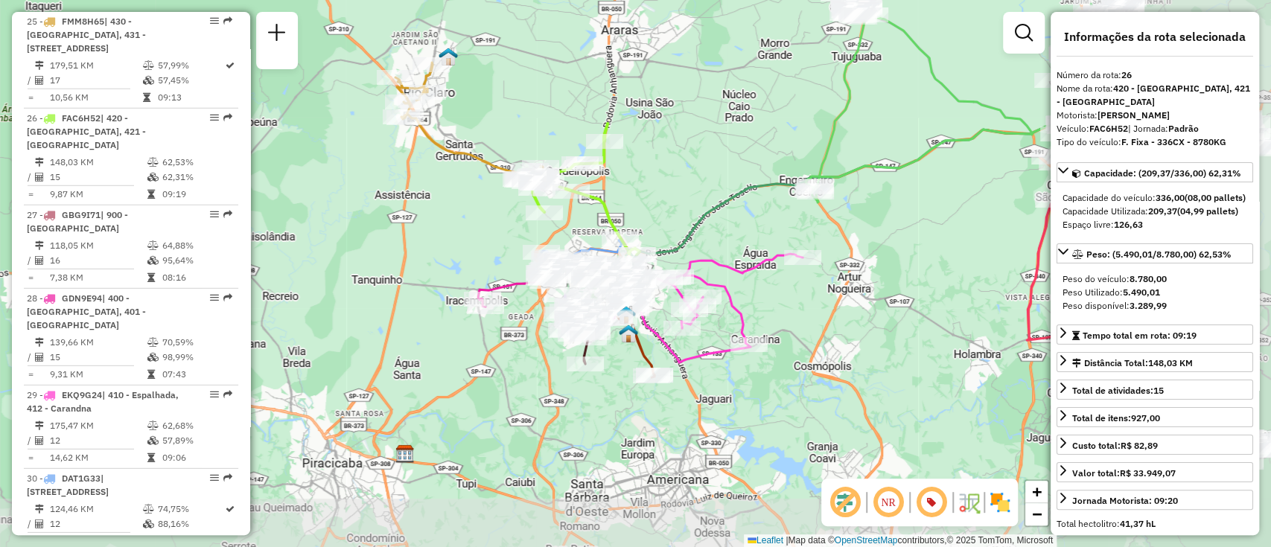
drag, startPoint x: 888, startPoint y: 362, endPoint x: 639, endPoint y: 194, distance: 300.9
click at [639, 194] on div "Janela de atendimento Grade de atendimento Capacidade Transportadoras Veículos …" at bounding box center [635, 273] width 1271 height 547
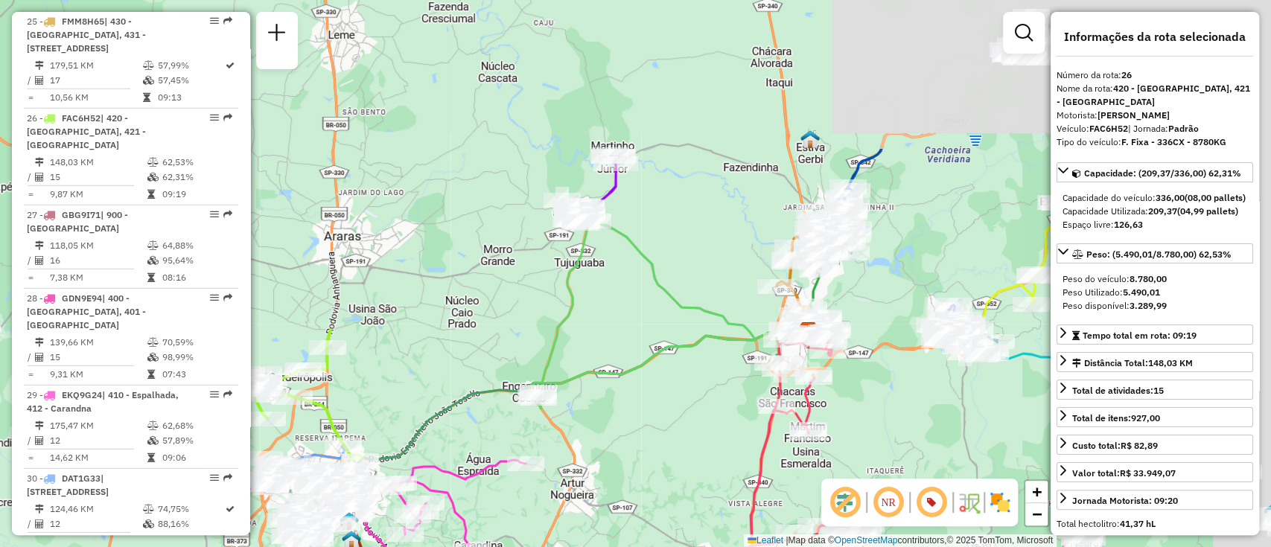
drag, startPoint x: 834, startPoint y: 294, endPoint x: 584, endPoint y: 521, distance: 337.9
click at [584, 521] on div "Janela de atendimento Grade de atendimento Capacidade Transportadoras Veículos …" at bounding box center [635, 273] width 1271 height 547
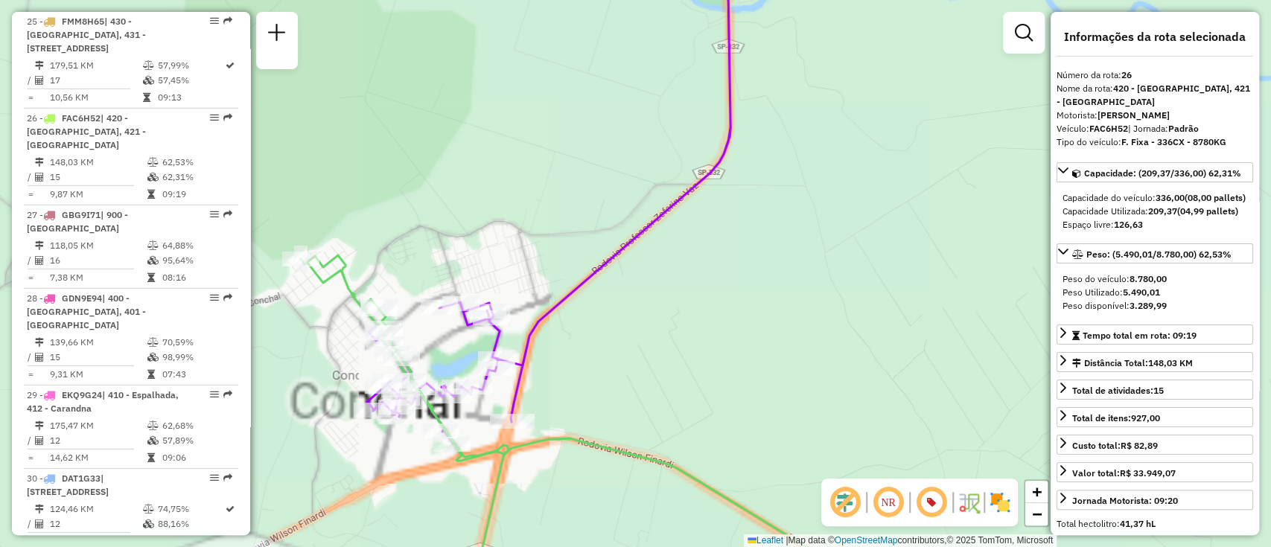
drag, startPoint x: 632, startPoint y: 241, endPoint x: 655, endPoint y: 209, distance: 39.3
click at [655, 211] on div "Janela de atendimento Grade de atendimento Capacidade Transportadoras Veículos …" at bounding box center [635, 273] width 1271 height 547
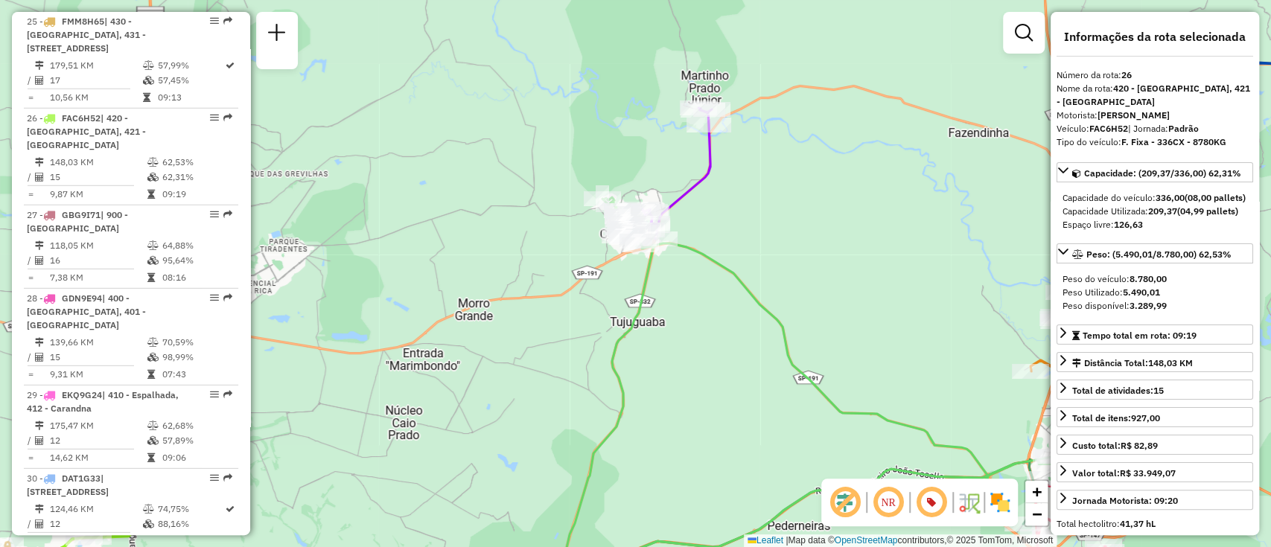
click at [705, 257] on icon at bounding box center [822, 399] width 574 height 405
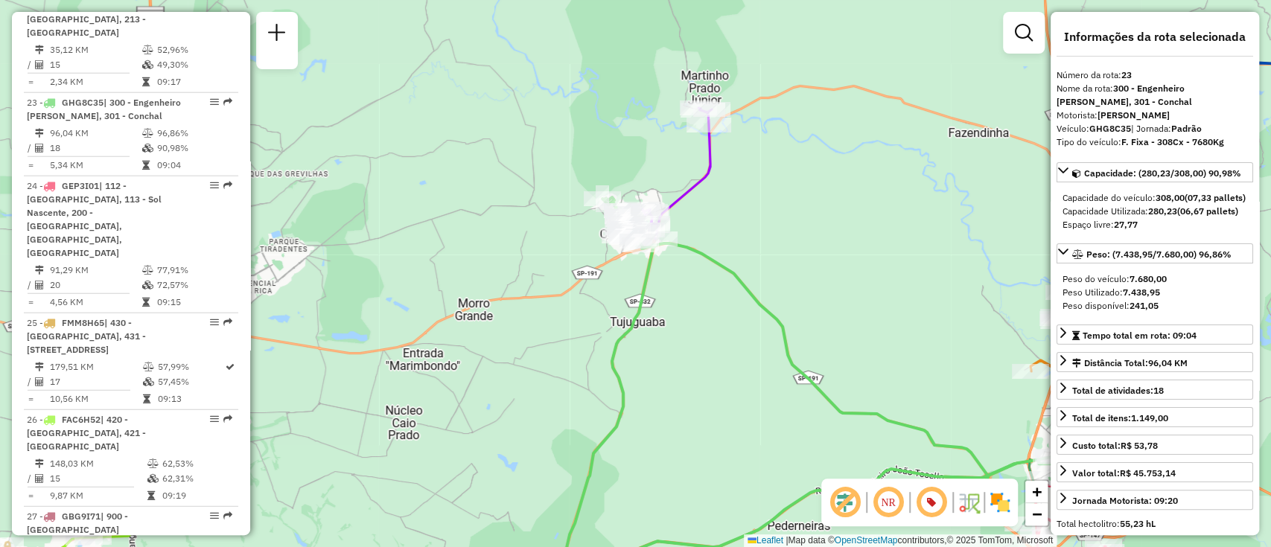
scroll to position [2484, 0]
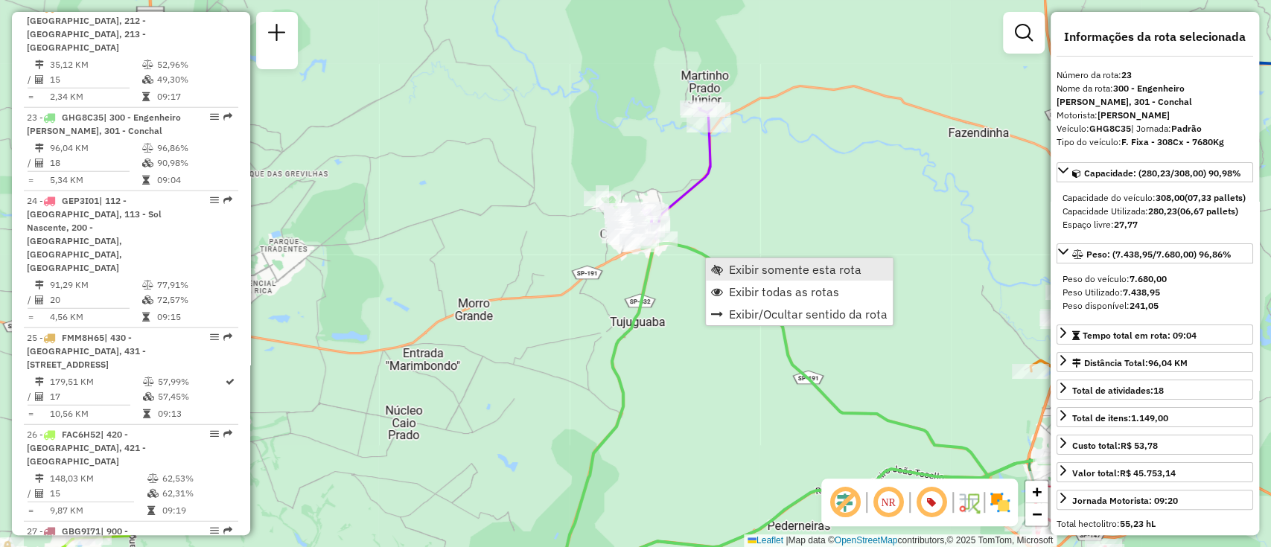
click at [780, 269] on span "Exibir somente esta rota" at bounding box center [795, 270] width 133 height 12
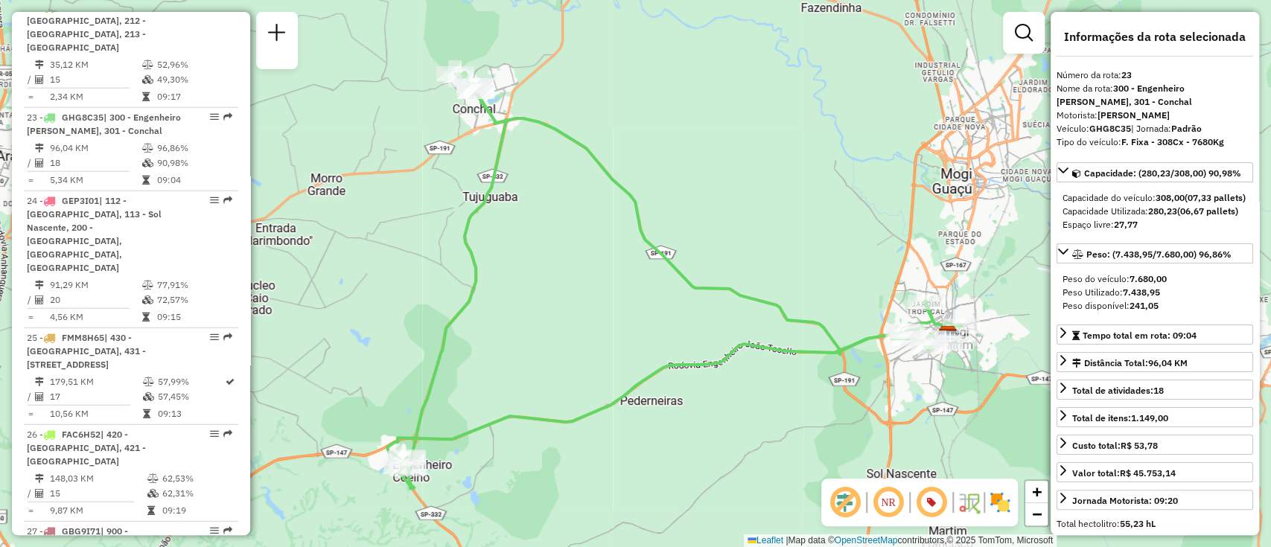
drag, startPoint x: 780, startPoint y: 269, endPoint x: 827, endPoint y: 265, distance: 47.1
click at [827, 265] on div "Janela de atendimento Grade de atendimento Capacidade Transportadoras Veículos …" at bounding box center [635, 273] width 1271 height 547
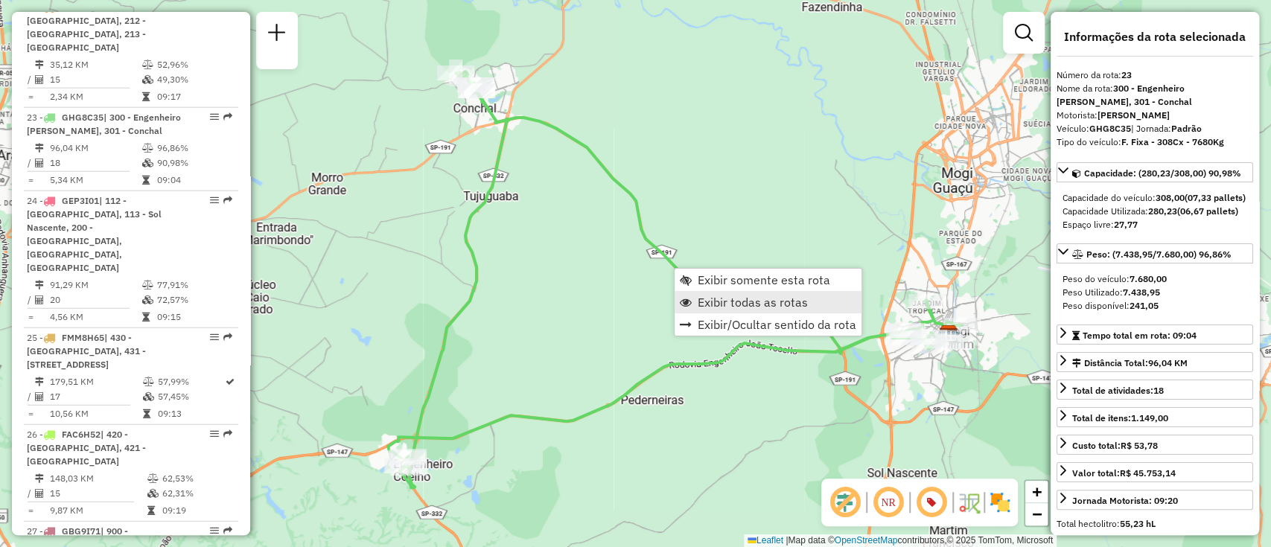
click at [725, 305] on span "Exibir todas as rotas" at bounding box center [753, 302] width 110 height 12
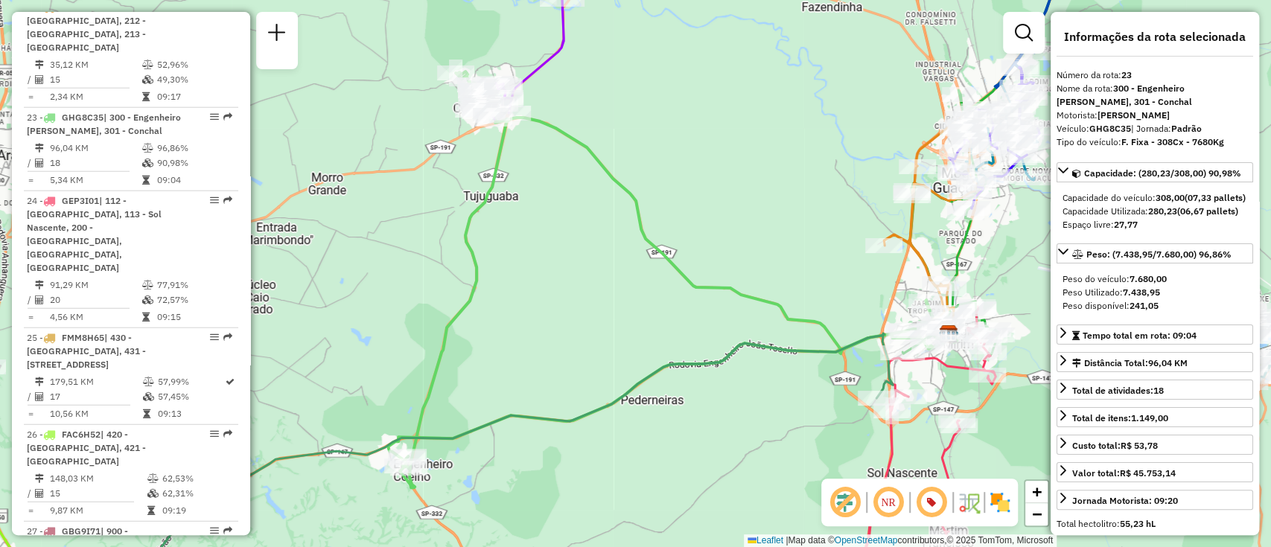
click at [531, 63] on icon at bounding box center [519, 50] width 92 height 137
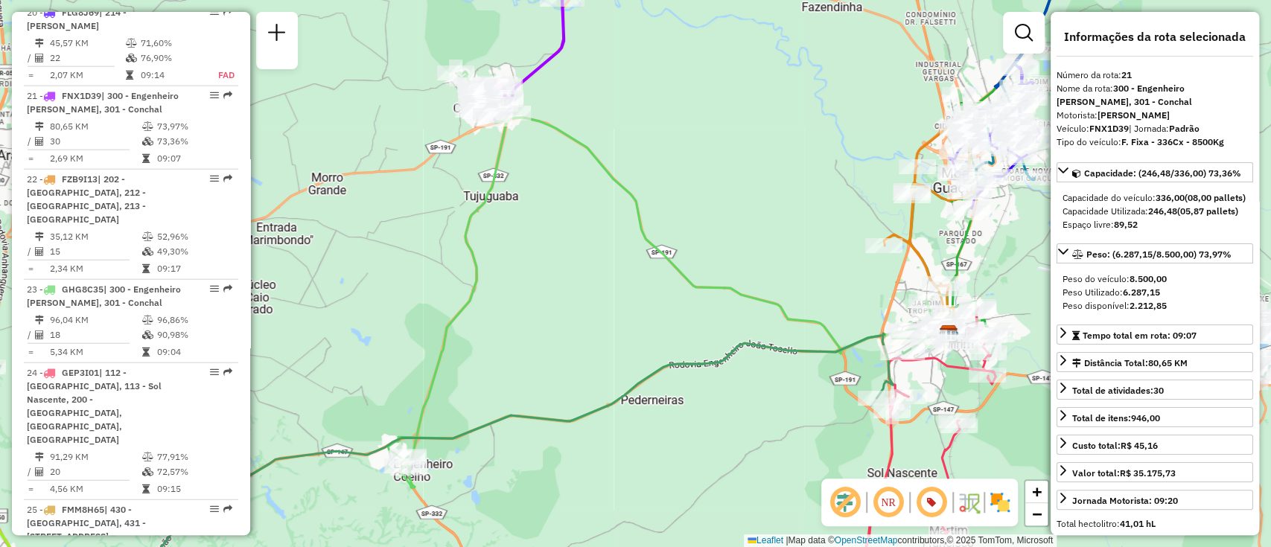
scroll to position [2303, 0]
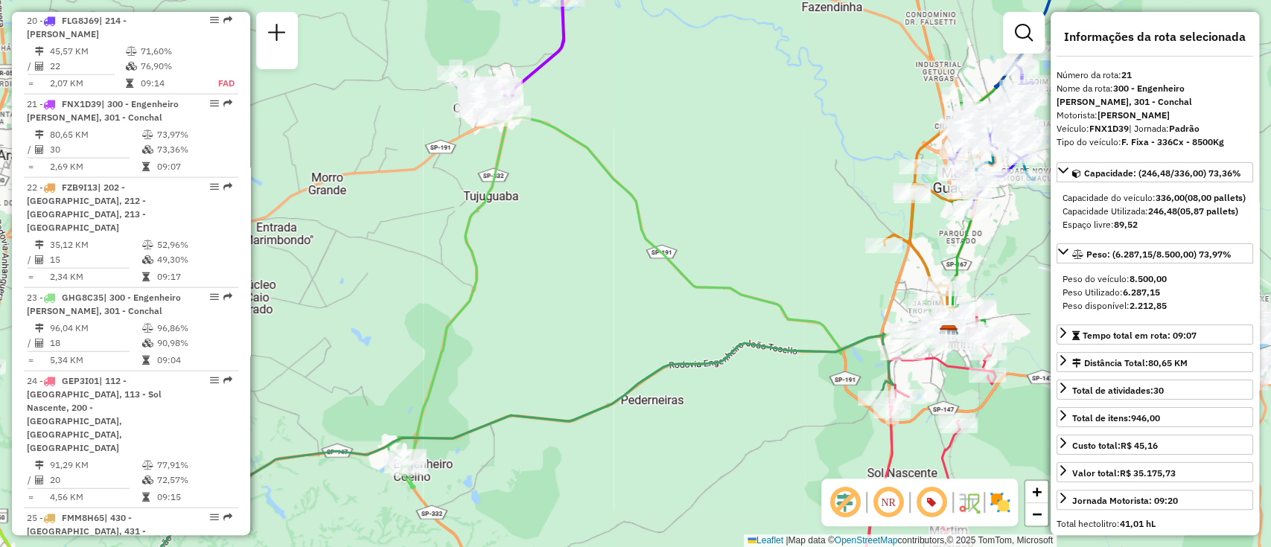
click at [637, 209] on icon at bounding box center [675, 279] width 574 height 416
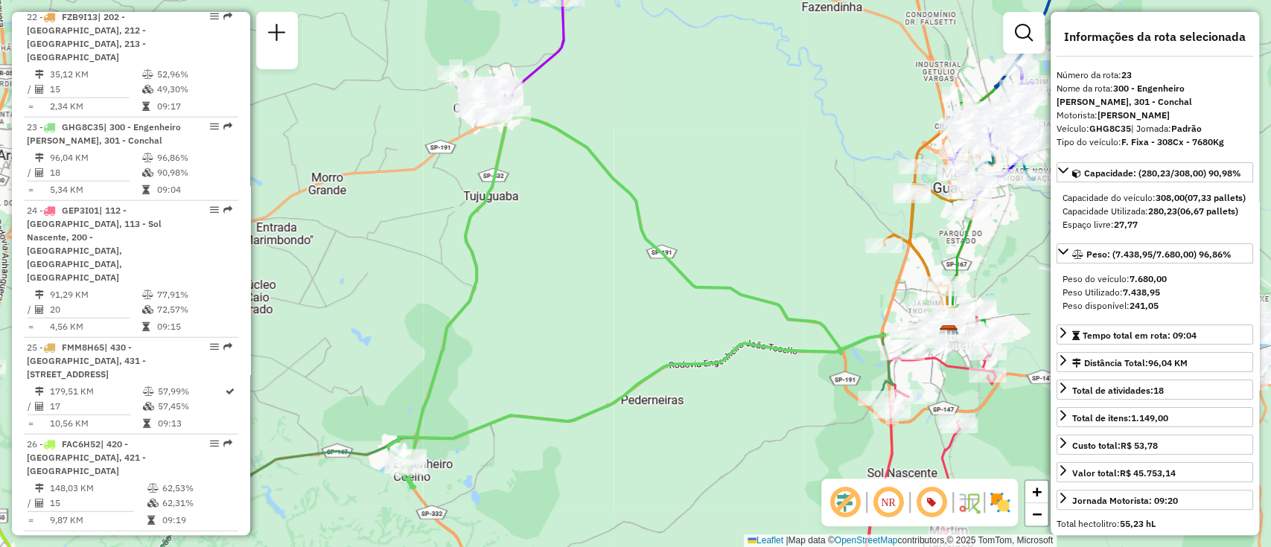
scroll to position [2484, 0]
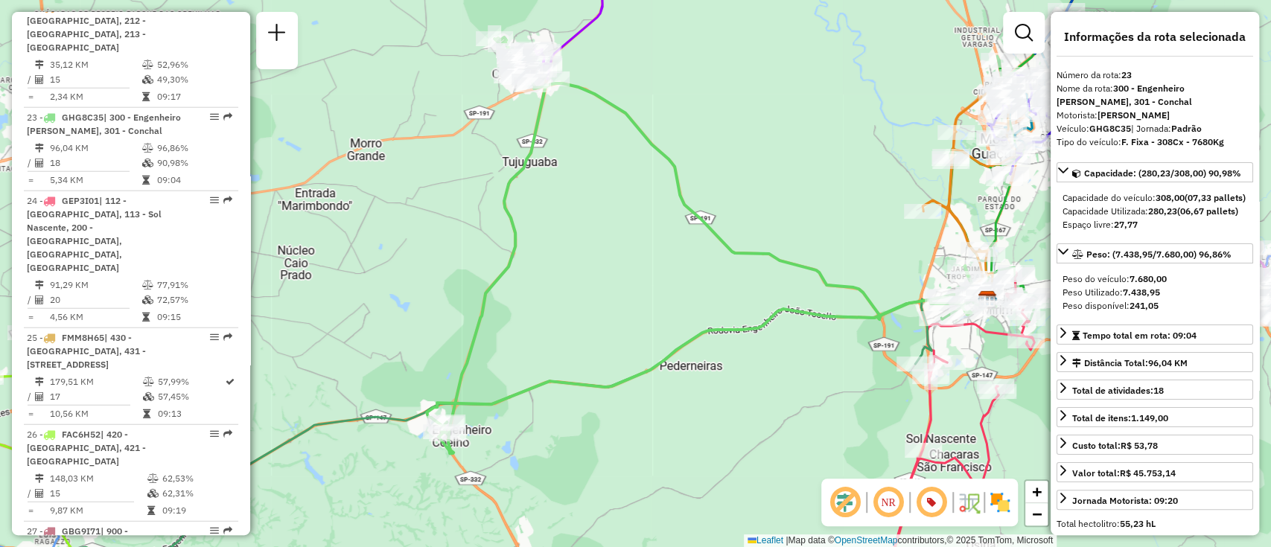
drag, startPoint x: 602, startPoint y: 258, endPoint x: 664, endPoint y: 189, distance: 92.8
click at [664, 194] on div "Janela de atendimento Grade de atendimento Capacidade Transportadoras Veículos …" at bounding box center [635, 273] width 1271 height 547
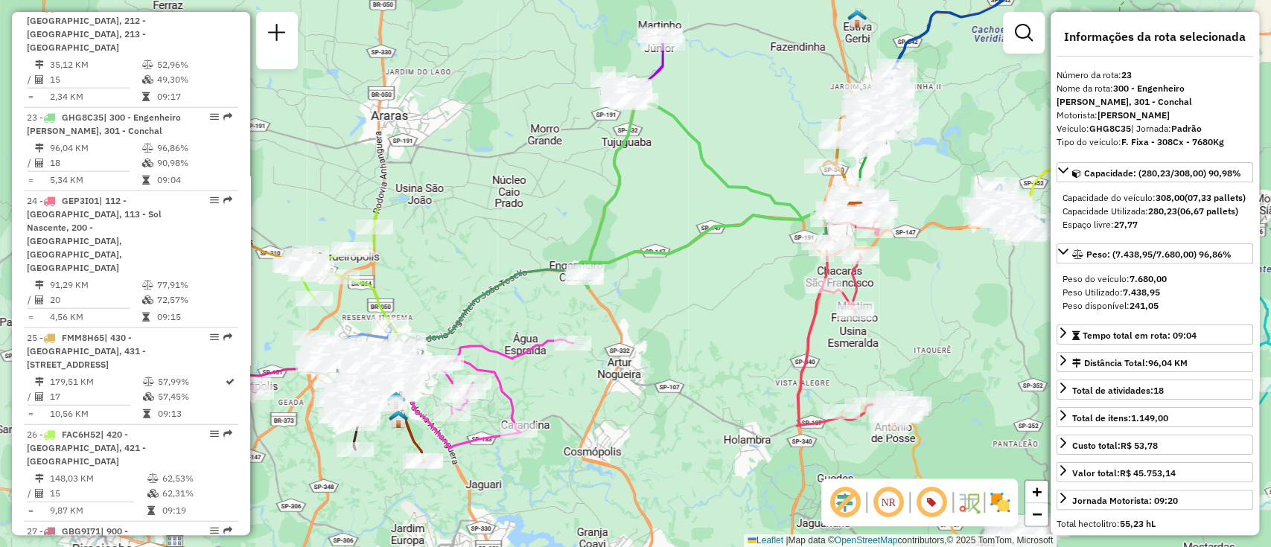
click at [715, 156] on div "Janela de atendimento Grade de atendimento Capacidade Transportadoras Veículos …" at bounding box center [635, 273] width 1271 height 547
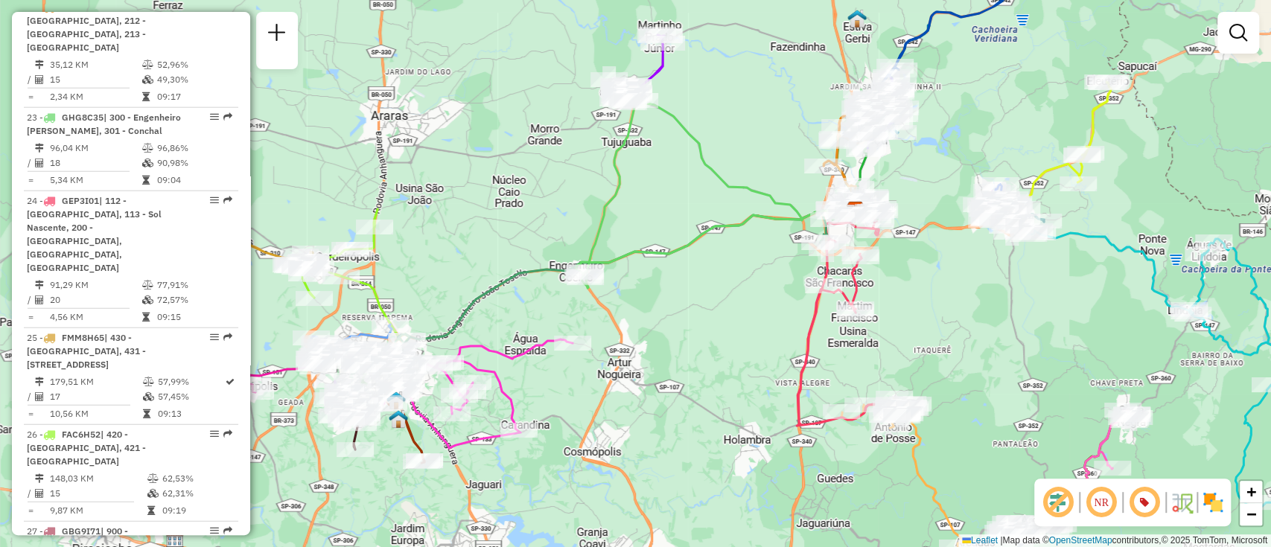
click at [709, 156] on icon at bounding box center [719, 184] width 287 height 209
select select "**********"
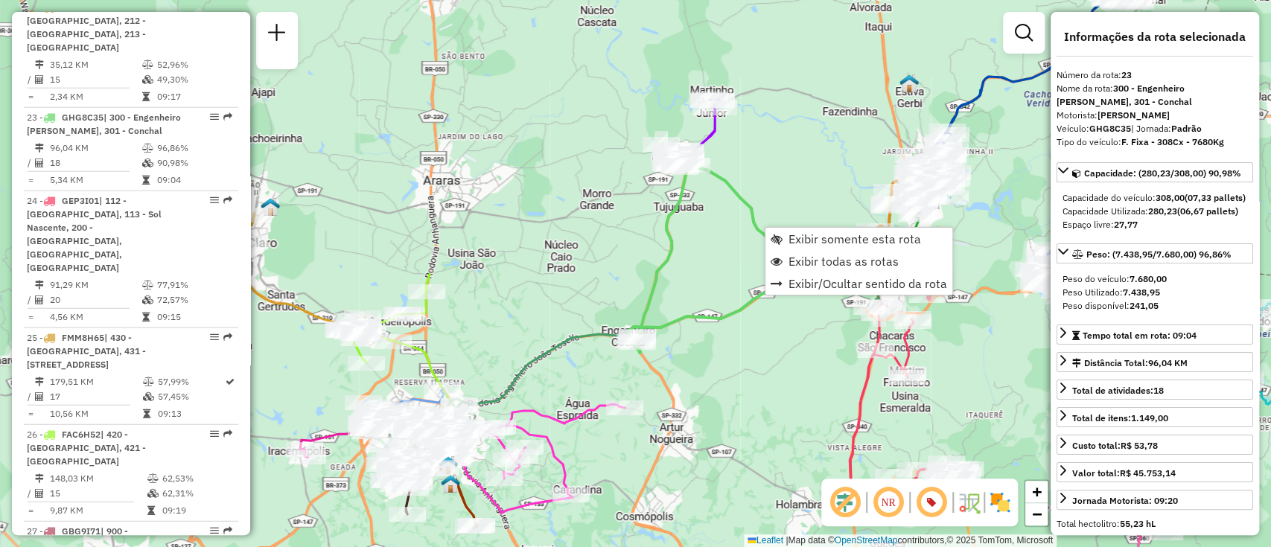
click at [738, 196] on icon at bounding box center [771, 248] width 287 height 209
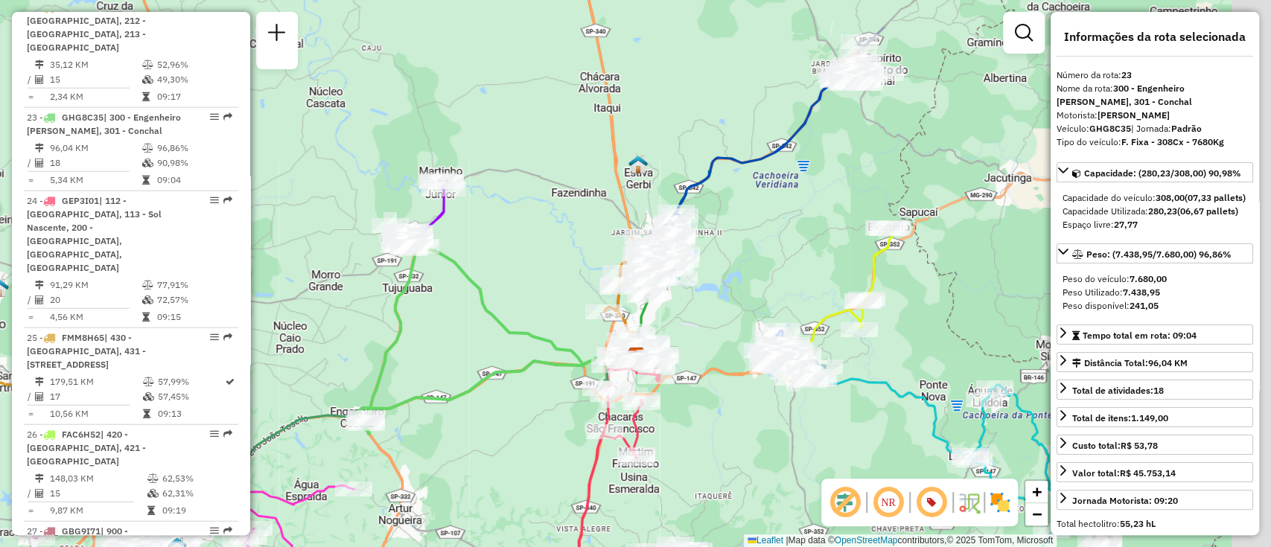
drag, startPoint x: 725, startPoint y: 279, endPoint x: 422, endPoint y: 406, distance: 329.2
click at [422, 404] on div "Janela de atendimento Grade de atendimento Capacidade Transportadoras Veículos …" at bounding box center [635, 273] width 1271 height 547
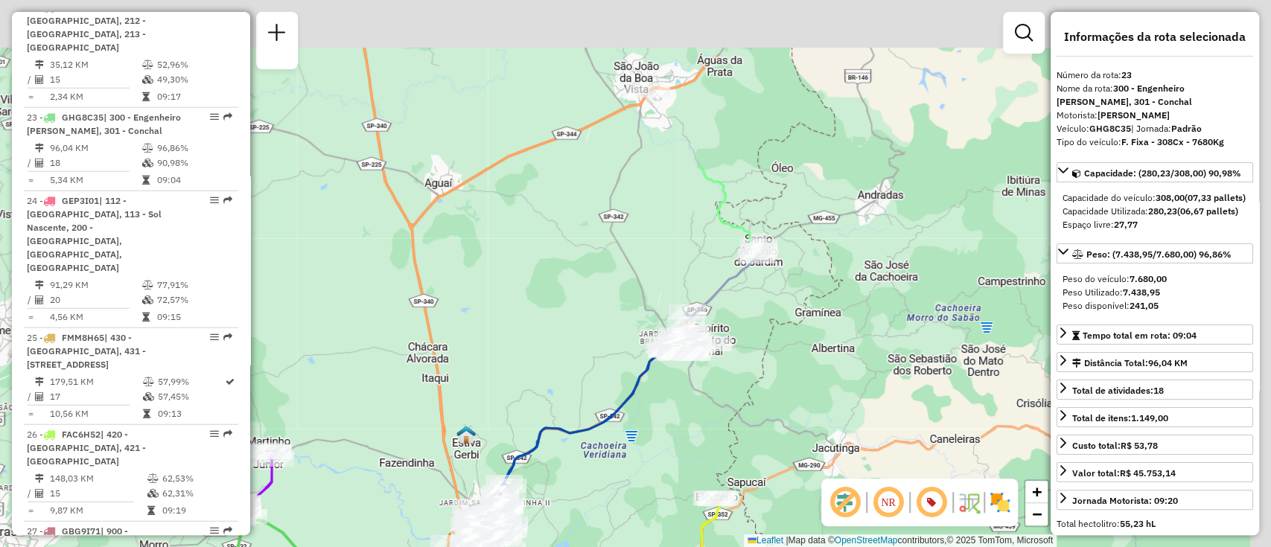
drag, startPoint x: 760, startPoint y: 235, endPoint x: 630, endPoint y: 485, distance: 281.1
click at [630, 485] on div "Janela de atendimento Grade de atendimento Capacidade Transportadoras Veículos …" at bounding box center [635, 273] width 1271 height 547
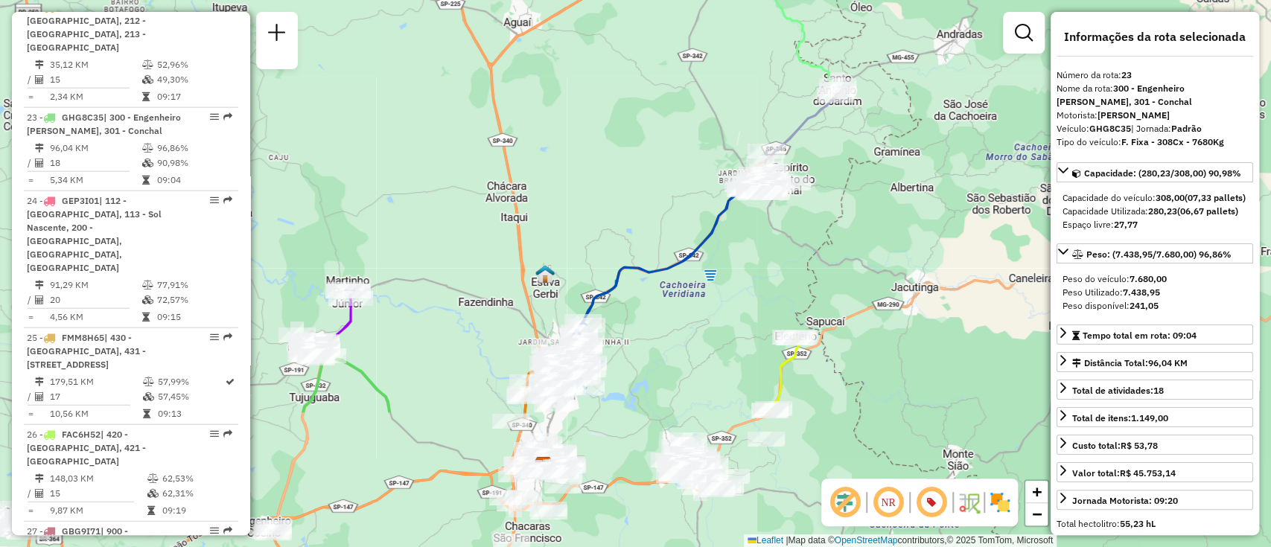
drag, startPoint x: 637, startPoint y: 459, endPoint x: 724, endPoint y: 176, distance: 296.1
click at [724, 176] on div "Janela de atendimento Grade de atendimento Capacidade Transportadoras Veículos …" at bounding box center [635, 273] width 1271 height 547
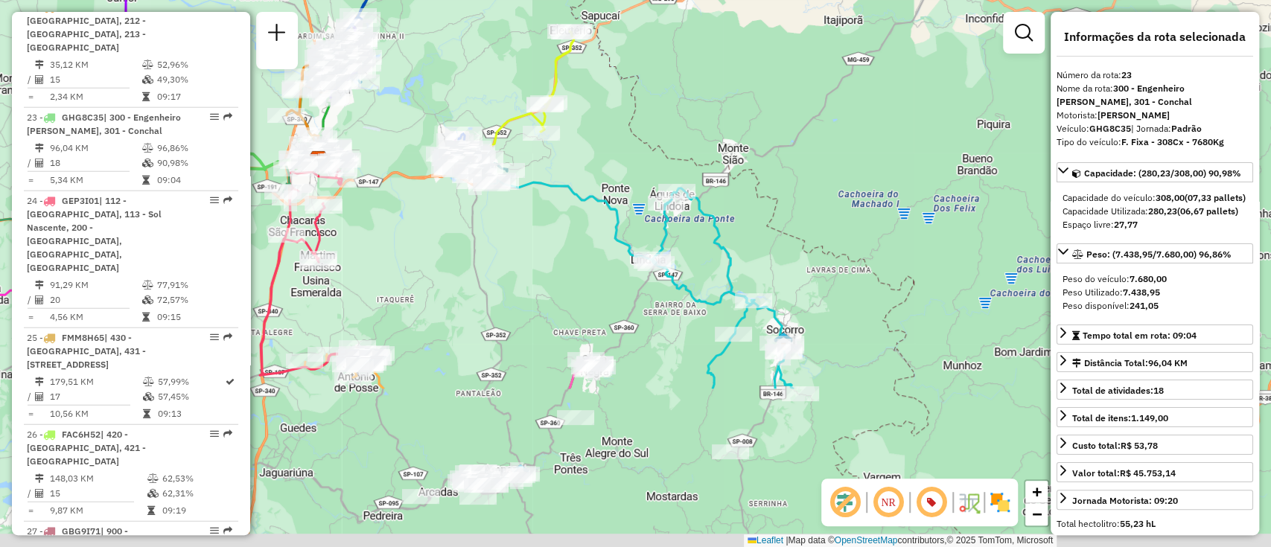
drag, startPoint x: 719, startPoint y: 260, endPoint x: 524, endPoint y: 80, distance: 265.7
click at [492, 45] on div "Janela de atendimento Grade de atendimento Capacidade Transportadoras Veículos …" at bounding box center [635, 273] width 1271 height 547
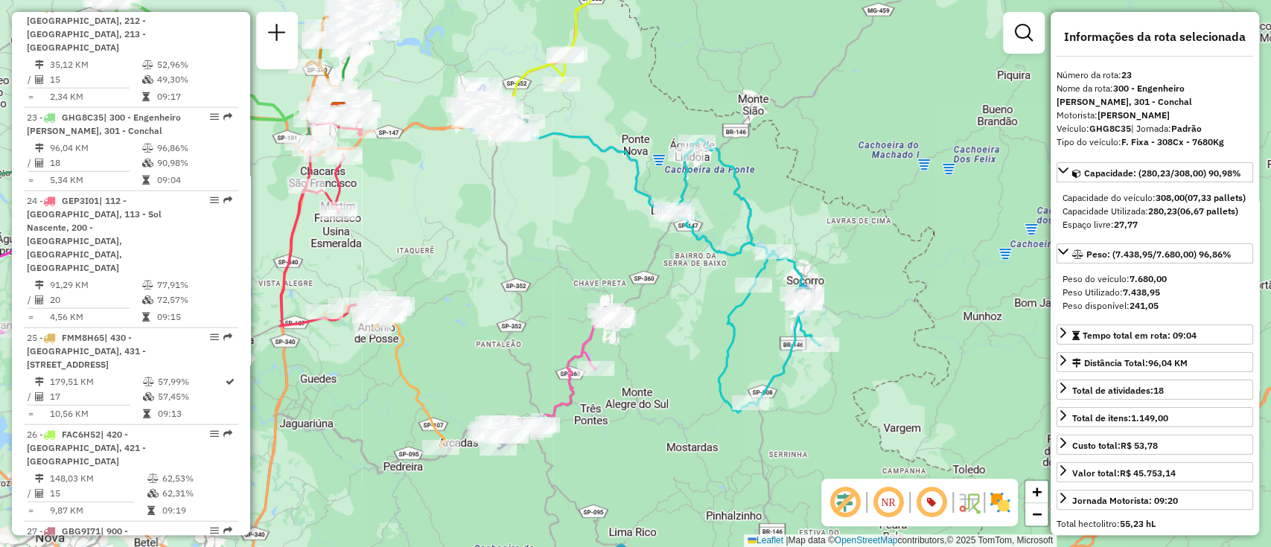
drag, startPoint x: 796, startPoint y: 176, endPoint x: 824, endPoint y: 122, distance: 60.6
click at [824, 122] on div "Janela de atendimento Grade de atendimento Capacidade Transportadoras Veículos …" at bounding box center [635, 273] width 1271 height 547
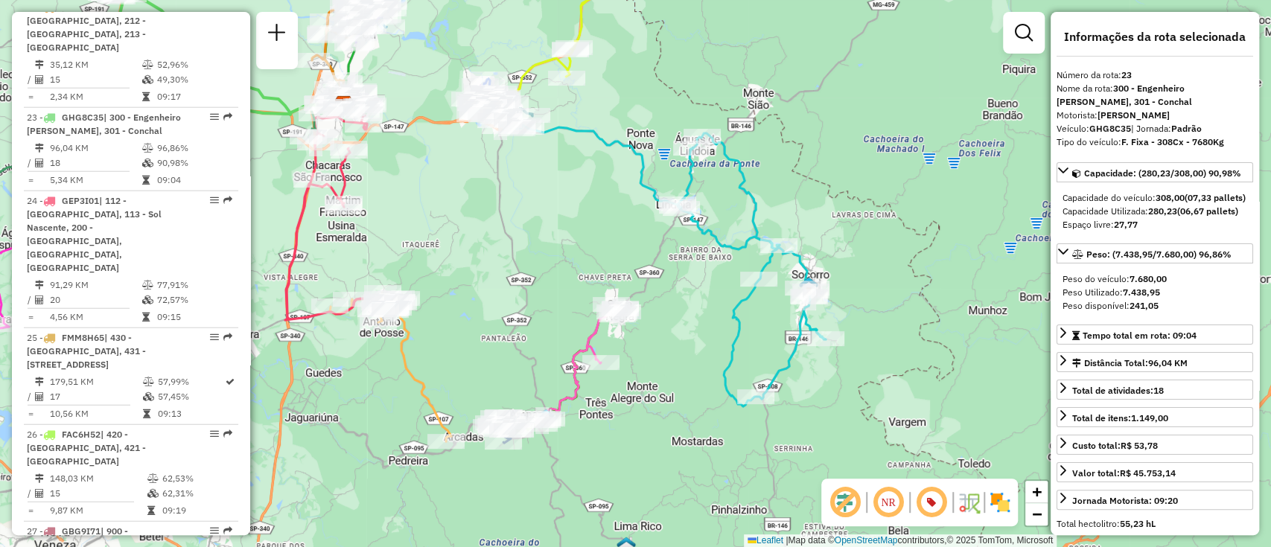
click at [757, 203] on icon at bounding box center [671, 266] width 310 height 282
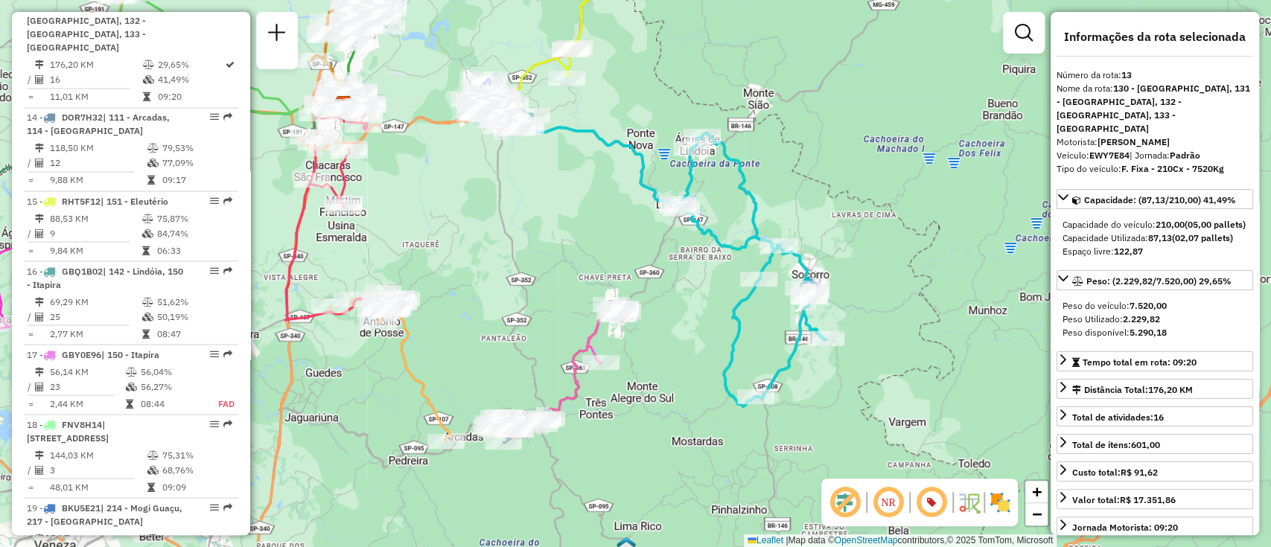
scroll to position [1650, 0]
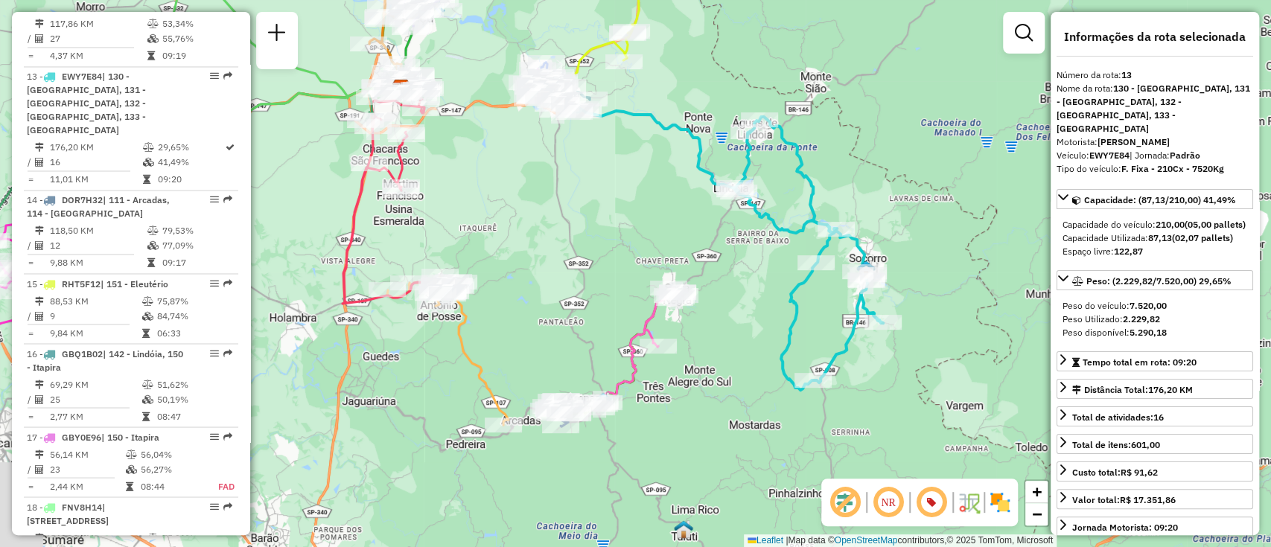
drag, startPoint x: 854, startPoint y: 190, endPoint x: 985, endPoint y: 153, distance: 136.1
click at [985, 153] on div "Janela de atendimento Grade de atendimento Capacidade Transportadoras Veículos …" at bounding box center [635, 273] width 1271 height 547
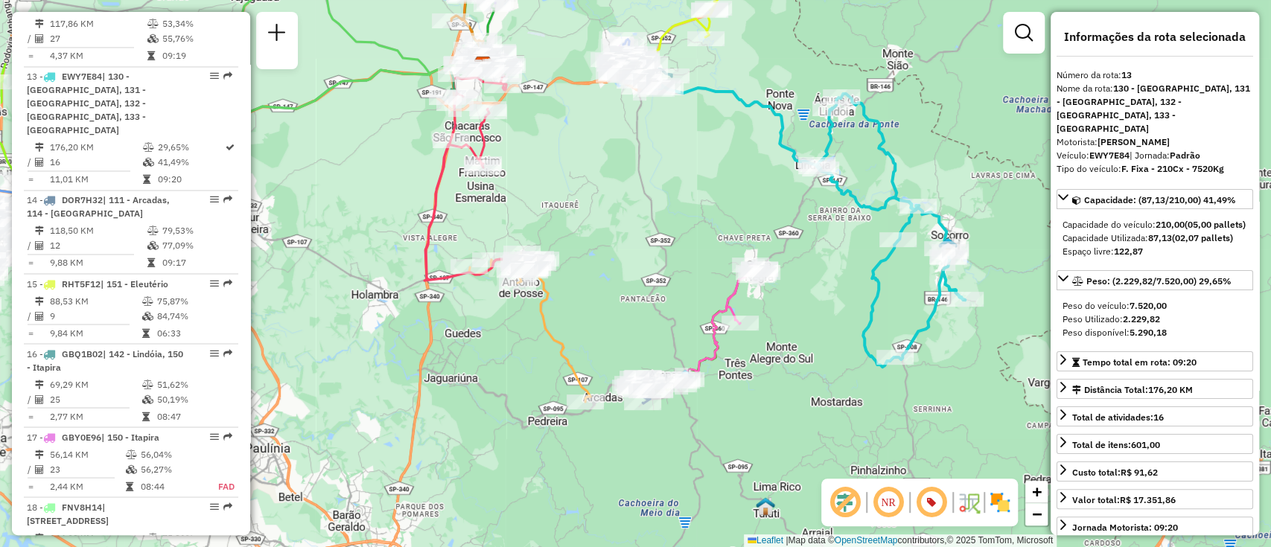
drag, startPoint x: 738, startPoint y: 311, endPoint x: 925, endPoint y: 222, distance: 206.9
click at [761, 264] on icon at bounding box center [718, 325] width 86 height 123
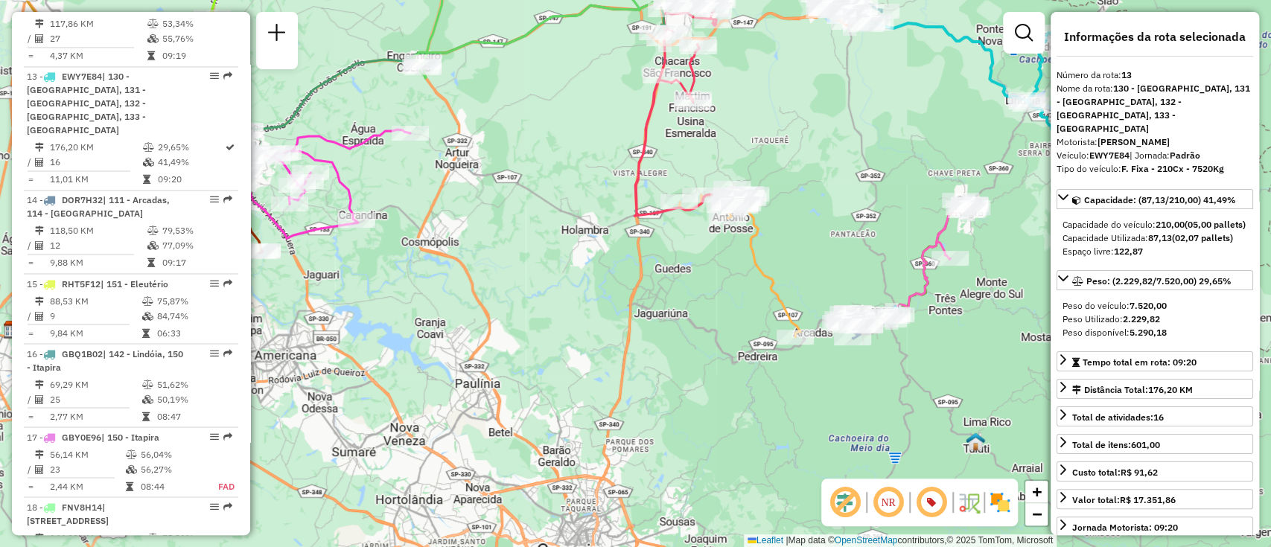
drag, startPoint x: 860, startPoint y: 235, endPoint x: 875, endPoint y: 323, distance: 89.9
click at [882, 319] on div "Janela de atendimento Grade de atendimento Capacidade Transportadoras Veículos …" at bounding box center [635, 273] width 1271 height 547
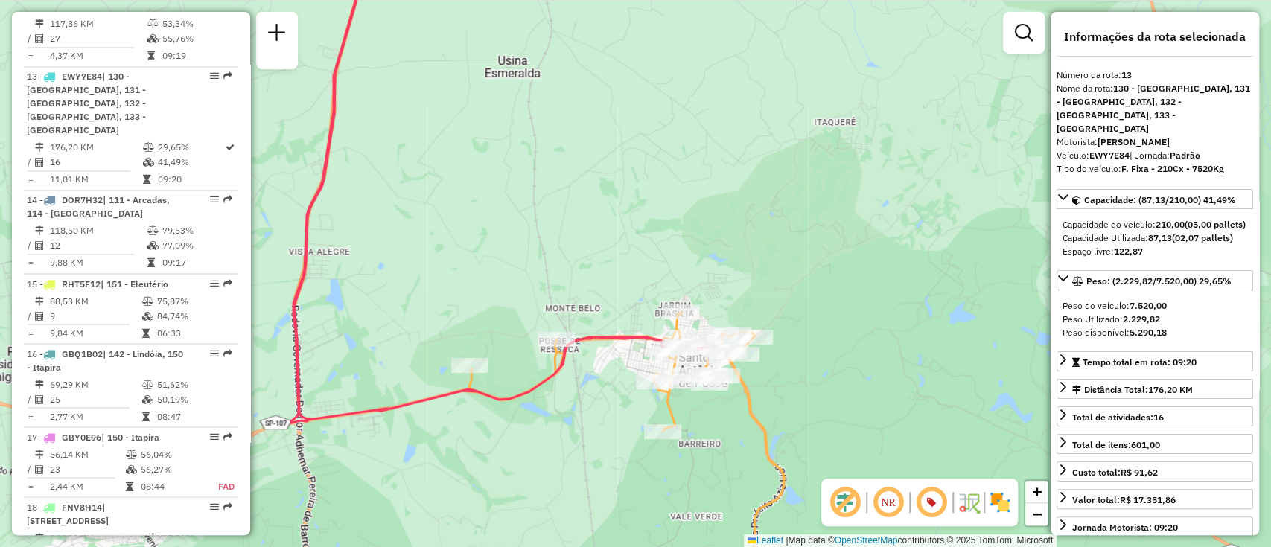
click at [556, 363] on icon at bounding box center [509, 184] width 437 height 477
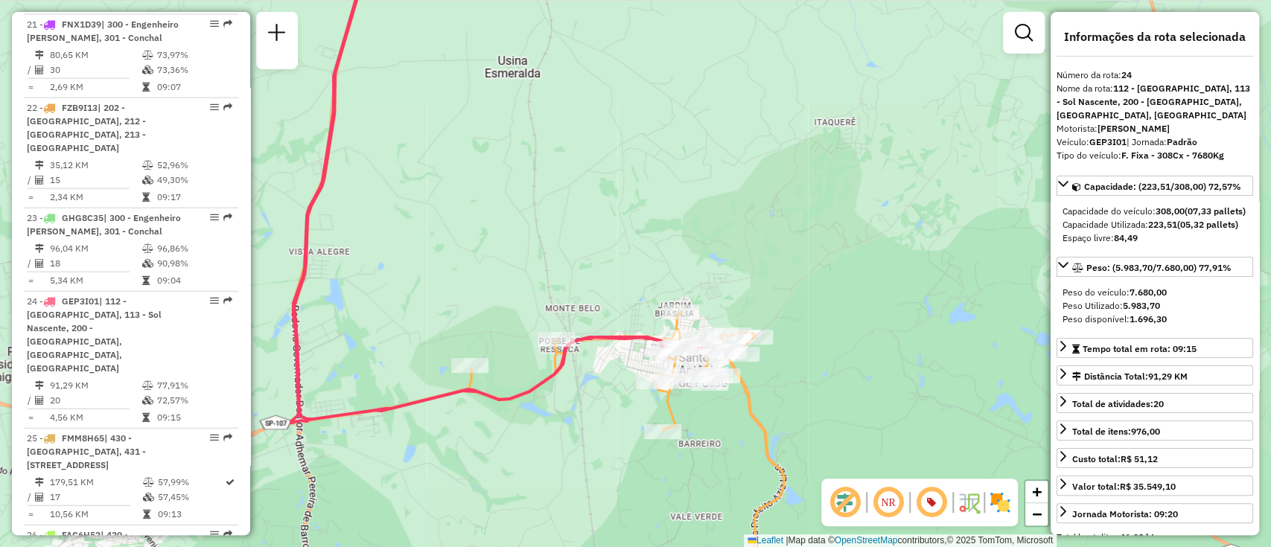
scroll to position [2567, 0]
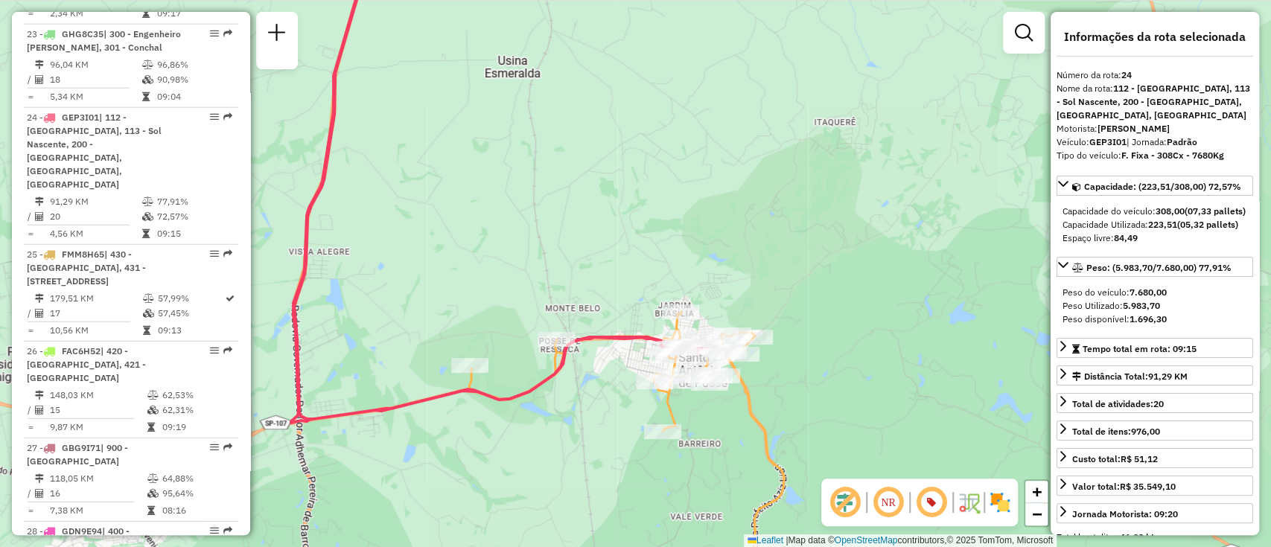
click at [757, 431] on icon at bounding box center [626, 457] width 316 height 290
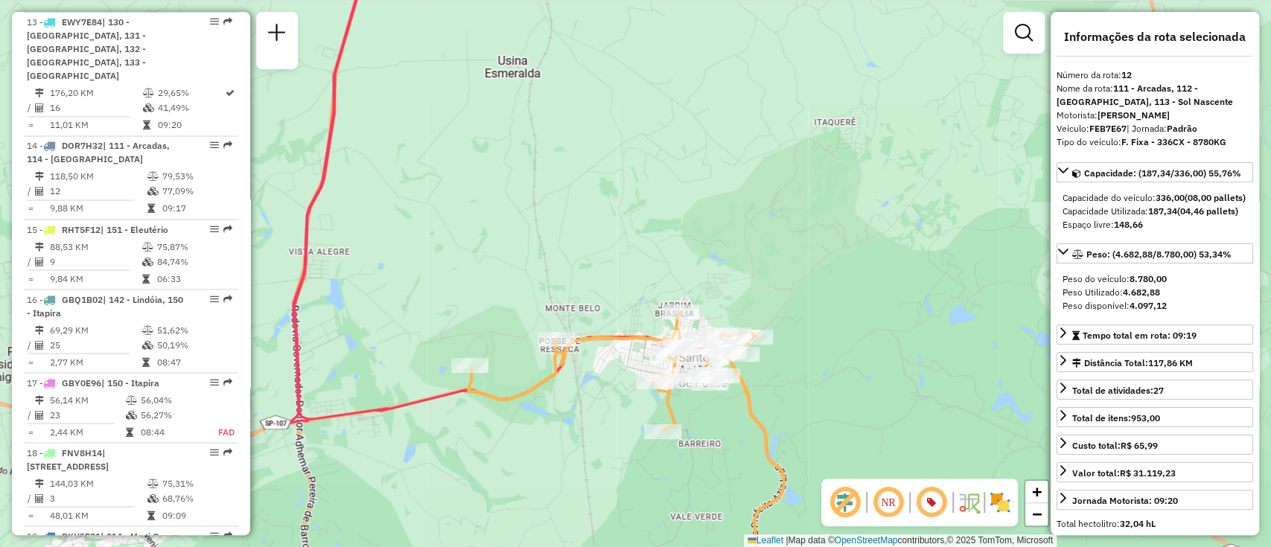
scroll to position [1553, 0]
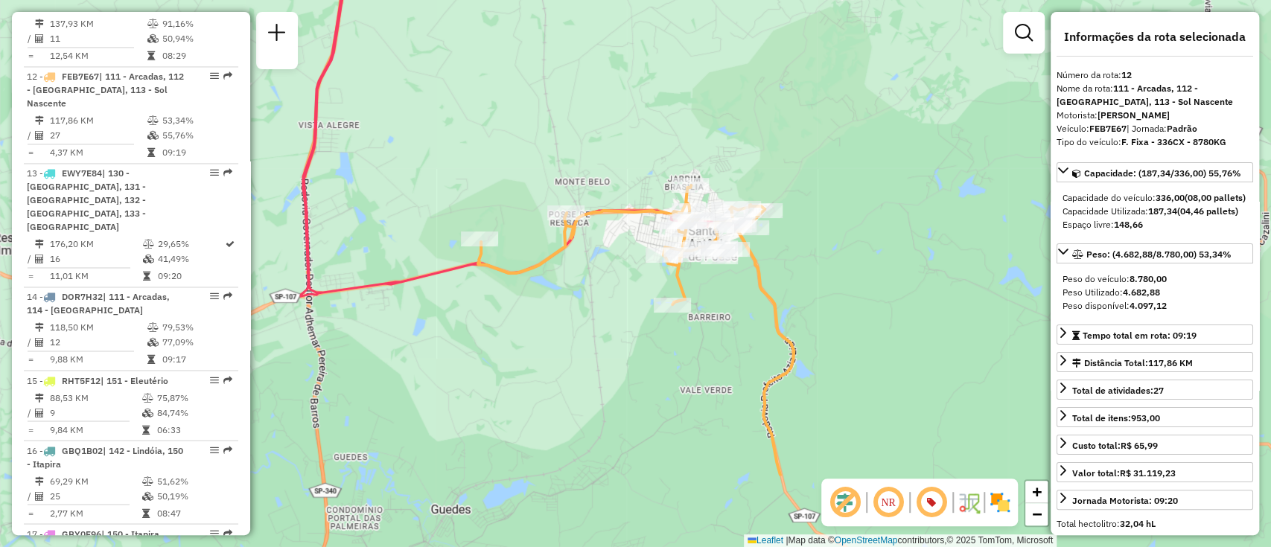
drag, startPoint x: 757, startPoint y: 431, endPoint x: 766, endPoint y: 234, distance: 197.6
click at [766, 235] on icon at bounding box center [636, 330] width 316 height 290
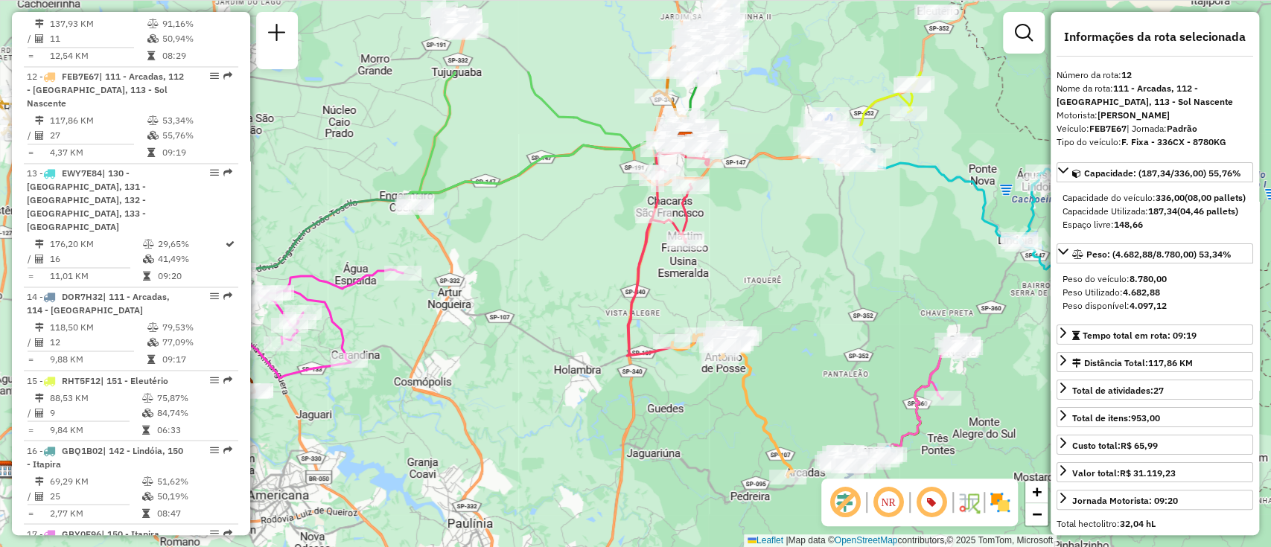
drag, startPoint x: 786, startPoint y: 146, endPoint x: 763, endPoint y: 283, distance: 139.0
click at [763, 282] on div "Janela de atendimento Grade de atendimento Capacidade Transportadoras Veículos …" at bounding box center [635, 273] width 1271 height 547
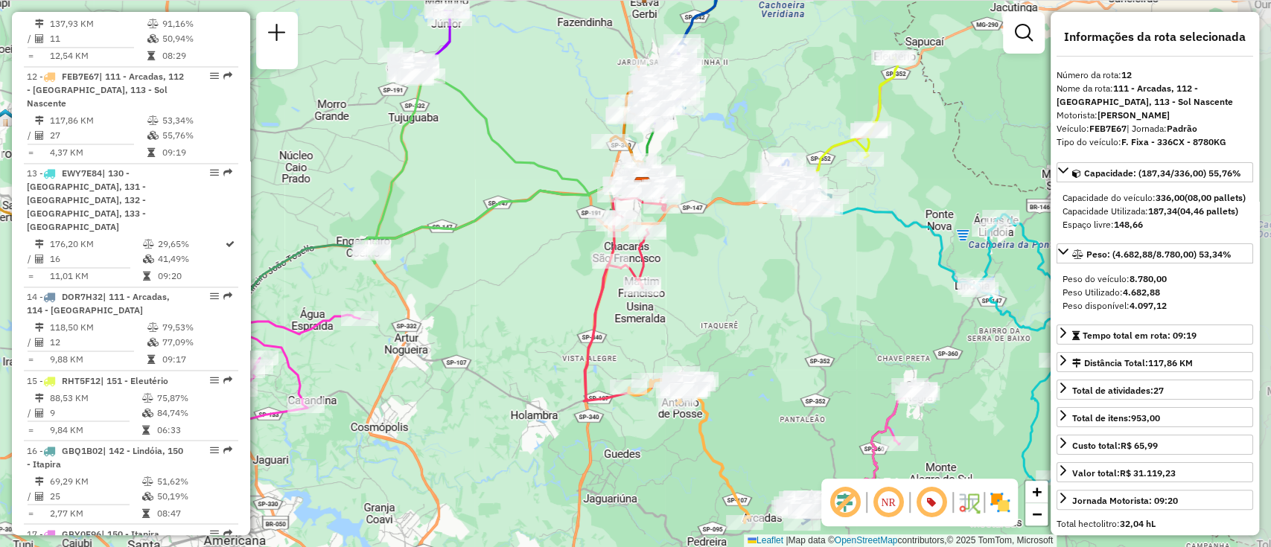
drag, startPoint x: 820, startPoint y: 232, endPoint x: 752, endPoint y: 320, distance: 111.6
click at [752, 320] on div "Janela de atendimento Grade de atendimento Capacidade Transportadoras Veículos …" at bounding box center [635, 273] width 1271 height 547
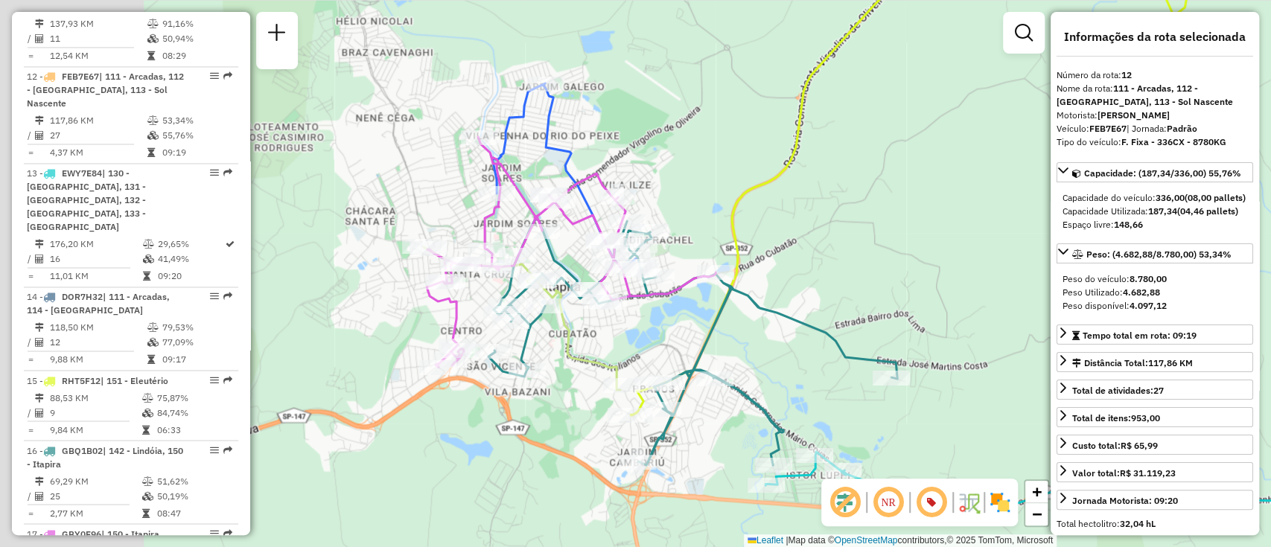
drag, startPoint x: 727, startPoint y: 232, endPoint x: 898, endPoint y: 232, distance: 171.3
click at [898, 232] on div "Janela de atendimento Grade de atendimento Capacidade Transportadoras Veículos …" at bounding box center [635, 273] width 1271 height 547
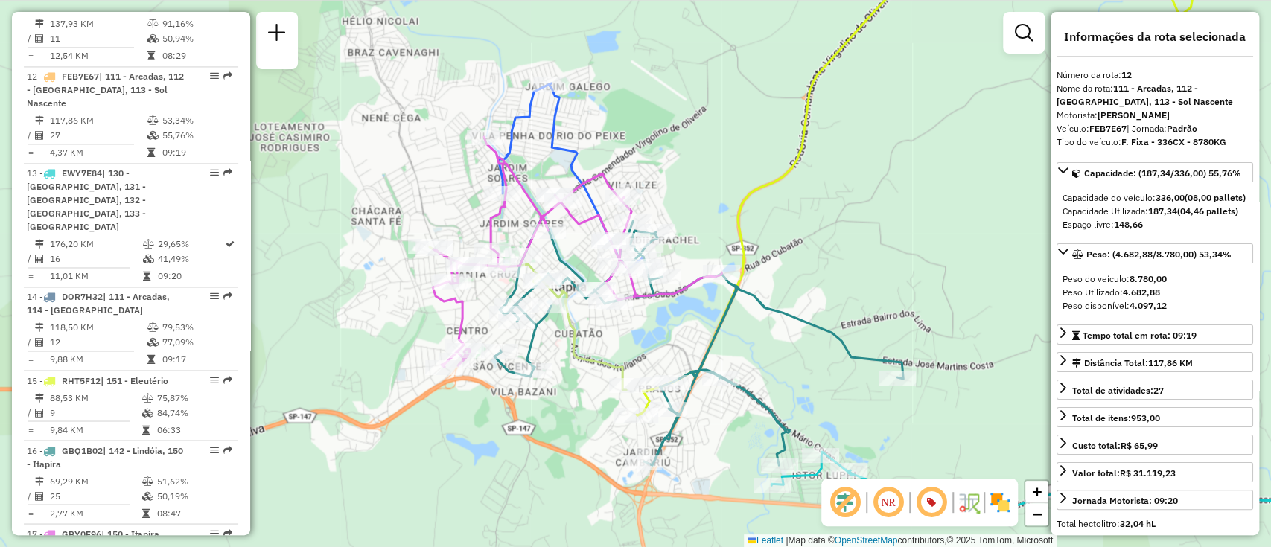
click at [801, 315] on icon at bounding box center [698, 342] width 409 height 247
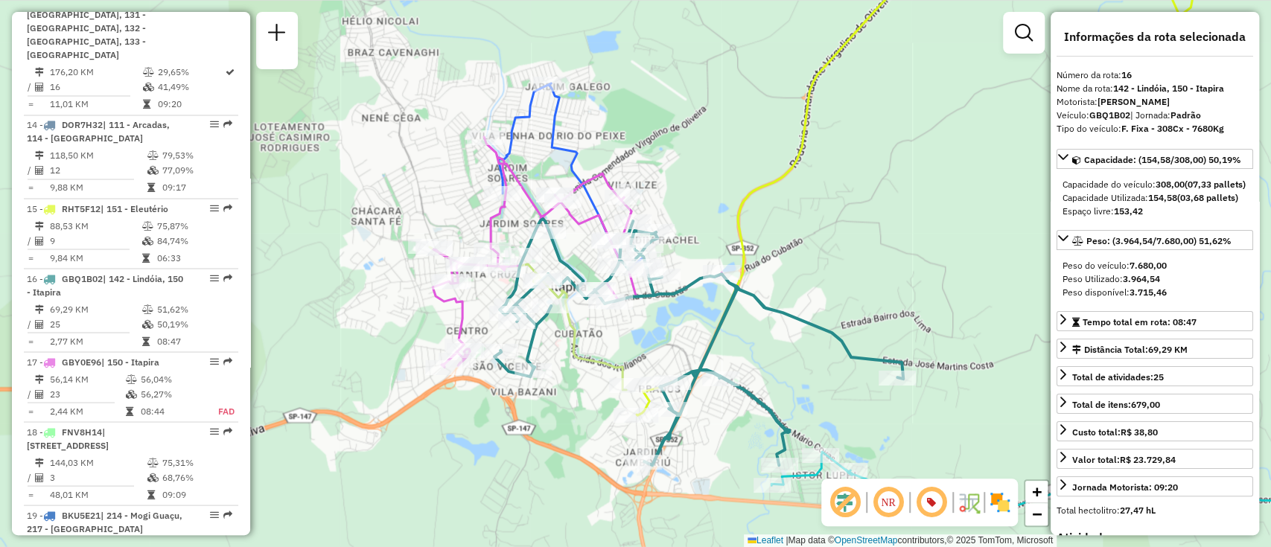
scroll to position [1901, 0]
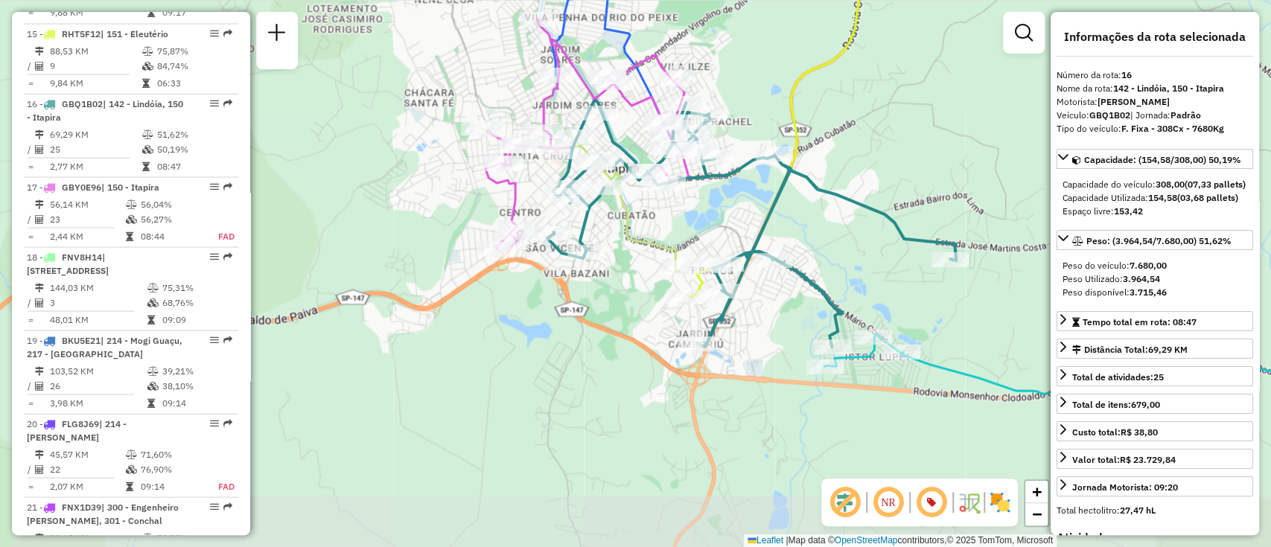
drag, startPoint x: 859, startPoint y: 287, endPoint x: 846, endPoint y: 159, distance: 129.5
click at [846, 159] on div "Janela de atendimento Grade de atendimento Capacidade Transportadoras Veículos …" at bounding box center [635, 273] width 1271 height 547
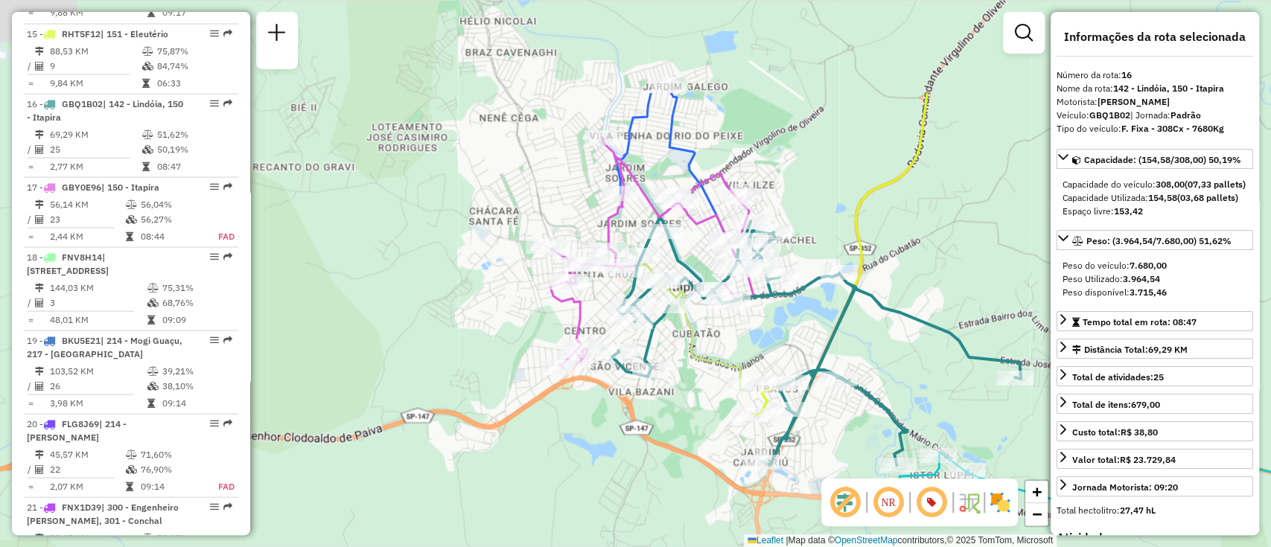
drag, startPoint x: 645, startPoint y: 200, endPoint x: 766, endPoint y: 359, distance: 199.3
click at [766, 359] on div "Janela de atendimento Grade de atendimento Capacidade Transportadoras Veículos …" at bounding box center [635, 273] width 1271 height 547
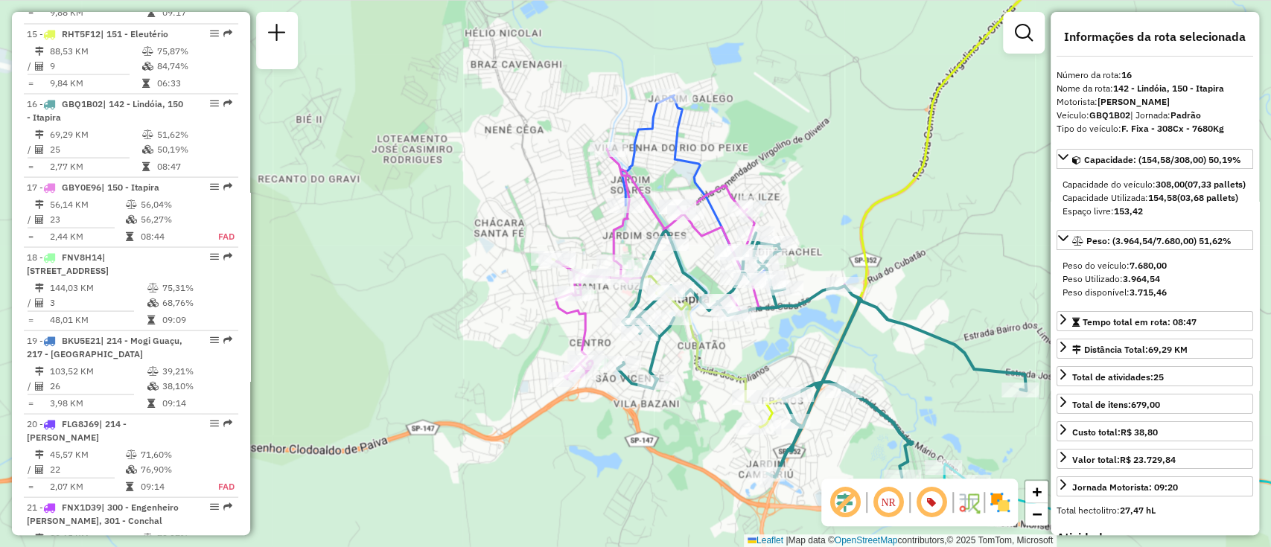
click at [698, 163] on icon at bounding box center [693, 188] width 144 height 186
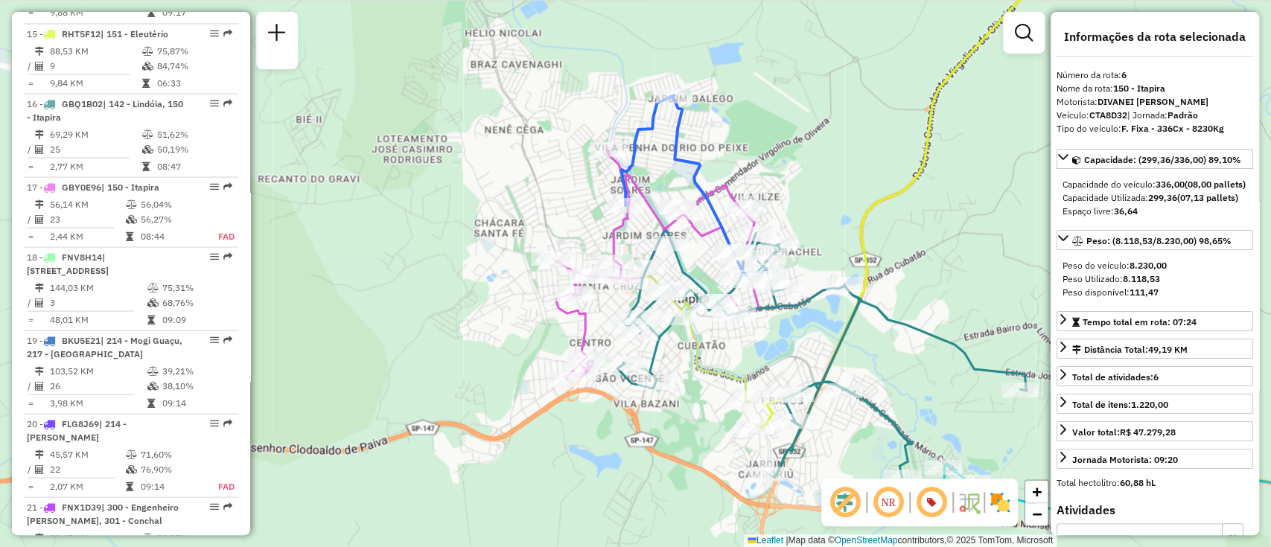
scroll to position [1000, 0]
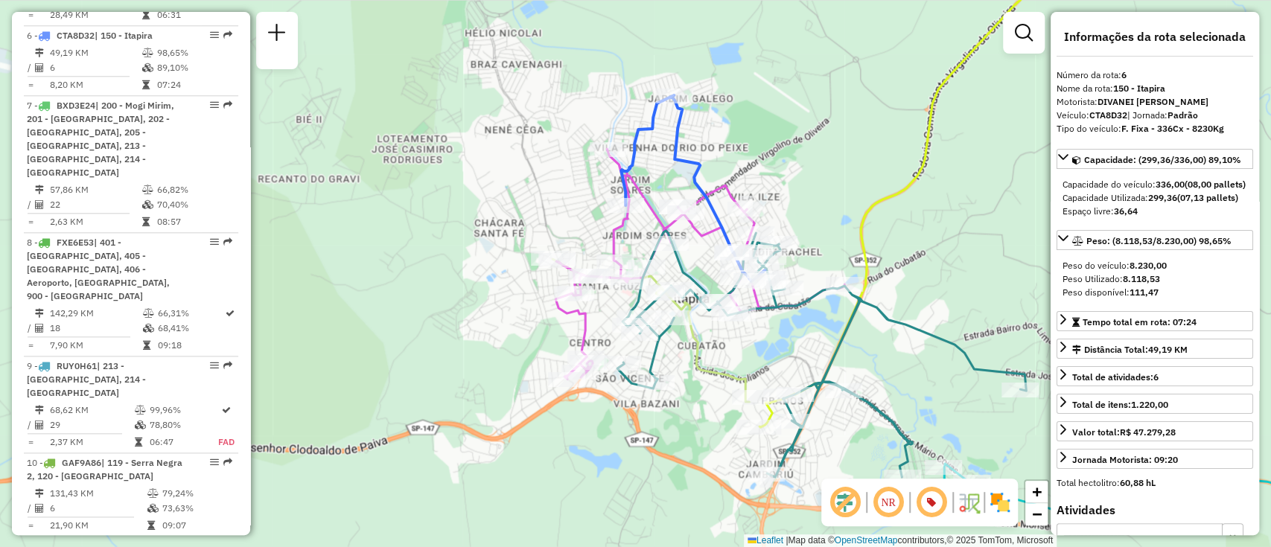
click at [651, 201] on icon at bounding box center [700, 264] width 289 height 230
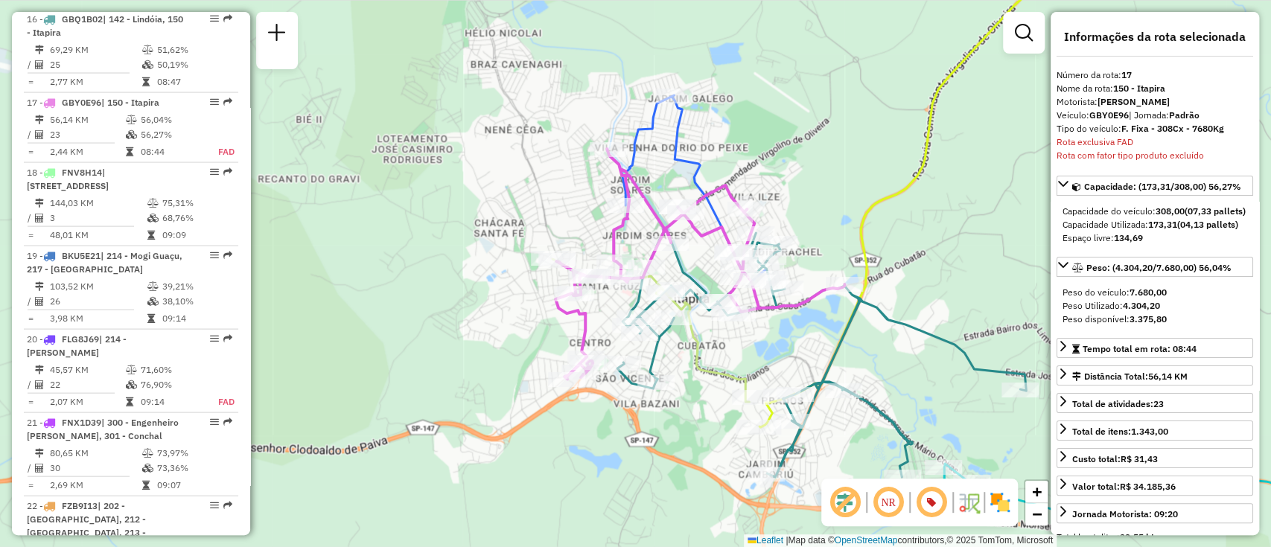
scroll to position [1984, 0]
click at [690, 156] on icon at bounding box center [693, 188] width 144 height 186
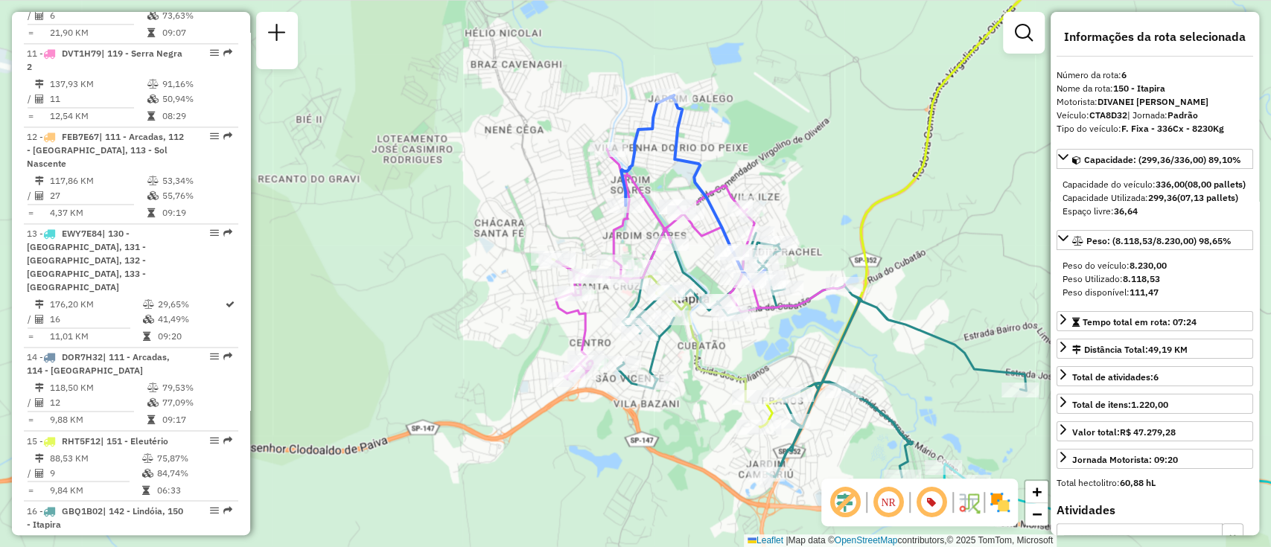
scroll to position [1000, 0]
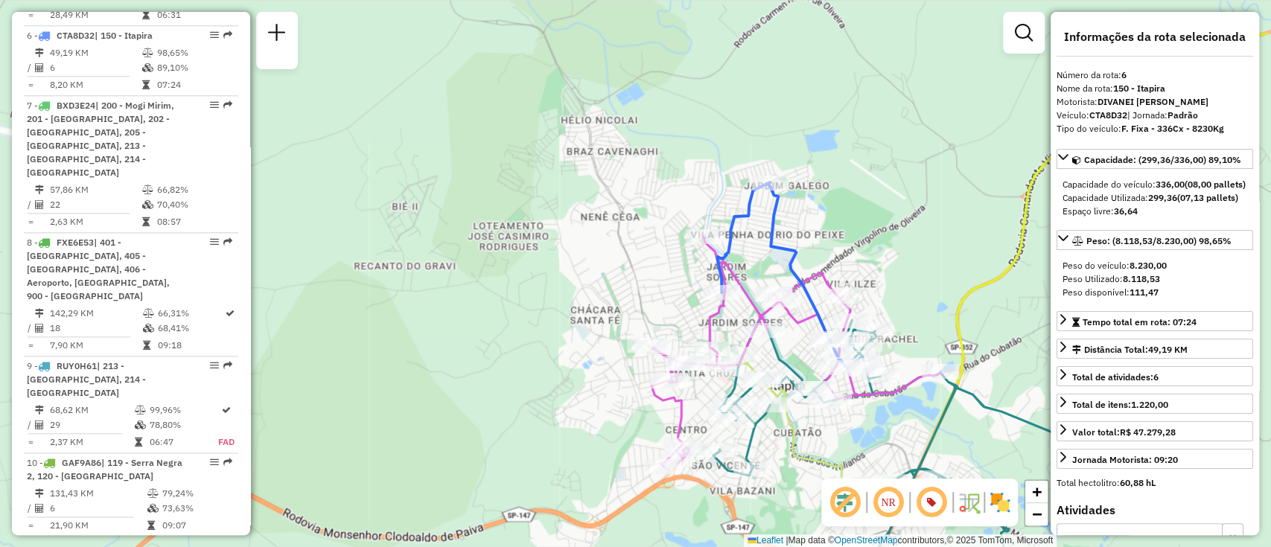
drag, startPoint x: 743, startPoint y: 147, endPoint x: 838, endPoint y: 235, distance: 128.6
click at [838, 235] on div "Janela de atendimento Grade de atendimento Capacidade Transportadoras Veículos …" at bounding box center [635, 273] width 1271 height 547
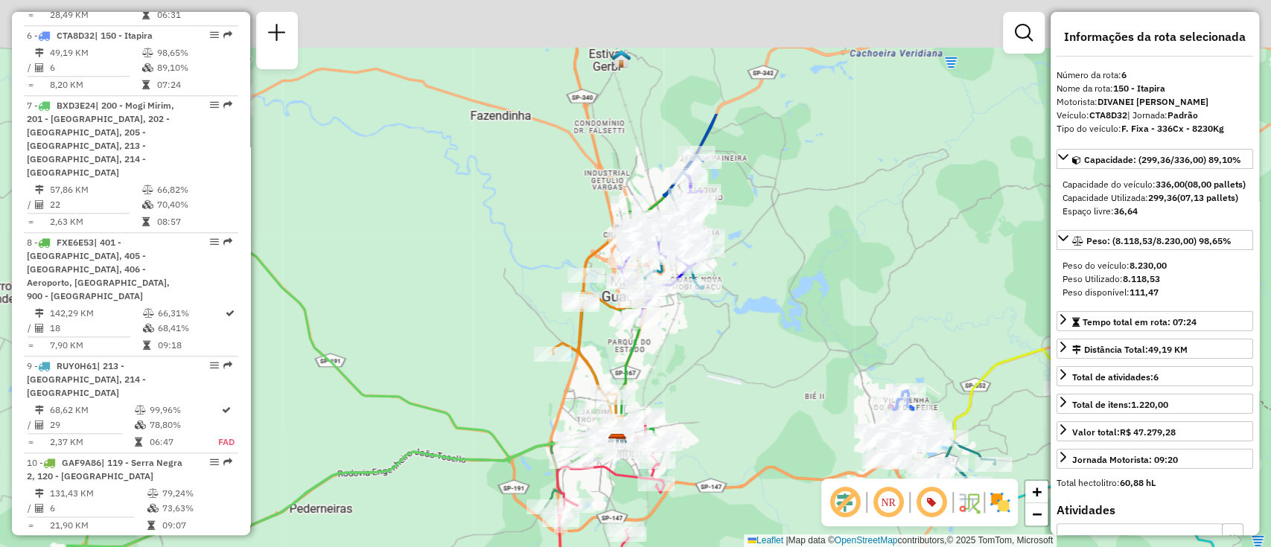
drag, startPoint x: 725, startPoint y: 171, endPoint x: 819, endPoint y: 344, distance: 197.3
click at [819, 344] on div "Janela de atendimento Grade de atendimento Capacidade Transportadoras Veículos …" at bounding box center [635, 273] width 1271 height 547
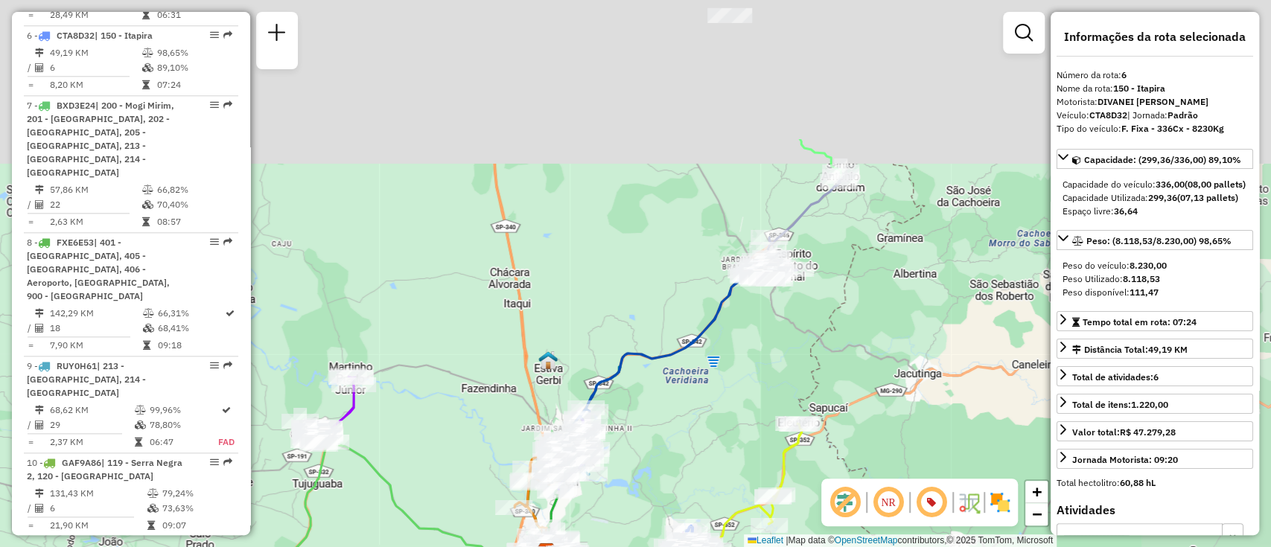
drag, startPoint x: 751, startPoint y: 289, endPoint x: 710, endPoint y: 375, distance: 94.6
click at [710, 375] on div "Janela de atendimento Grade de atendimento Capacidade Transportadoras Veículos …" at bounding box center [635, 273] width 1271 height 547
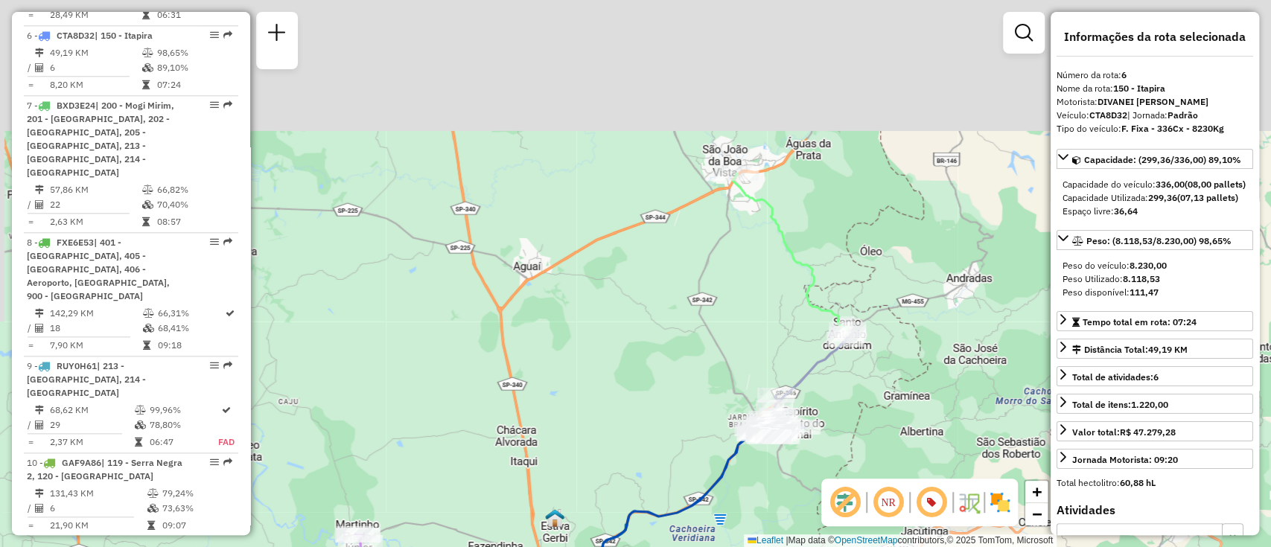
drag, startPoint x: 710, startPoint y: 375, endPoint x: 717, endPoint y: 545, distance: 170.7
click at [717, 545] on div "Janela de atendimento Grade de atendimento Capacidade Transportadoras Veículos …" at bounding box center [635, 273] width 1271 height 547
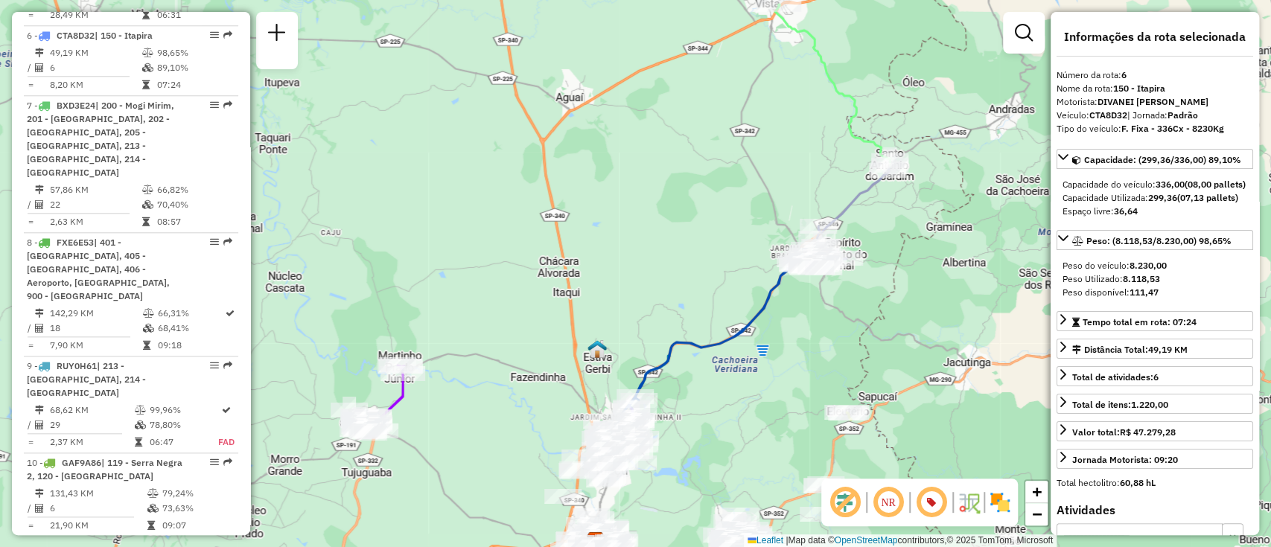
drag, startPoint x: 697, startPoint y: 450, endPoint x: 784, endPoint y: 161, distance: 301.8
click at [745, 226] on div "Janela de atendimento Grade de atendimento Capacidade Transportadoras Veículos …" at bounding box center [635, 273] width 1271 height 547
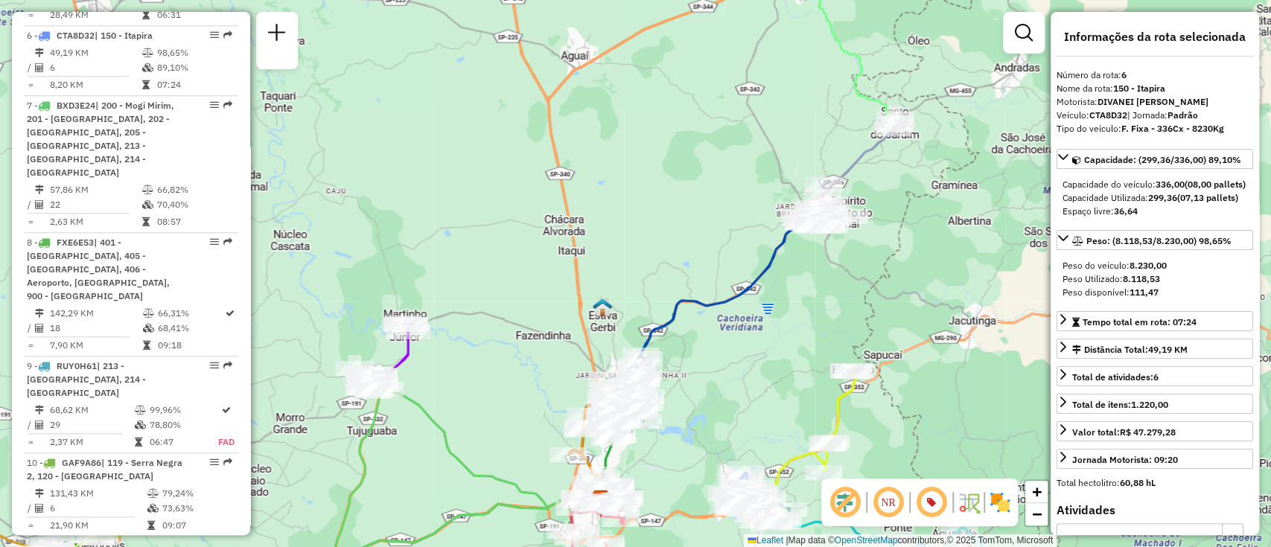
click at [869, 93] on icon at bounding box center [837, 43] width 115 height 161
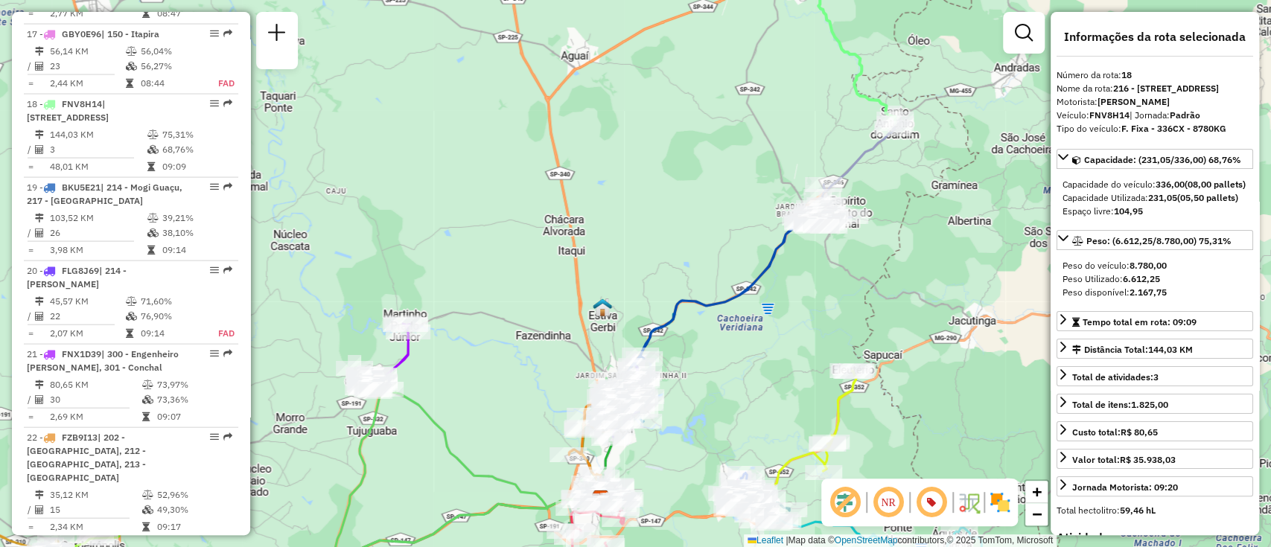
click at [855, 170] on icon at bounding box center [855, 174] width 80 height 94
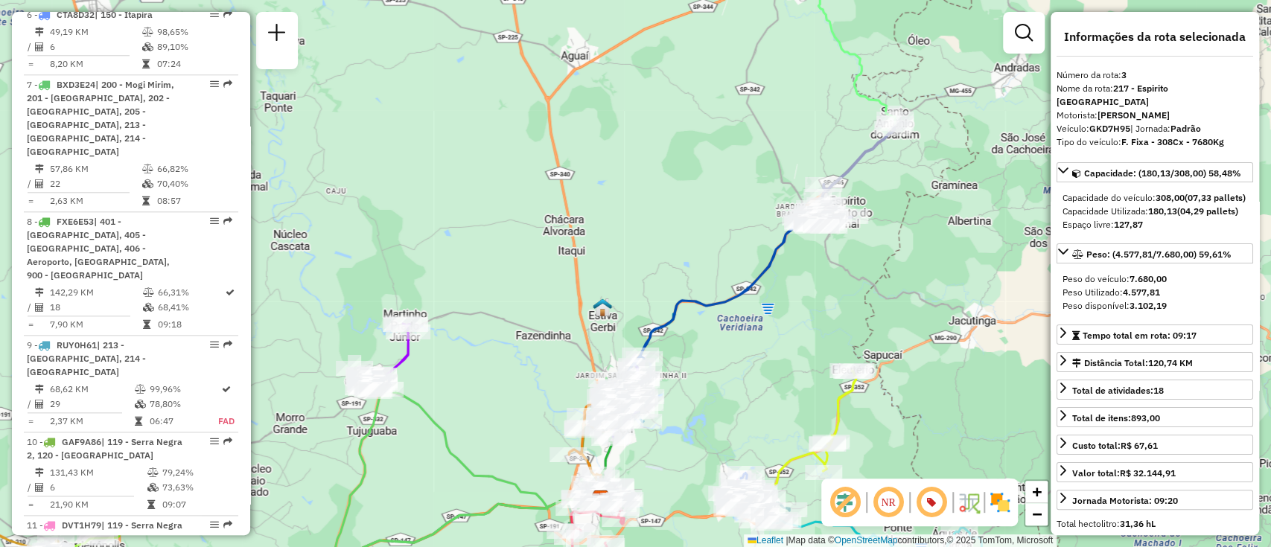
scroll to position [763, 0]
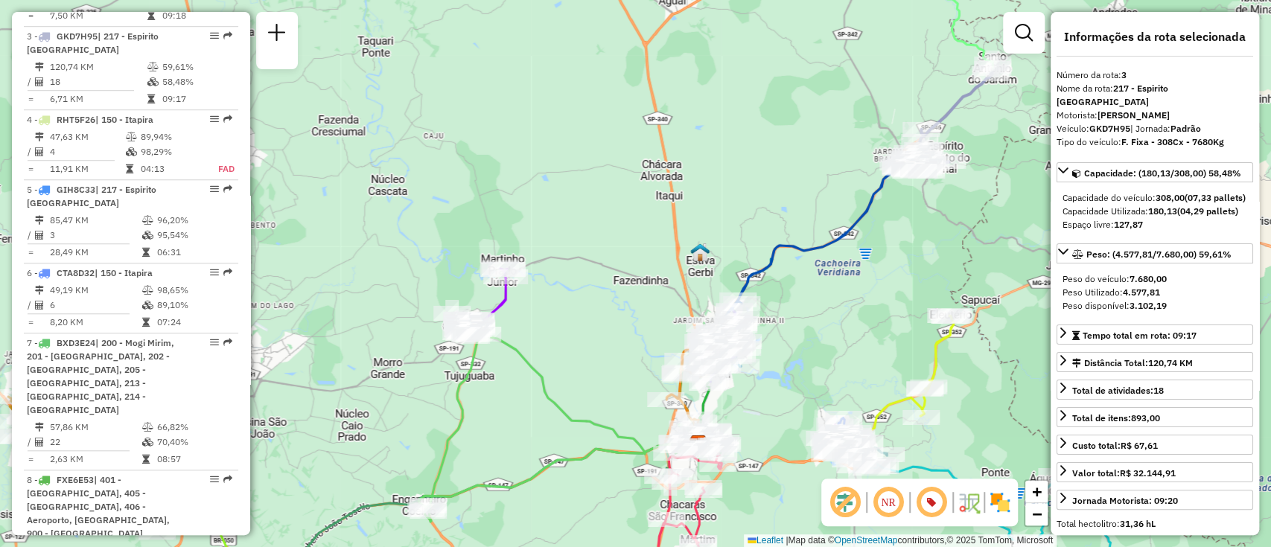
drag, startPoint x: 698, startPoint y: 207, endPoint x: 805, endPoint y: 147, distance: 122.7
click at [805, 147] on div "Janela de atendimento Grade de atendimento Capacidade Transportadoras Veículos …" at bounding box center [635, 273] width 1271 height 547
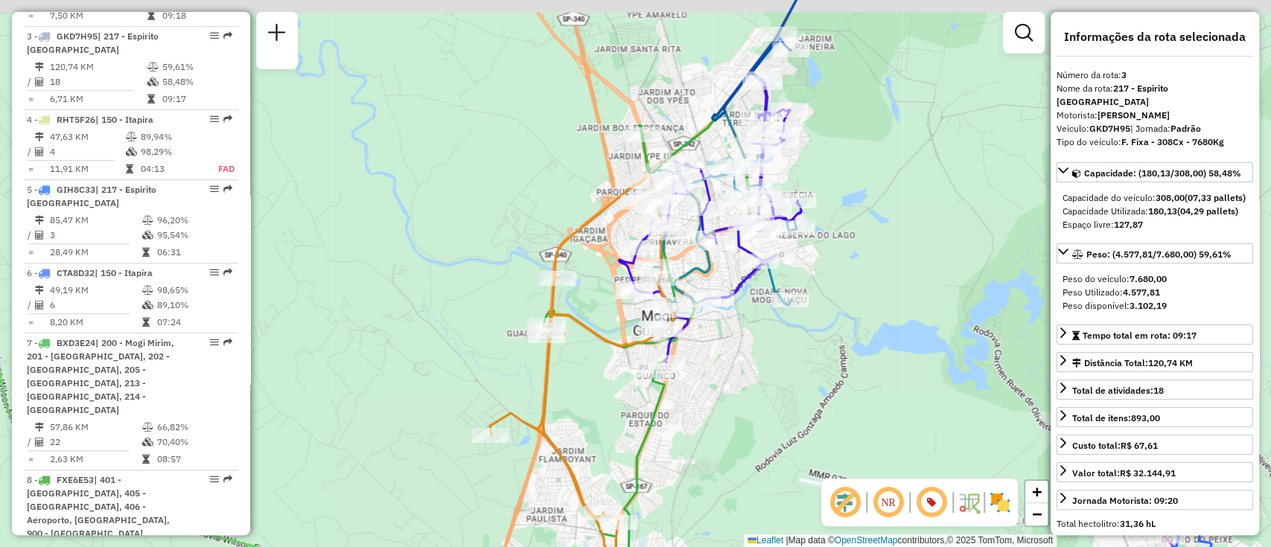
drag, startPoint x: 781, startPoint y: 366, endPoint x: 782, endPoint y: 503, distance: 137.0
click at [782, 503] on div "Janela de atendimento Grade de atendimento Capacidade Transportadoras Veículos …" at bounding box center [635, 273] width 1271 height 547
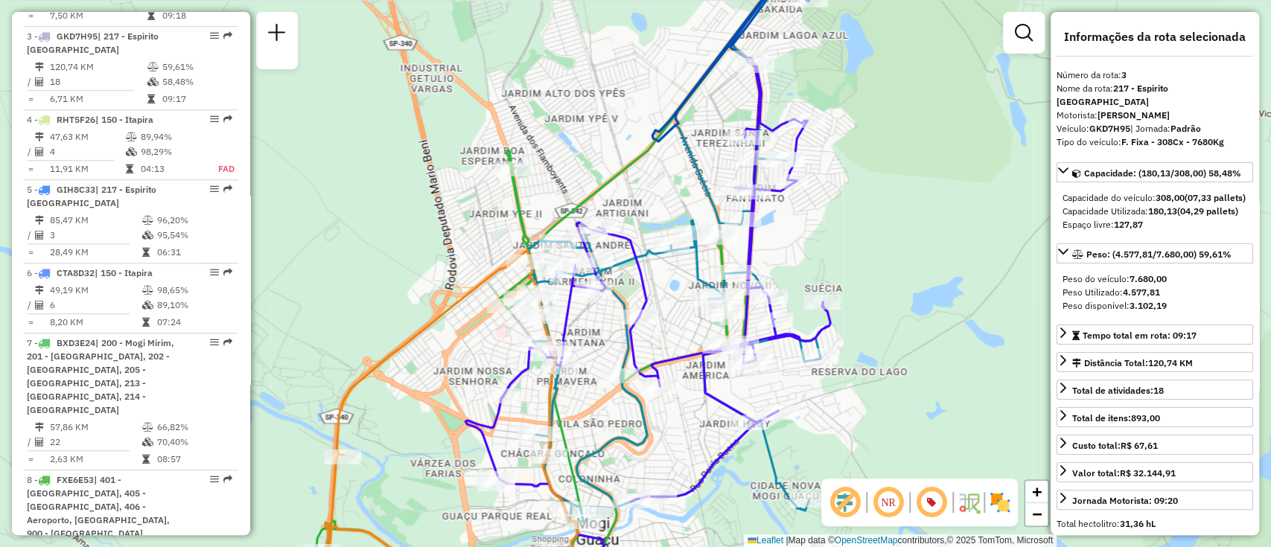
click at [756, 241] on icon at bounding box center [647, 330] width 365 height 544
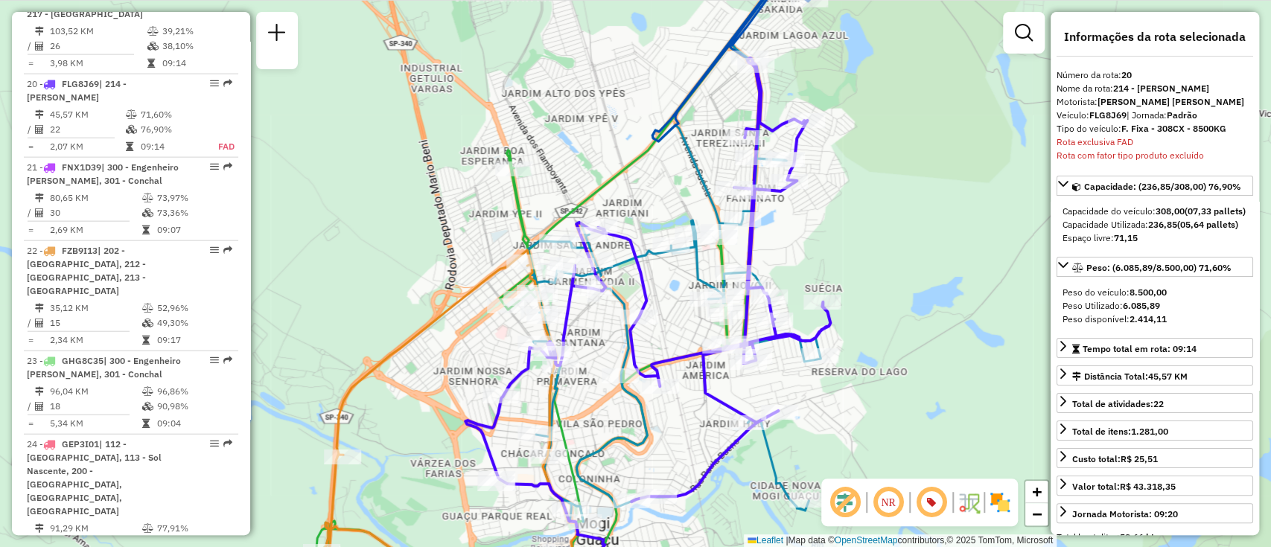
scroll to position [2233, 0]
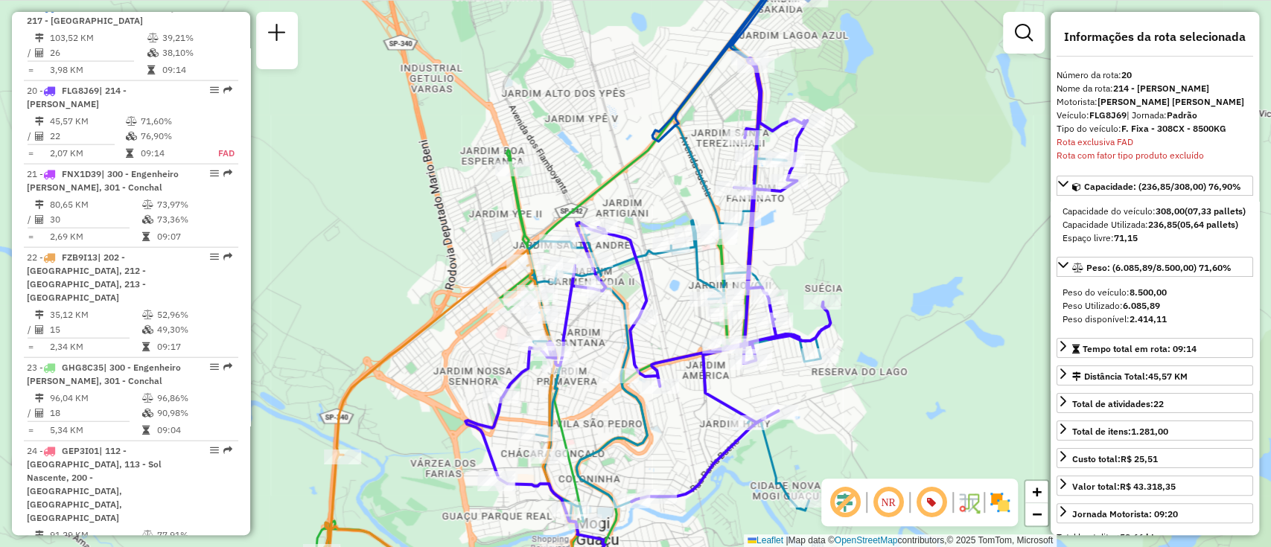
click at [810, 251] on div "Janela de atendimento Grade de atendimento Capacidade Transportadoras Veículos …" at bounding box center [635, 273] width 1271 height 547
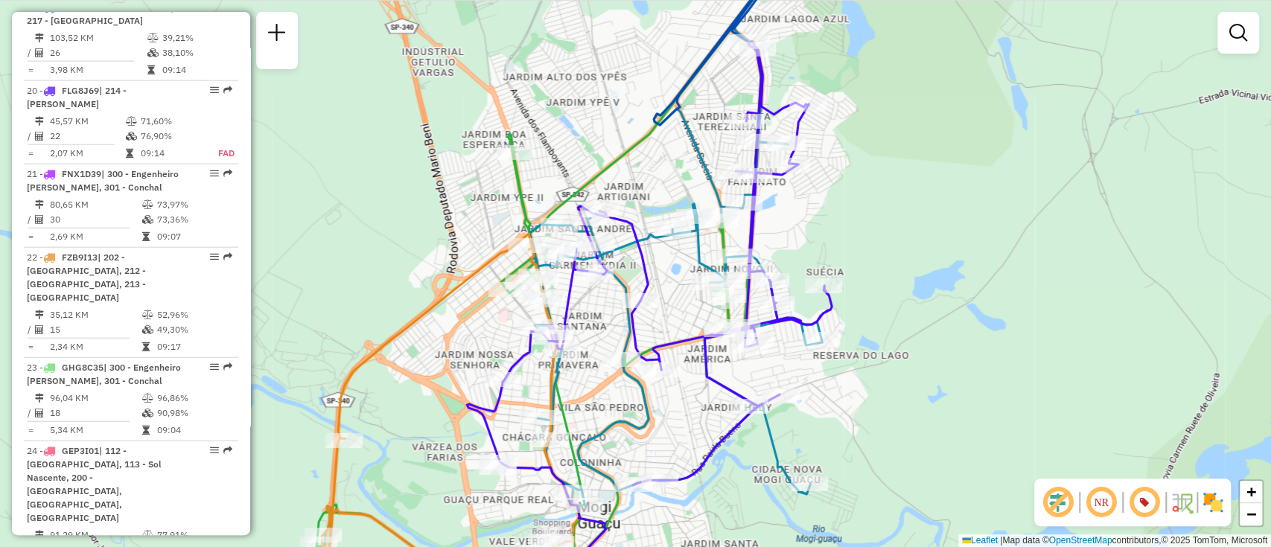
drag, startPoint x: 926, startPoint y: 396, endPoint x: 927, endPoint y: 384, distance: 12.0
click at [927, 384] on div "Janela de atendimento Grade de atendimento Capacidade Transportadoras Veículos …" at bounding box center [635, 273] width 1271 height 547
click at [762, 86] on icon at bounding box center [649, 322] width 365 height 561
select select "**********"
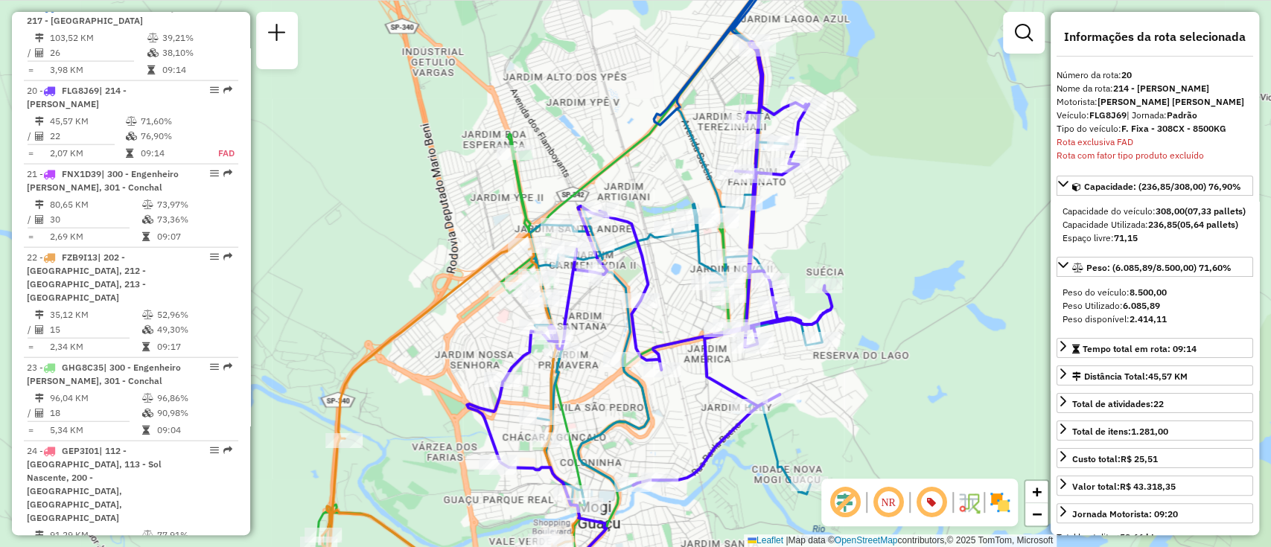
click at [687, 249] on div "Janela de atendimento Grade de atendimento Capacidade Transportadoras Veículos …" at bounding box center [635, 273] width 1271 height 547
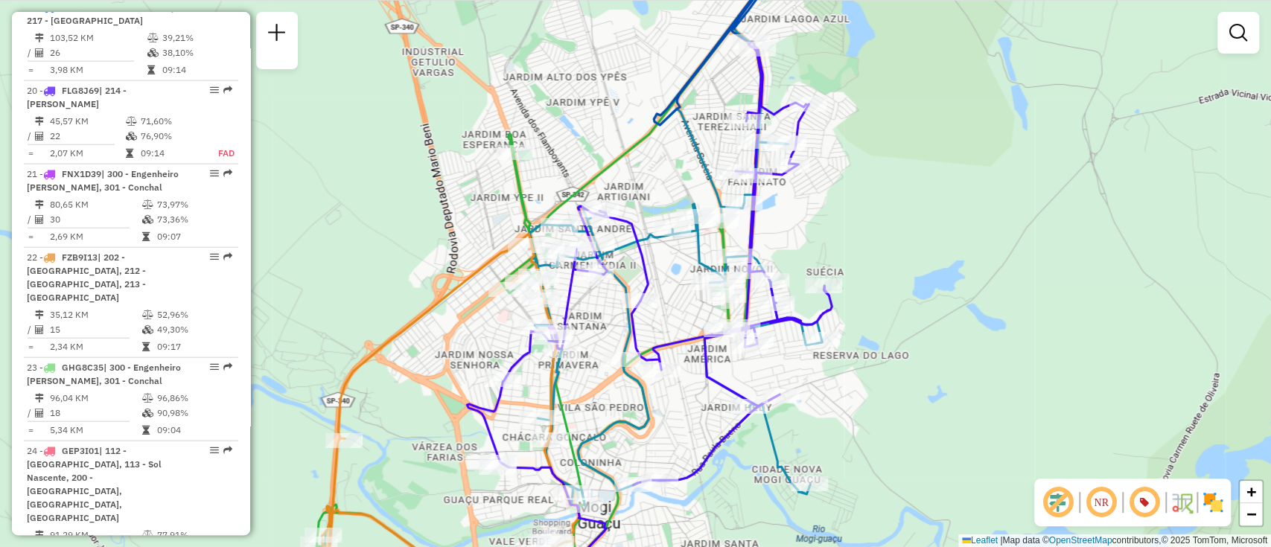
click at [694, 249] on icon at bounding box center [675, 226] width 293 height 560
select select "**********"
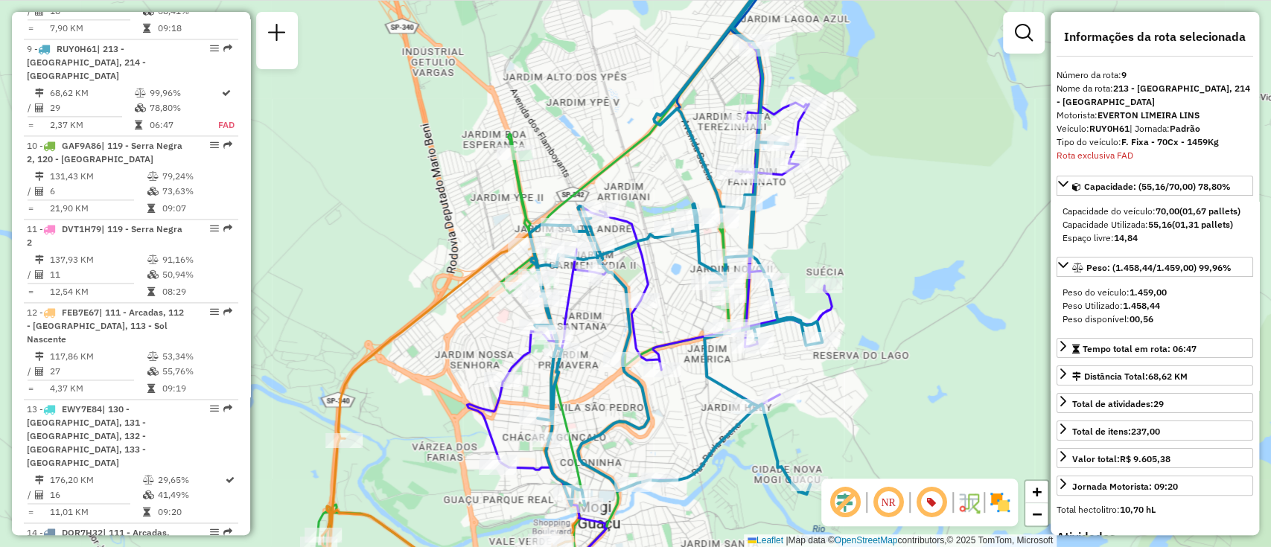
scroll to position [1305, 0]
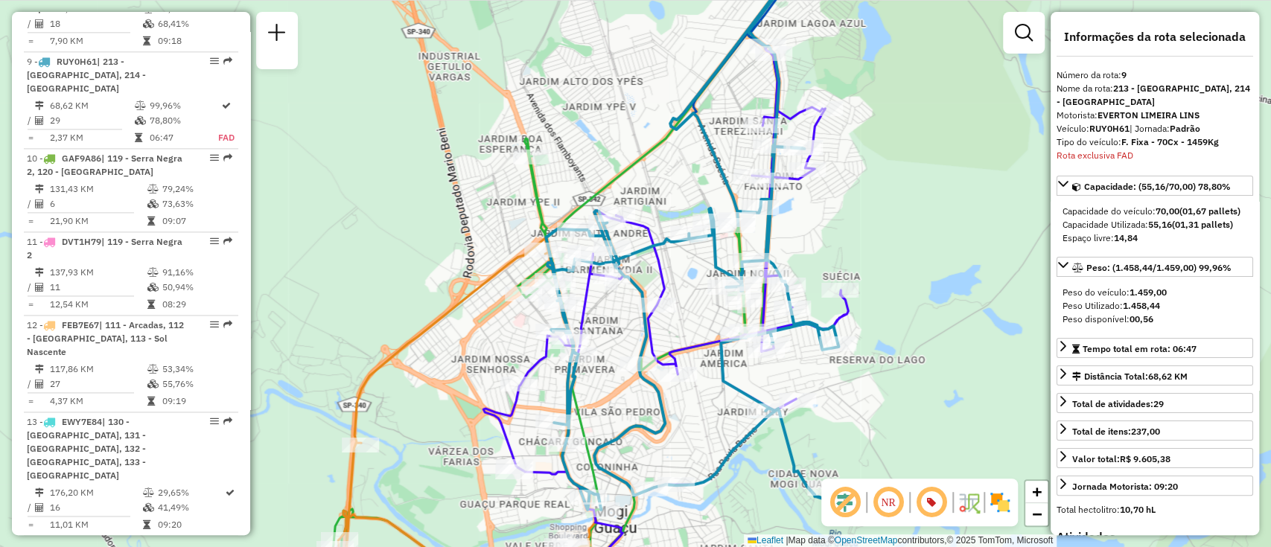
drag, startPoint x: 655, startPoint y: 263, endPoint x: 703, endPoint y: 296, distance: 58.3
click at [703, 296] on div "Janela de atendimento Grade de atendimento Capacidade Transportadoras Veículos …" at bounding box center [635, 273] width 1271 height 547
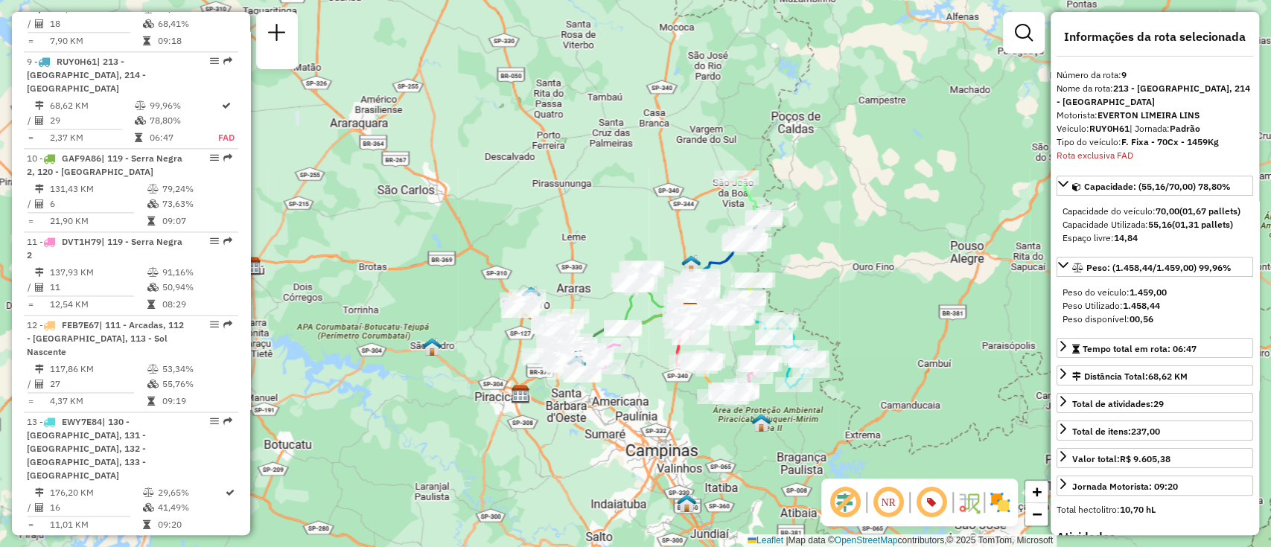
drag, startPoint x: 591, startPoint y: 244, endPoint x: 594, endPoint y: 203, distance: 41.8
click at [594, 210] on div "Janela de atendimento Grade de atendimento Capacidade Transportadoras Veículos …" at bounding box center [635, 273] width 1271 height 547
click at [564, 185] on div "Janela de atendimento Grade de atendimento Capacidade Transportadoras Veículos …" at bounding box center [635, 273] width 1271 height 547
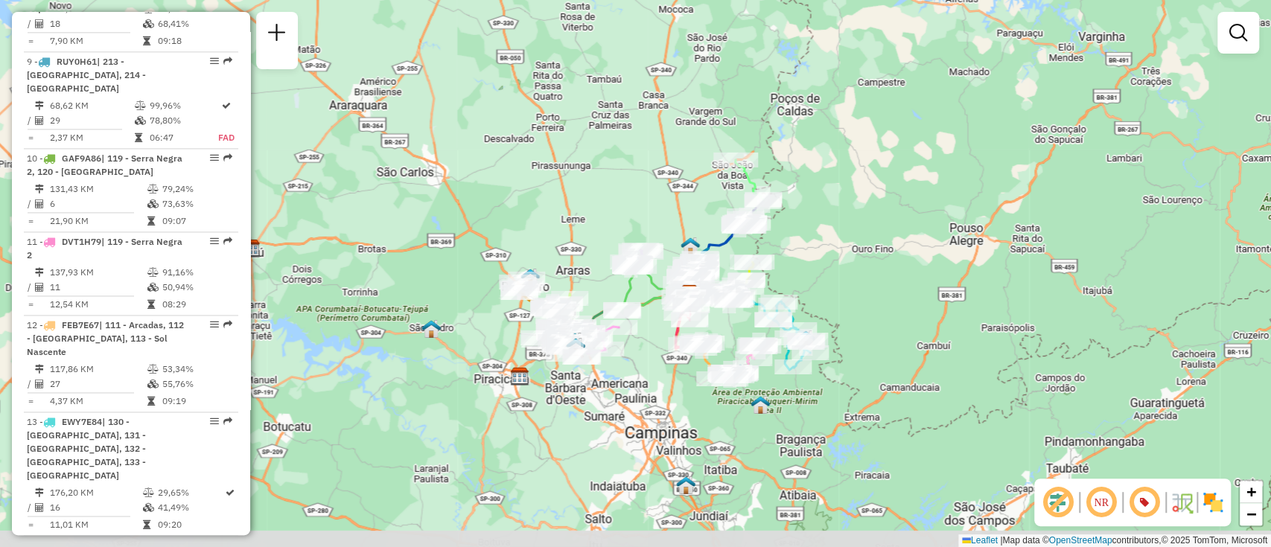
drag, startPoint x: 864, startPoint y: 300, endPoint x: 855, endPoint y: 279, distance: 22.7
click at [865, 279] on div "Janela de atendimento Grade de atendimento Capacidade Transportadoras Veículos …" at bounding box center [635, 273] width 1271 height 547
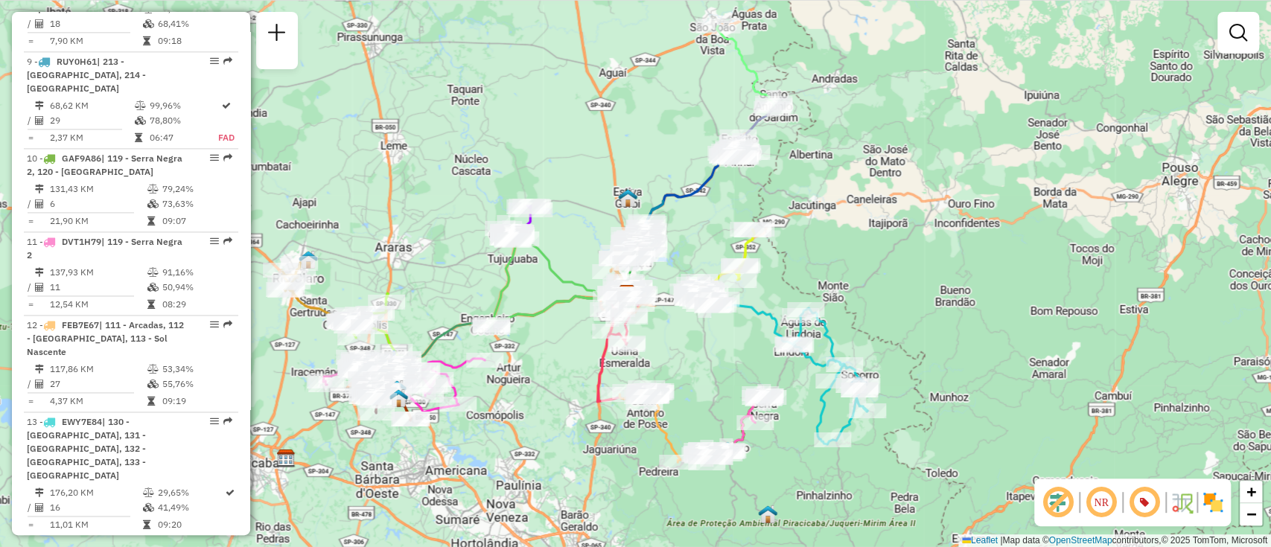
drag, startPoint x: 841, startPoint y: 302, endPoint x: 922, endPoint y: 301, distance: 81.2
click at [922, 301] on div "Janela de atendimento Grade de atendimento Capacidade Transportadoras Veículos …" at bounding box center [635, 273] width 1271 height 547
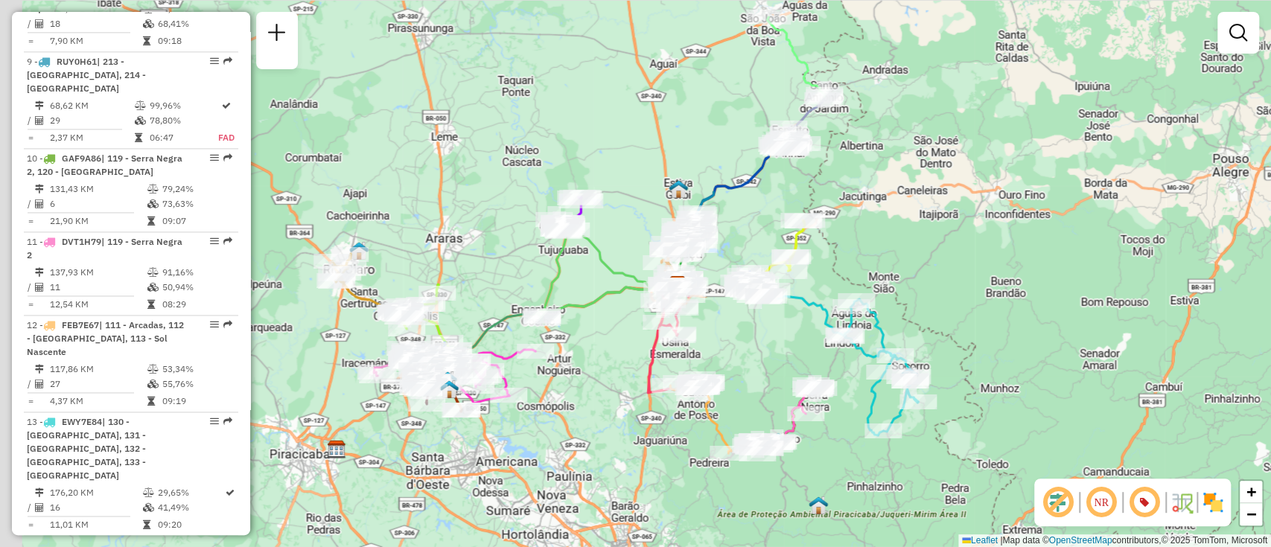
drag, startPoint x: 863, startPoint y: 290, endPoint x: 914, endPoint y: 281, distance: 51.4
click at [914, 281] on div "Janela de atendimento Grade de atendimento Capacidade Transportadoras Veículos …" at bounding box center [635, 273] width 1271 height 547
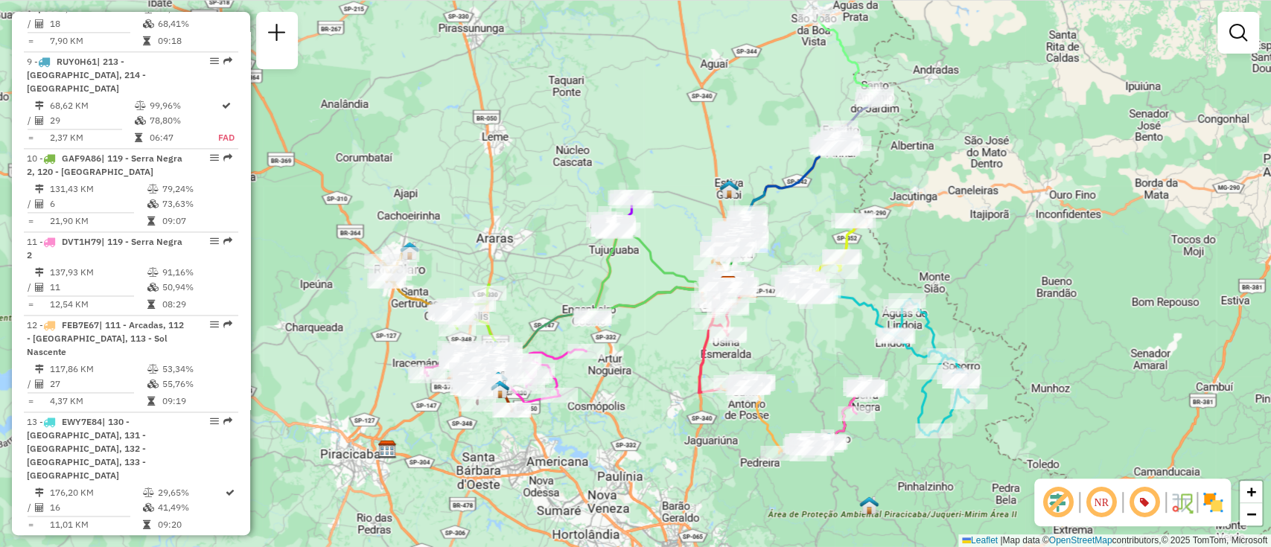
click at [941, 172] on div "Janela de atendimento Grade de atendimento Capacidade Transportadoras Veículos …" at bounding box center [635, 273] width 1271 height 547
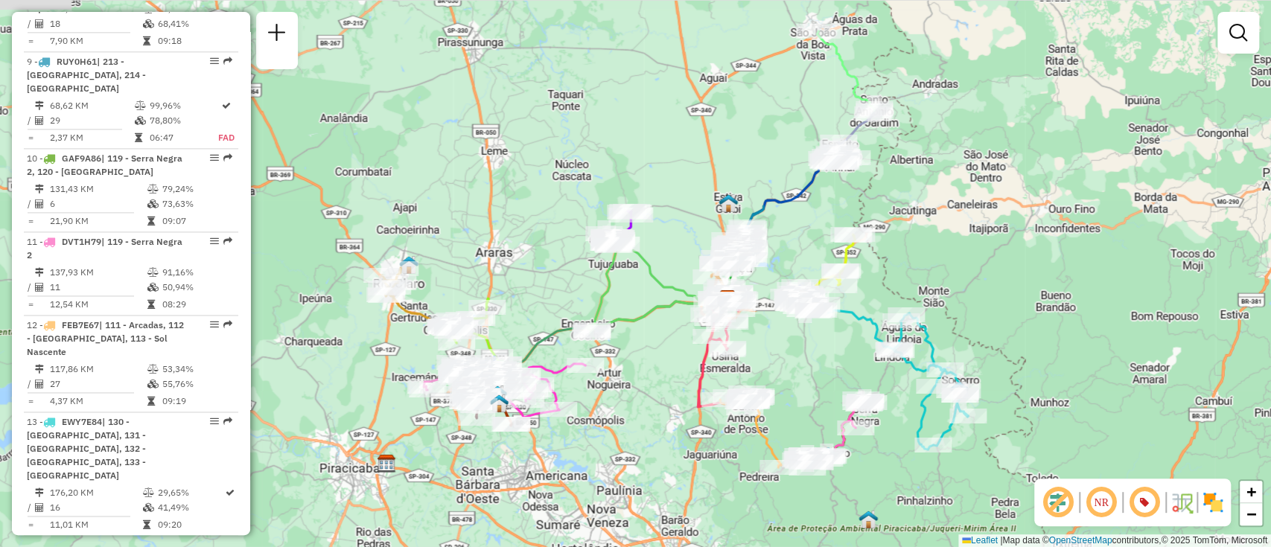
drag, startPoint x: 909, startPoint y: 184, endPoint x: 907, endPoint y: 192, distance: 8.5
click at [907, 192] on div "Janela de atendimento Grade de atendimento Capacidade Transportadoras Veículos …" at bounding box center [635, 273] width 1271 height 547
